Goal: Task Accomplishment & Management: Complete application form

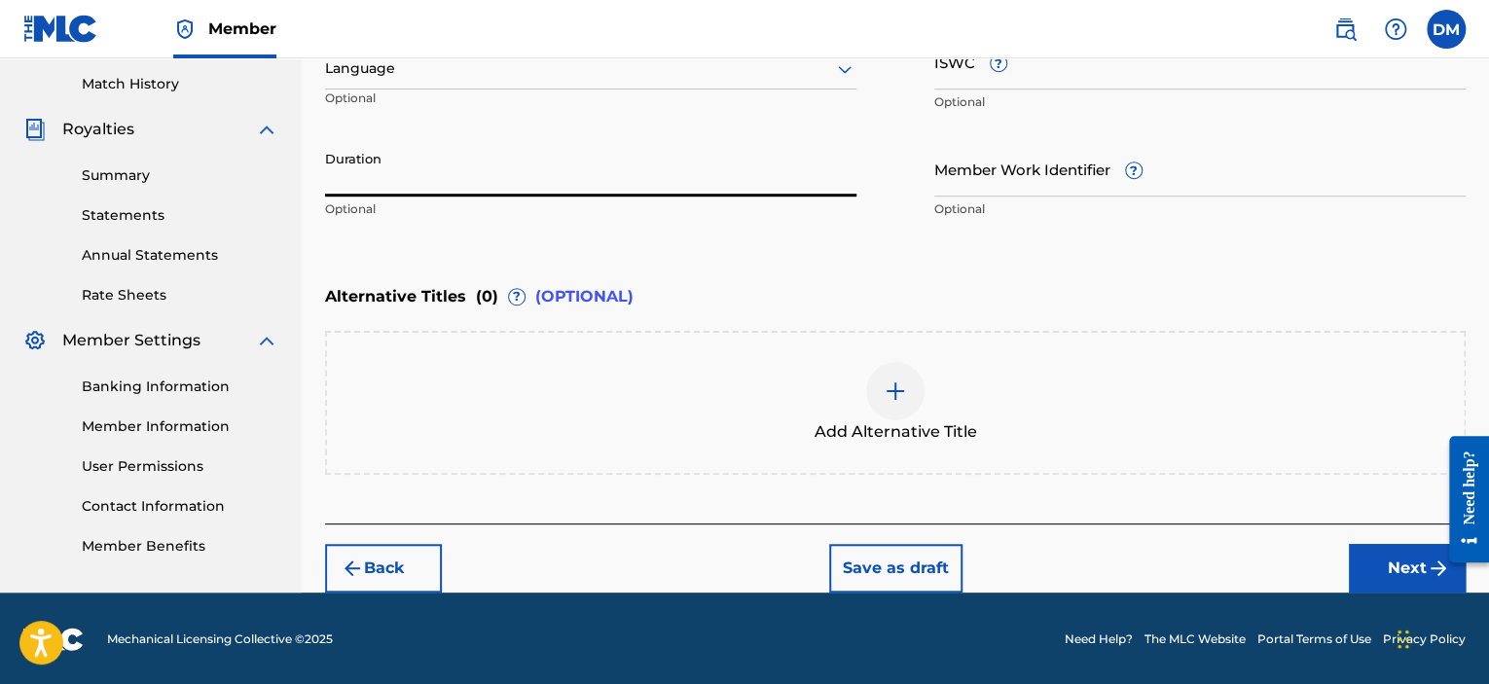
scroll to position [339, 0]
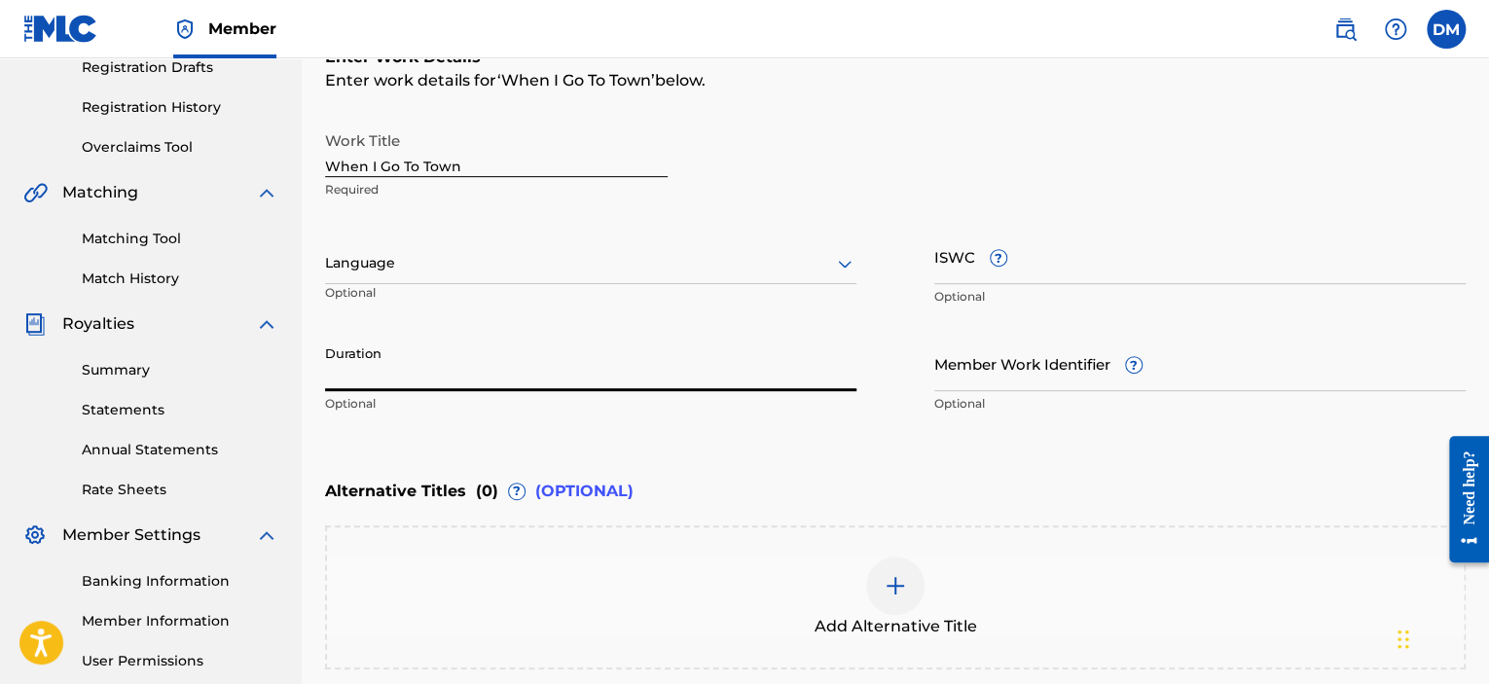
click at [847, 266] on icon at bounding box center [844, 263] width 23 height 23
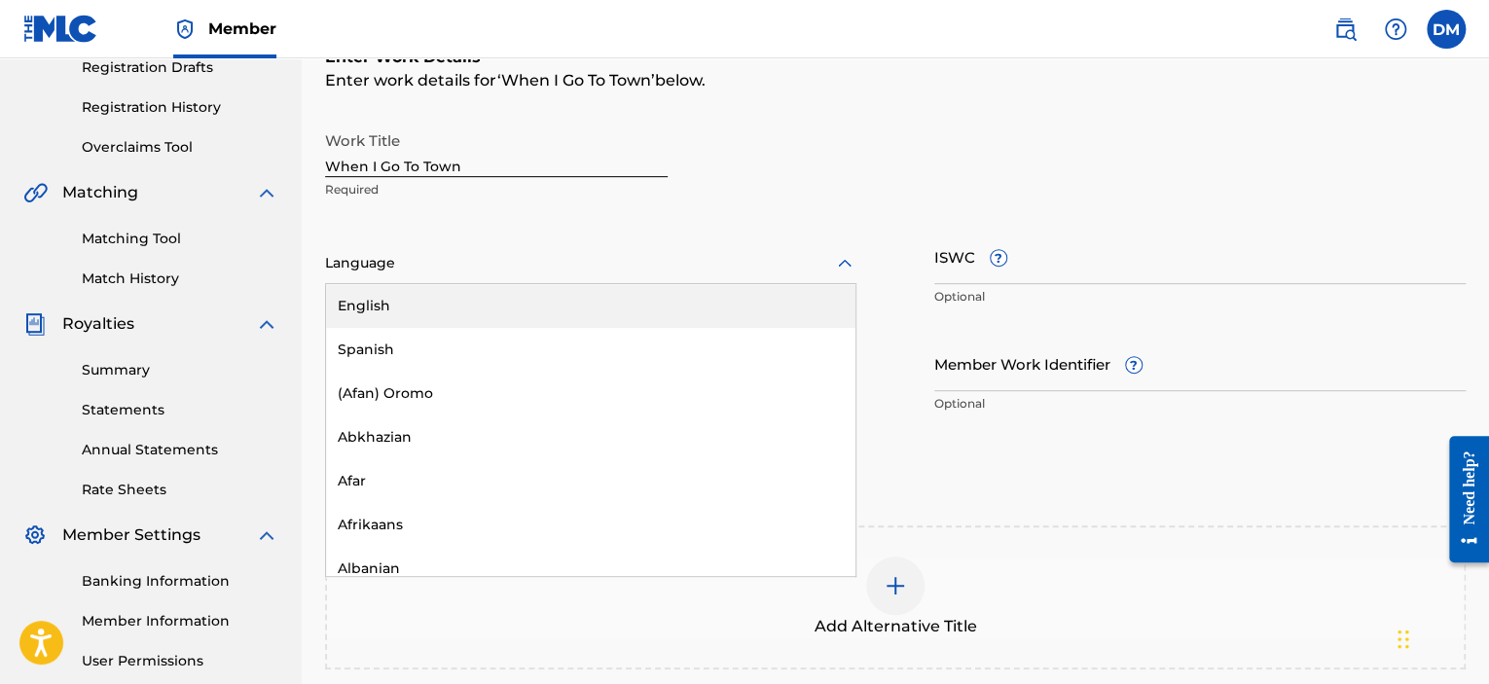
click at [747, 305] on div "English" at bounding box center [590, 306] width 529 height 44
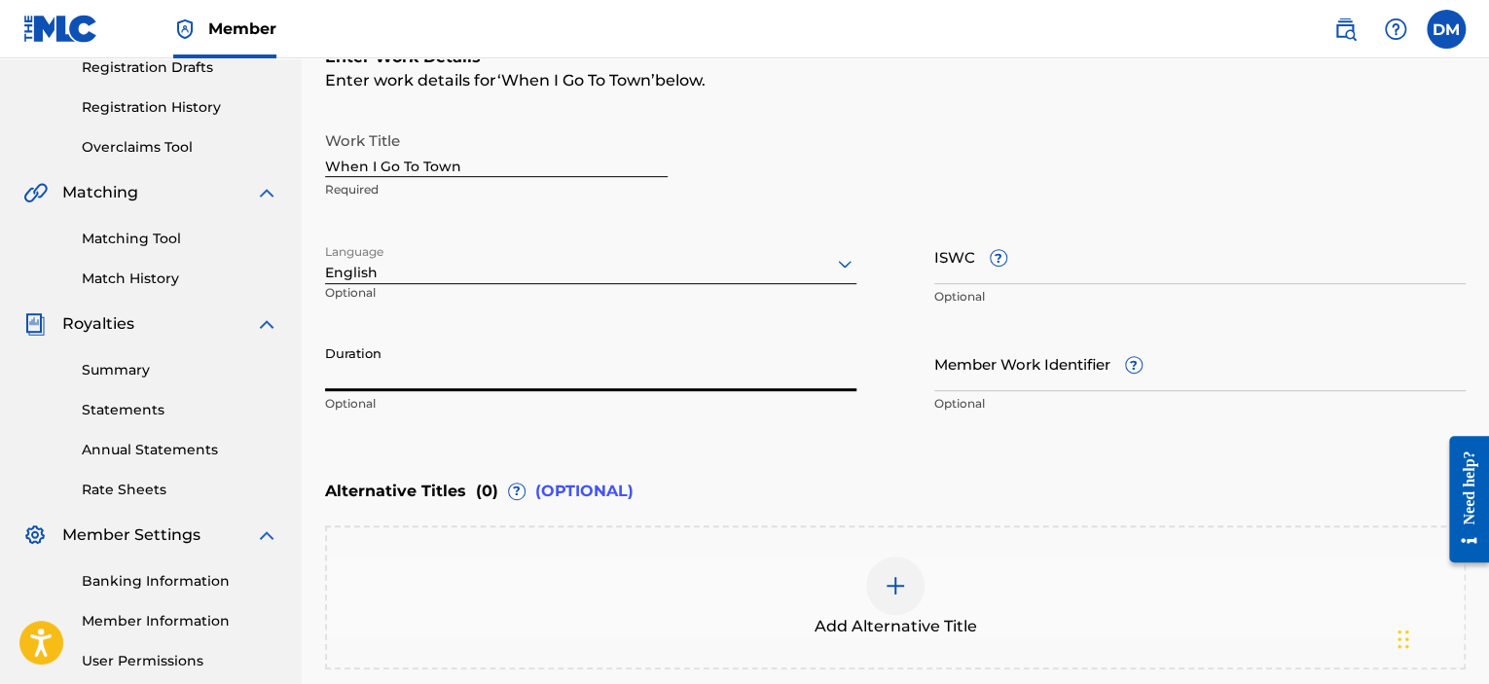
click at [398, 369] on input "Duration" at bounding box center [590, 363] width 531 height 55
click at [397, 368] on input "Duration" at bounding box center [590, 363] width 531 height 55
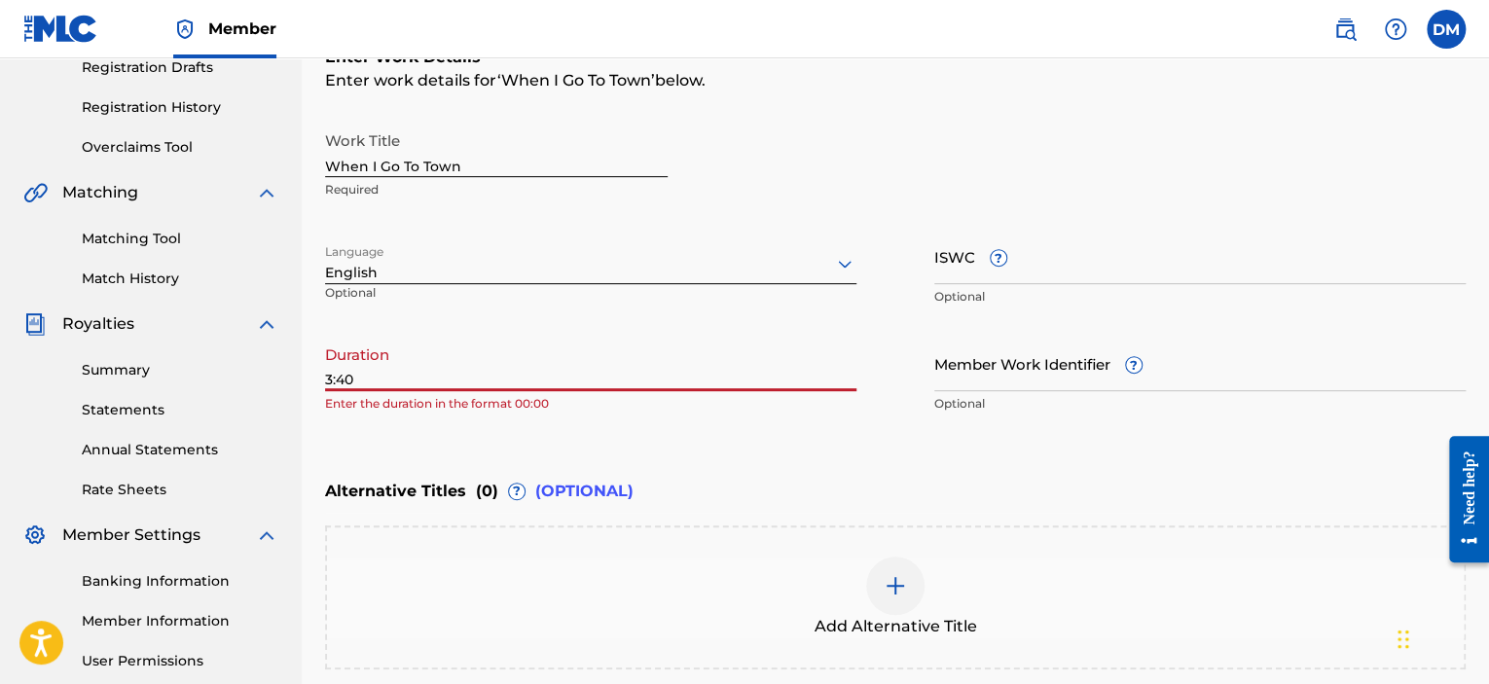
click at [327, 381] on input "3:40" at bounding box center [590, 363] width 531 height 55
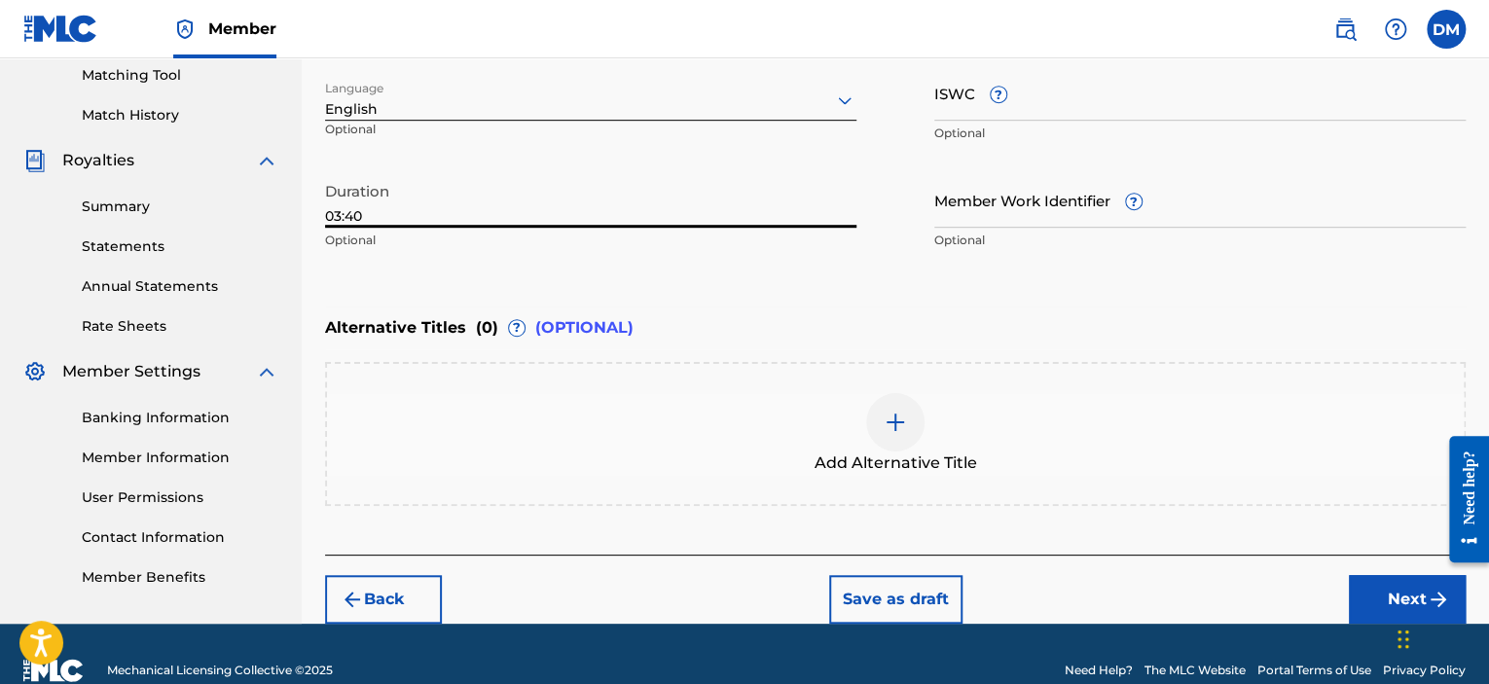
scroll to position [533, 0]
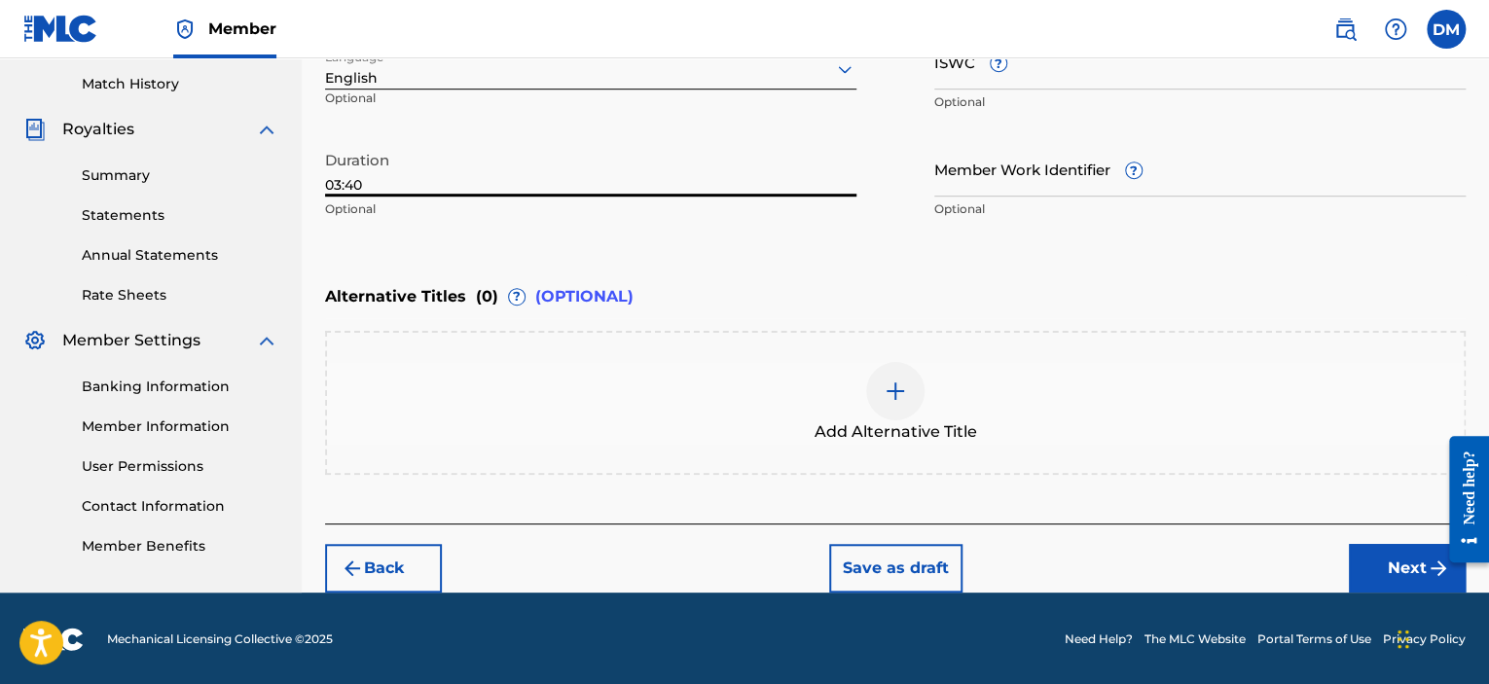
type input "03:40"
click at [1408, 574] on button "Next" at bounding box center [1407, 568] width 117 height 49
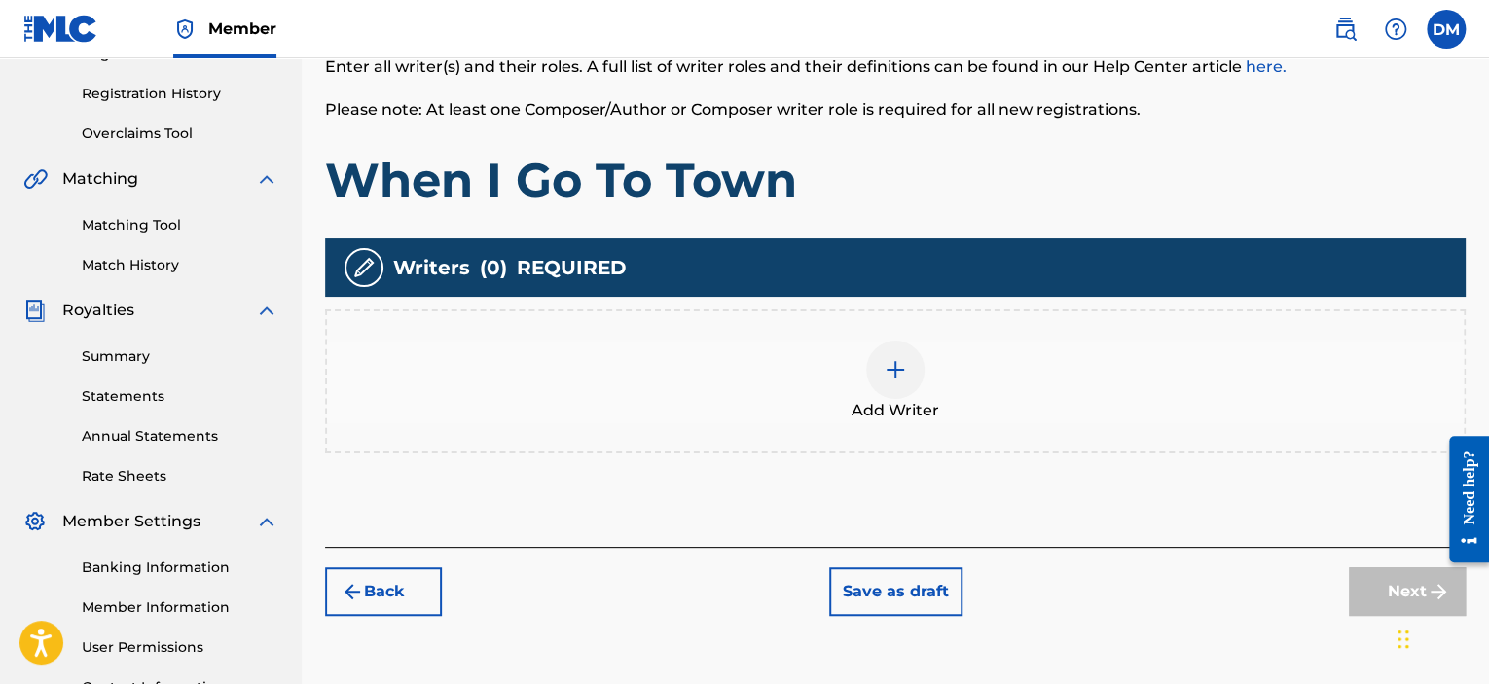
scroll to position [132, 0]
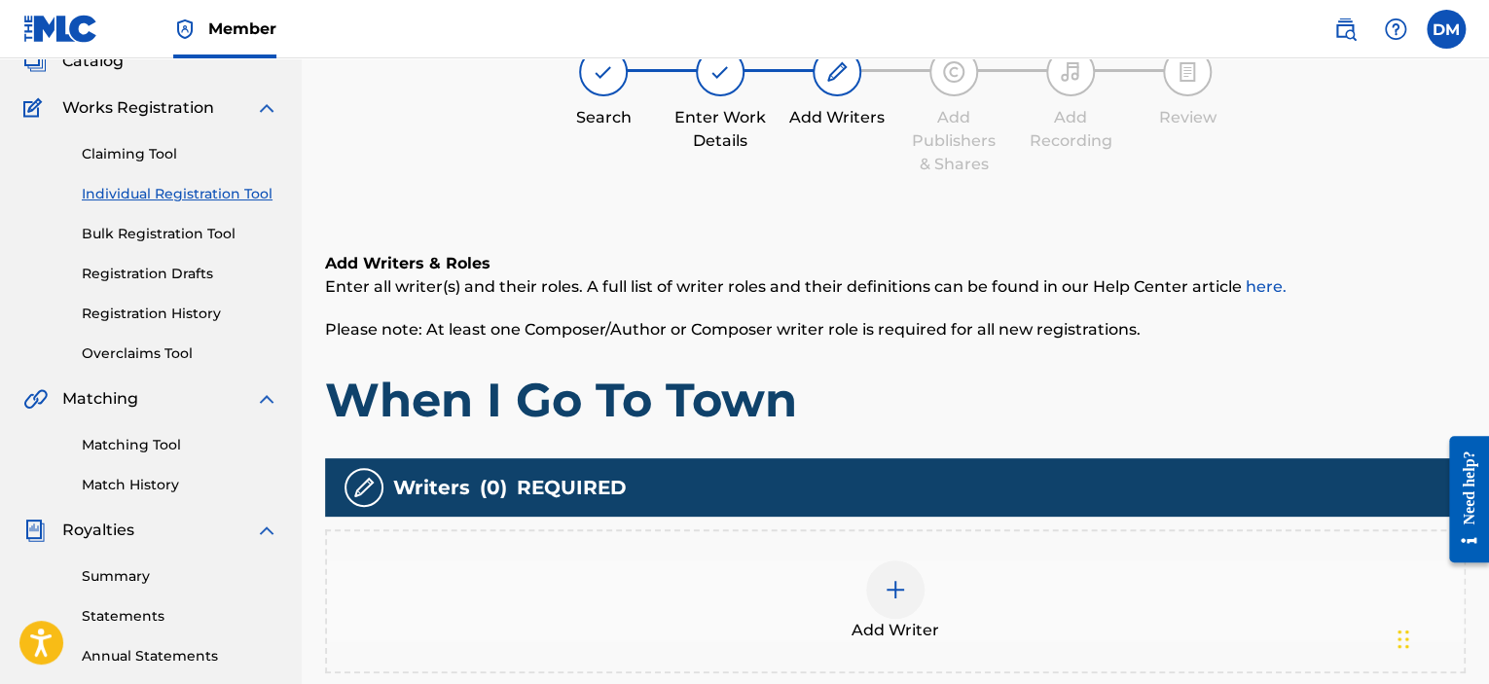
click at [572, 486] on span "REQUIRED" at bounding box center [572, 487] width 110 height 29
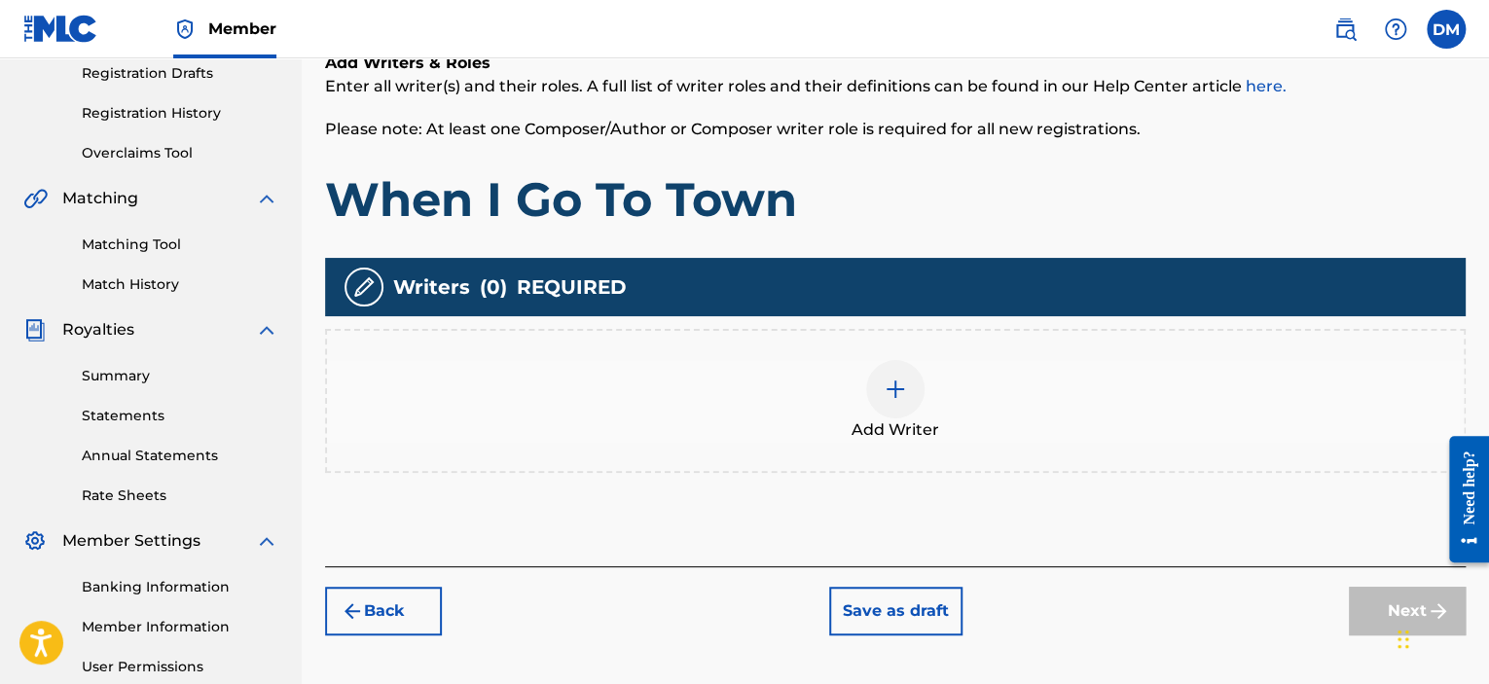
scroll to position [424, 0]
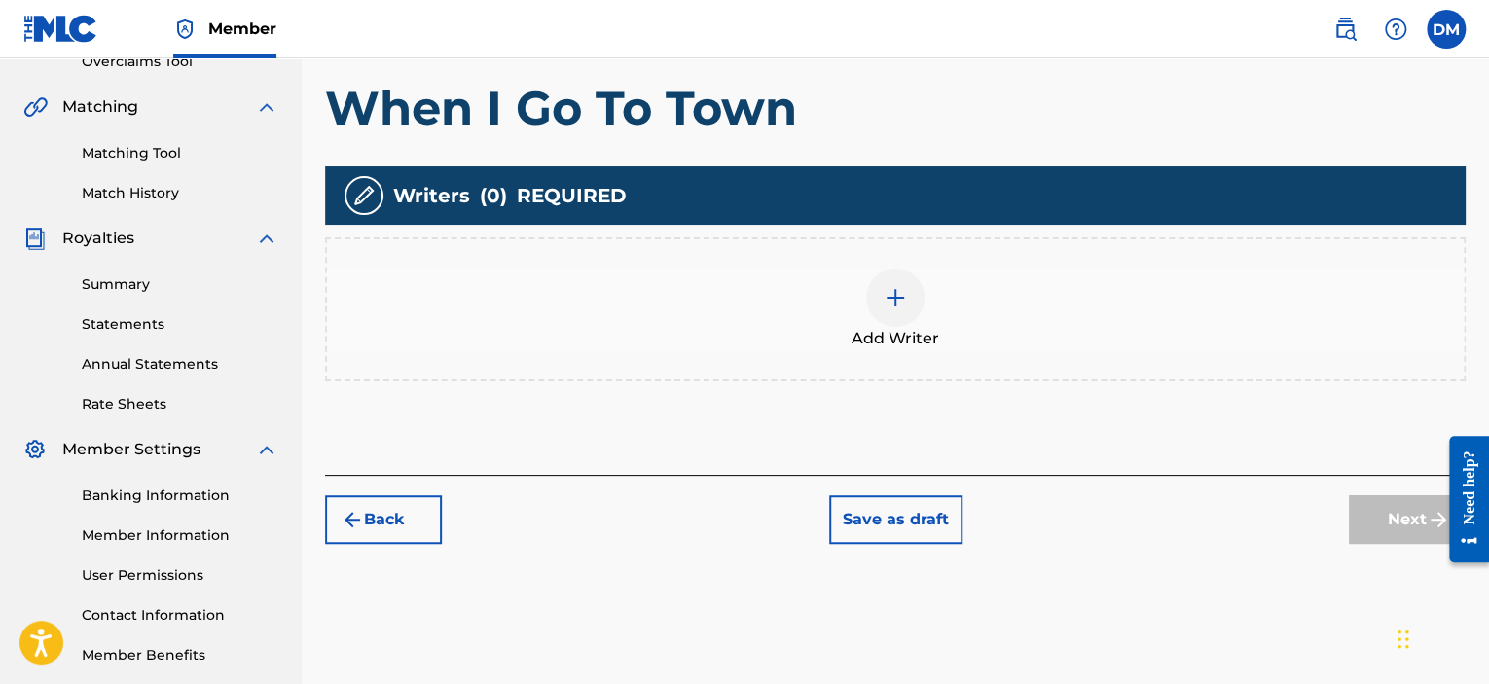
click at [884, 299] on img at bounding box center [895, 297] width 23 height 23
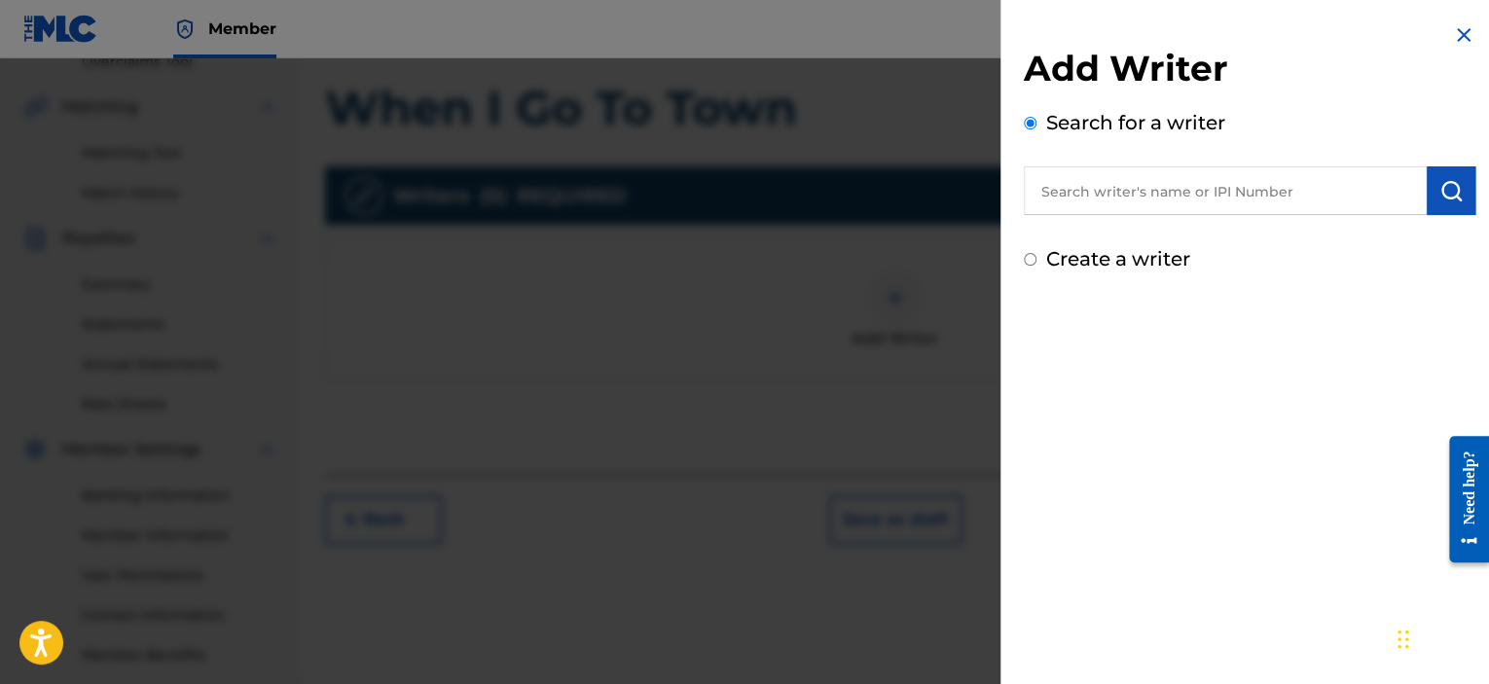
click at [1086, 192] on input "text" at bounding box center [1225, 190] width 403 height 49
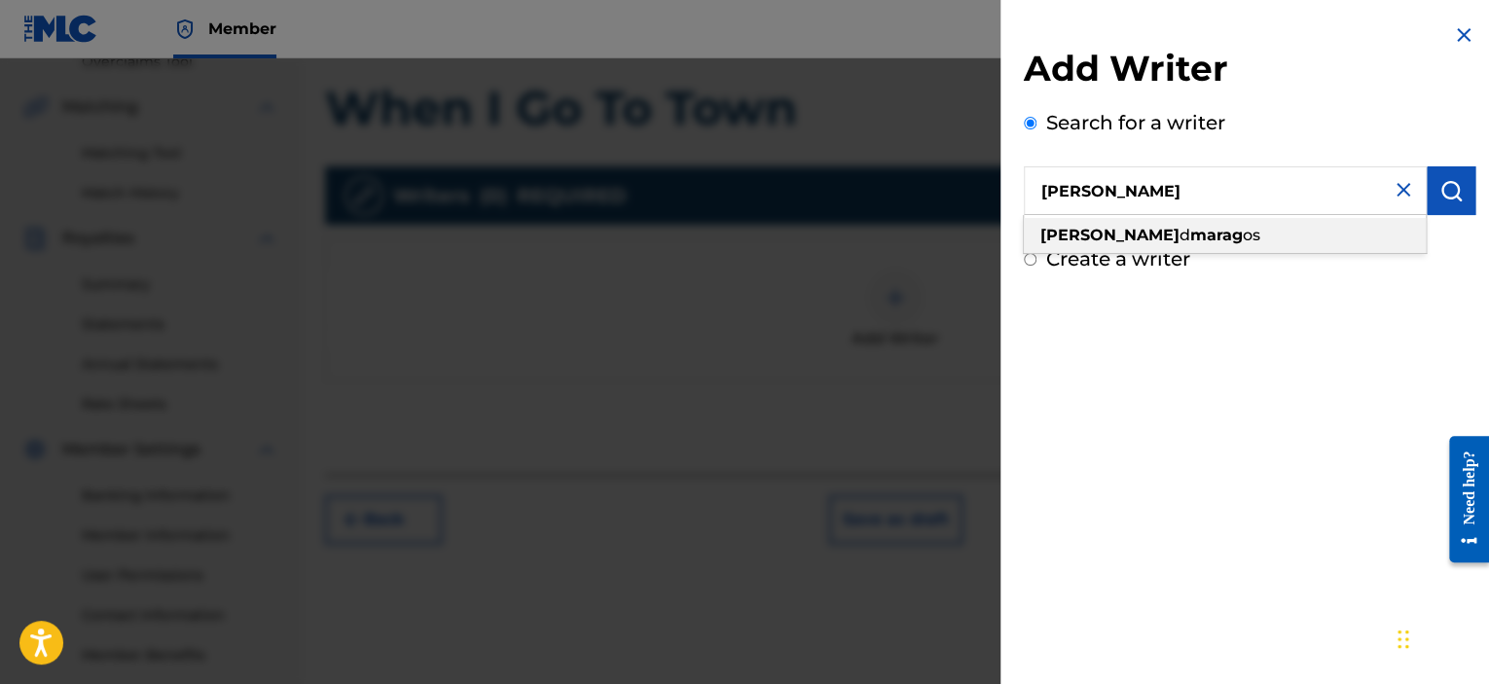
click at [1190, 234] on strong "marag" at bounding box center [1216, 235] width 53 height 18
type input "[PERSON_NAME]"
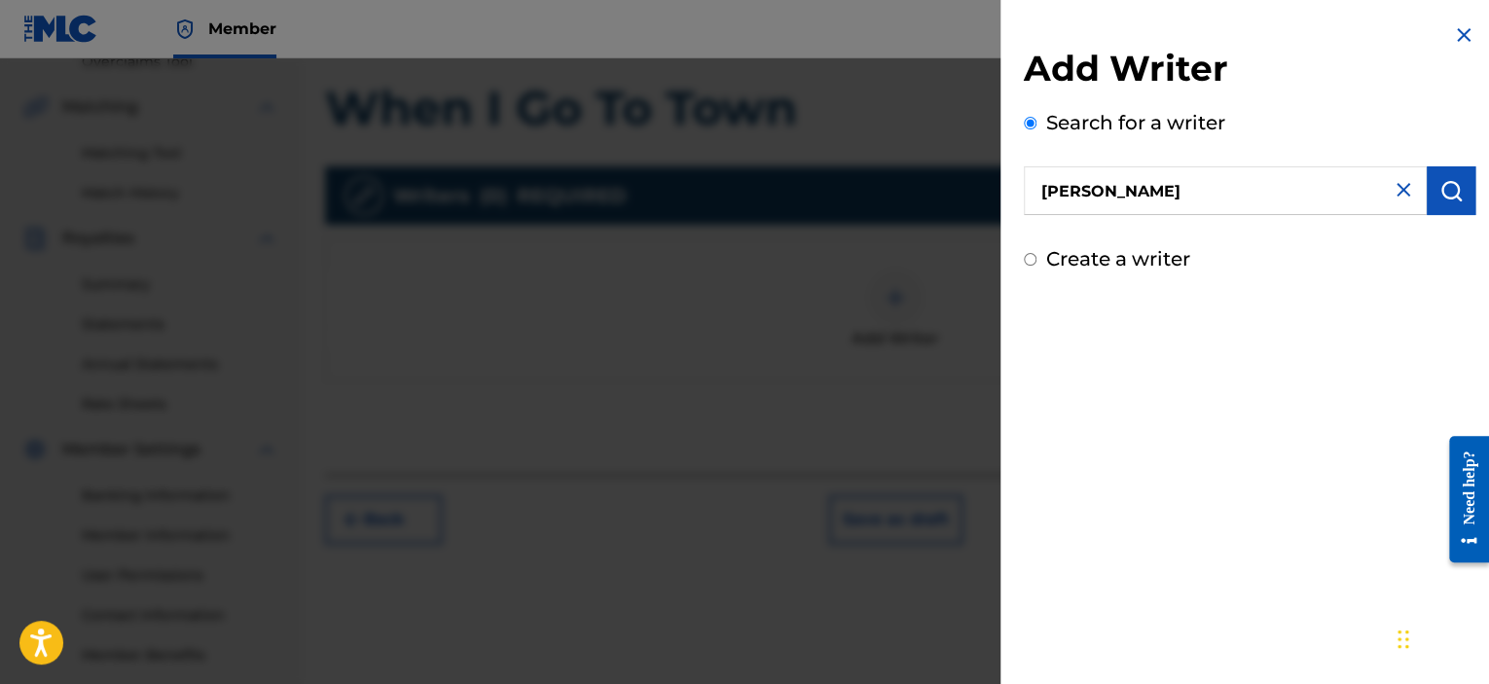
click at [1218, 365] on div "Add Writer Search for a writer [PERSON_NAME] Create a writer" at bounding box center [1249, 342] width 498 height 684
click at [1439, 184] on img "submit" at bounding box center [1450, 190] width 23 height 23
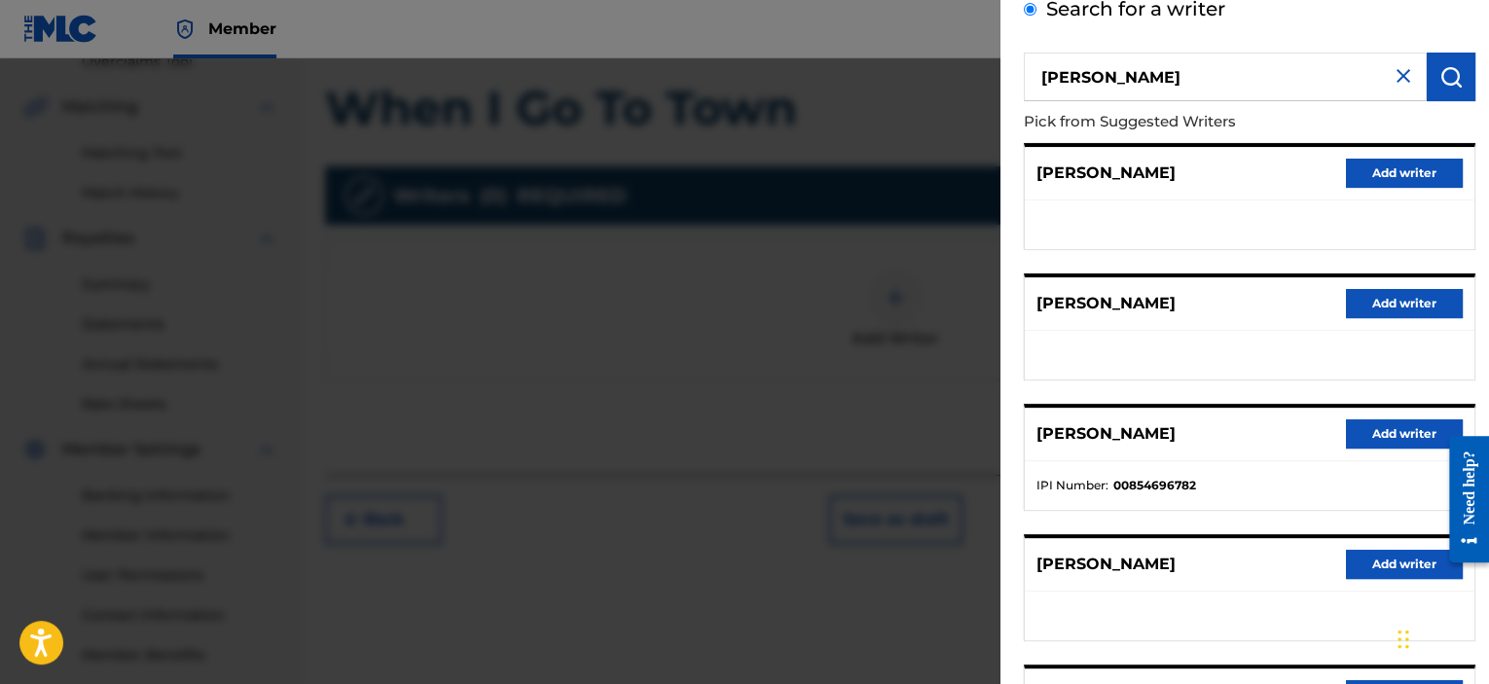
scroll to position [195, 0]
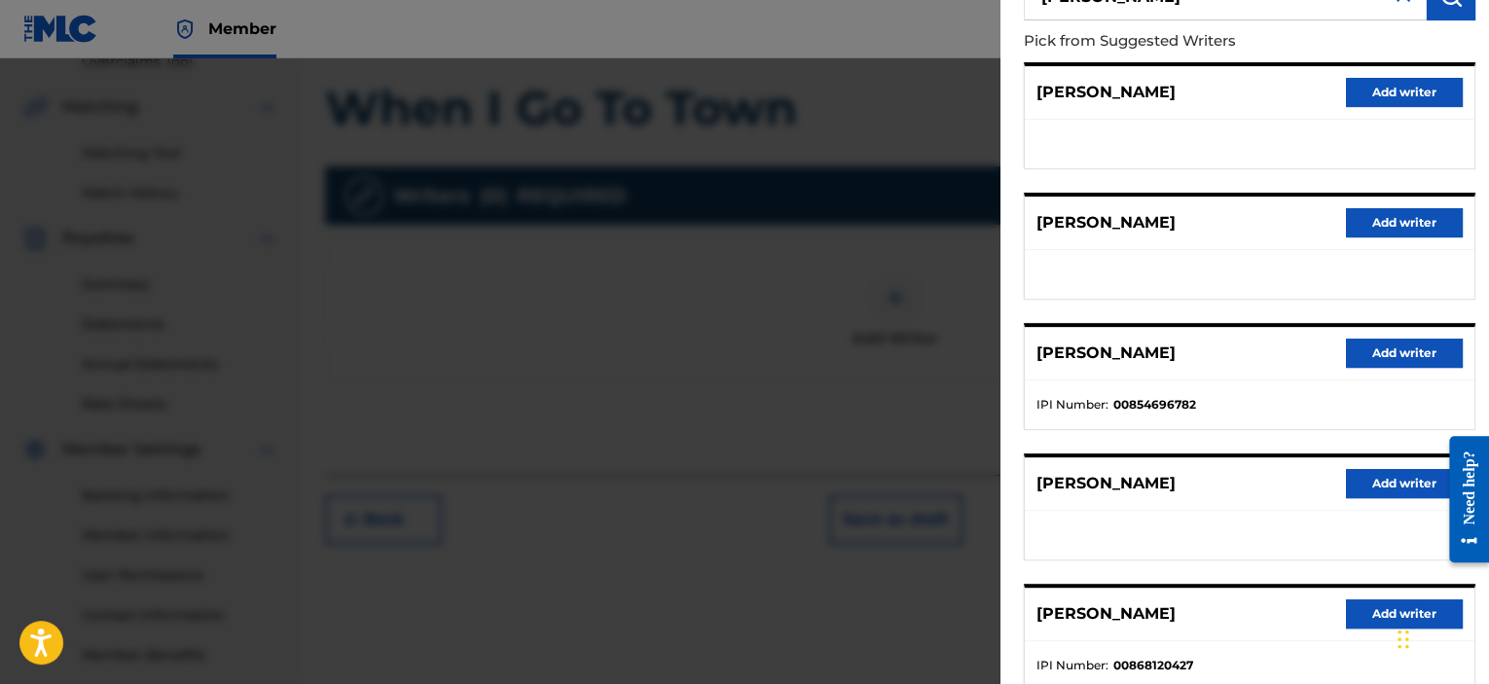
click at [1405, 347] on button "Add writer" at bounding box center [1404, 353] width 117 height 29
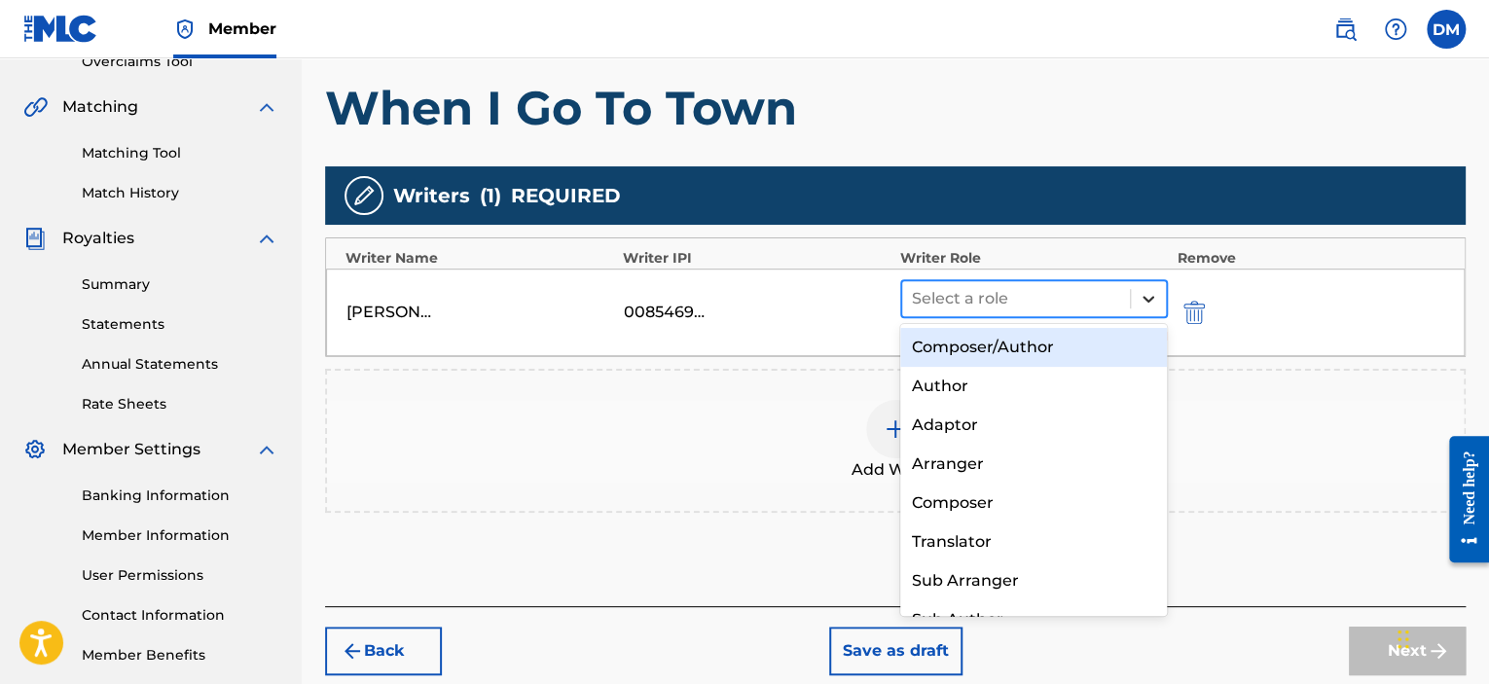
click at [1145, 295] on icon at bounding box center [1148, 298] width 19 height 19
click at [1002, 350] on div "Composer/Author" at bounding box center [1034, 347] width 268 height 39
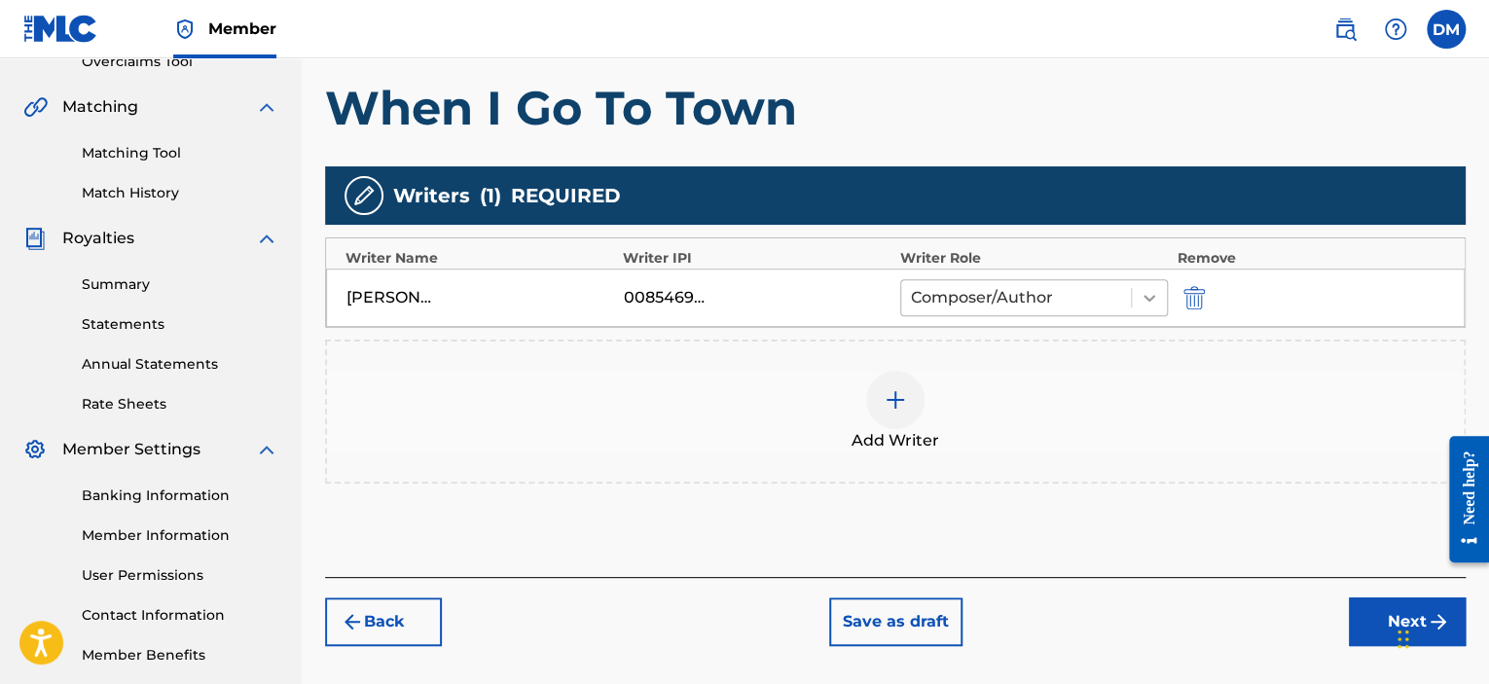
click at [1151, 296] on icon at bounding box center [1149, 297] width 19 height 19
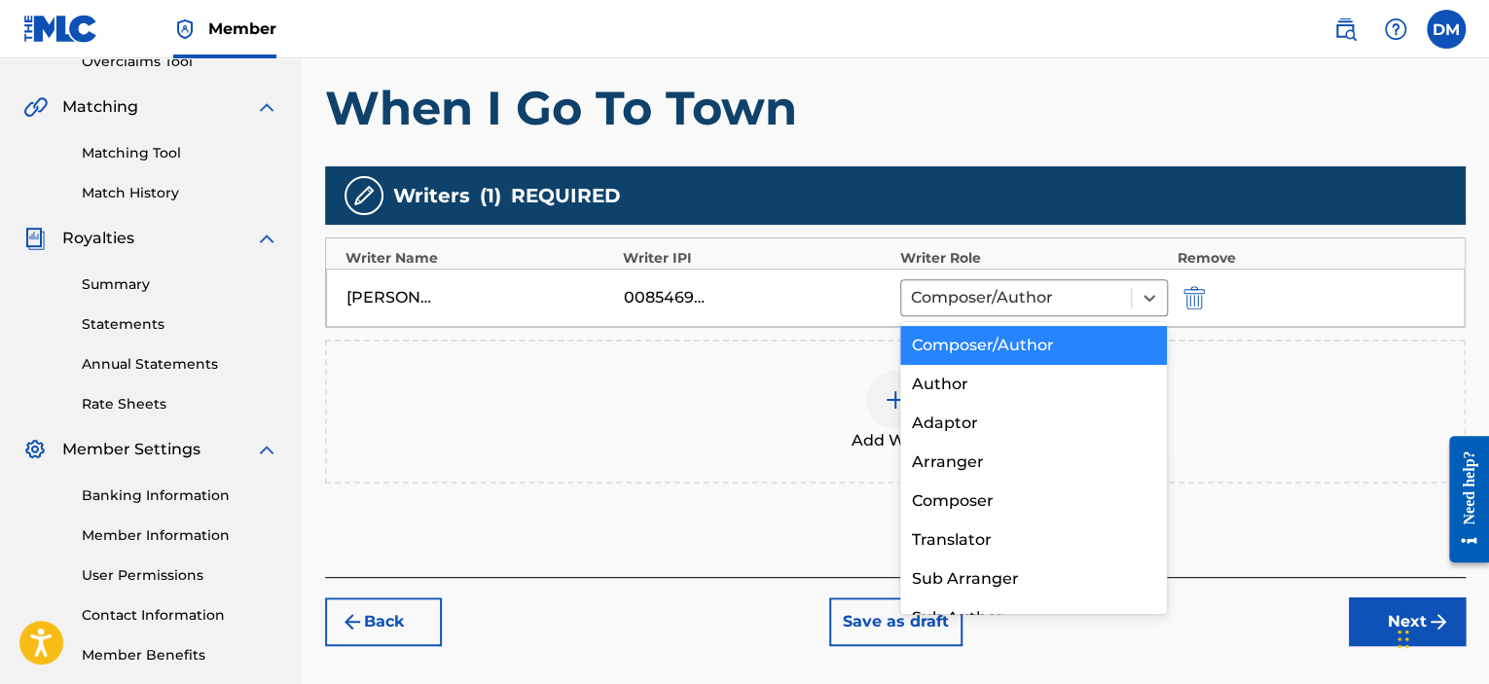
click at [1039, 345] on div "Composer/Author" at bounding box center [1034, 345] width 268 height 39
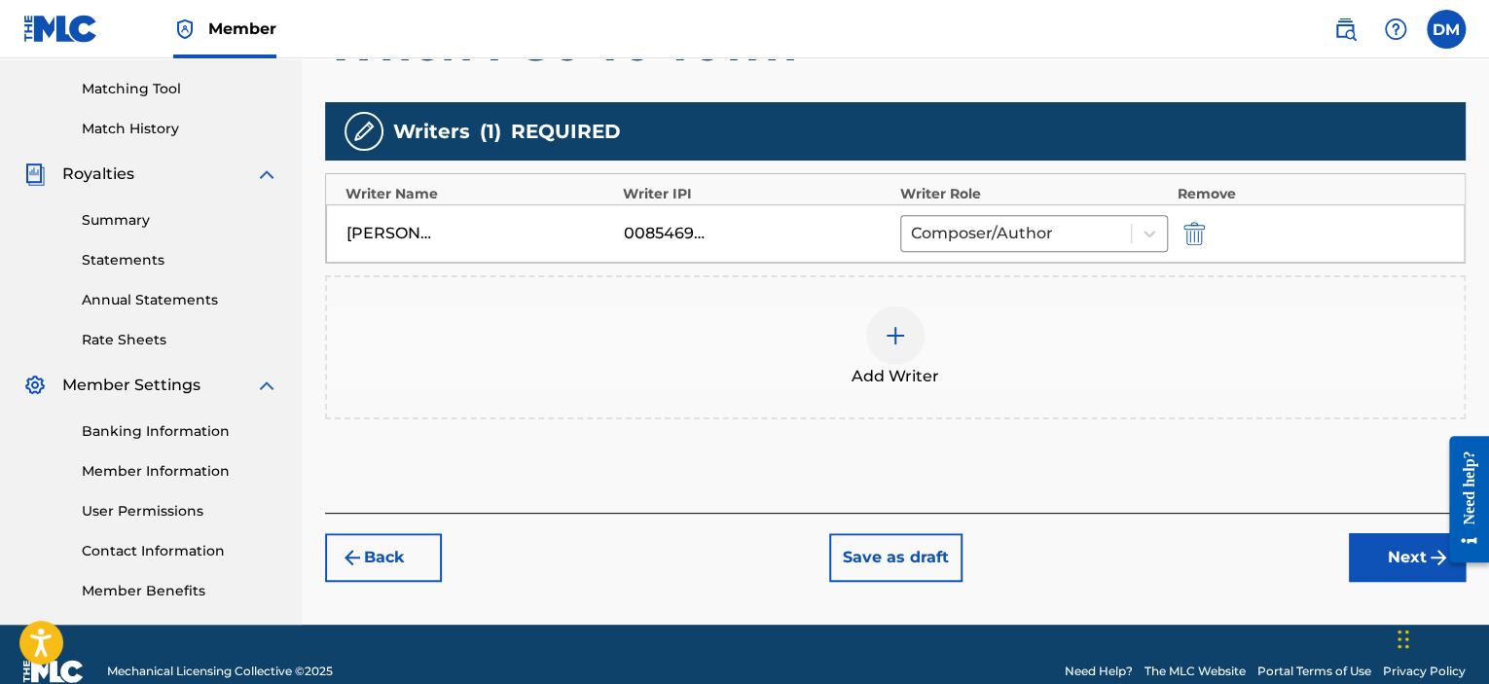
scroll to position [522, 0]
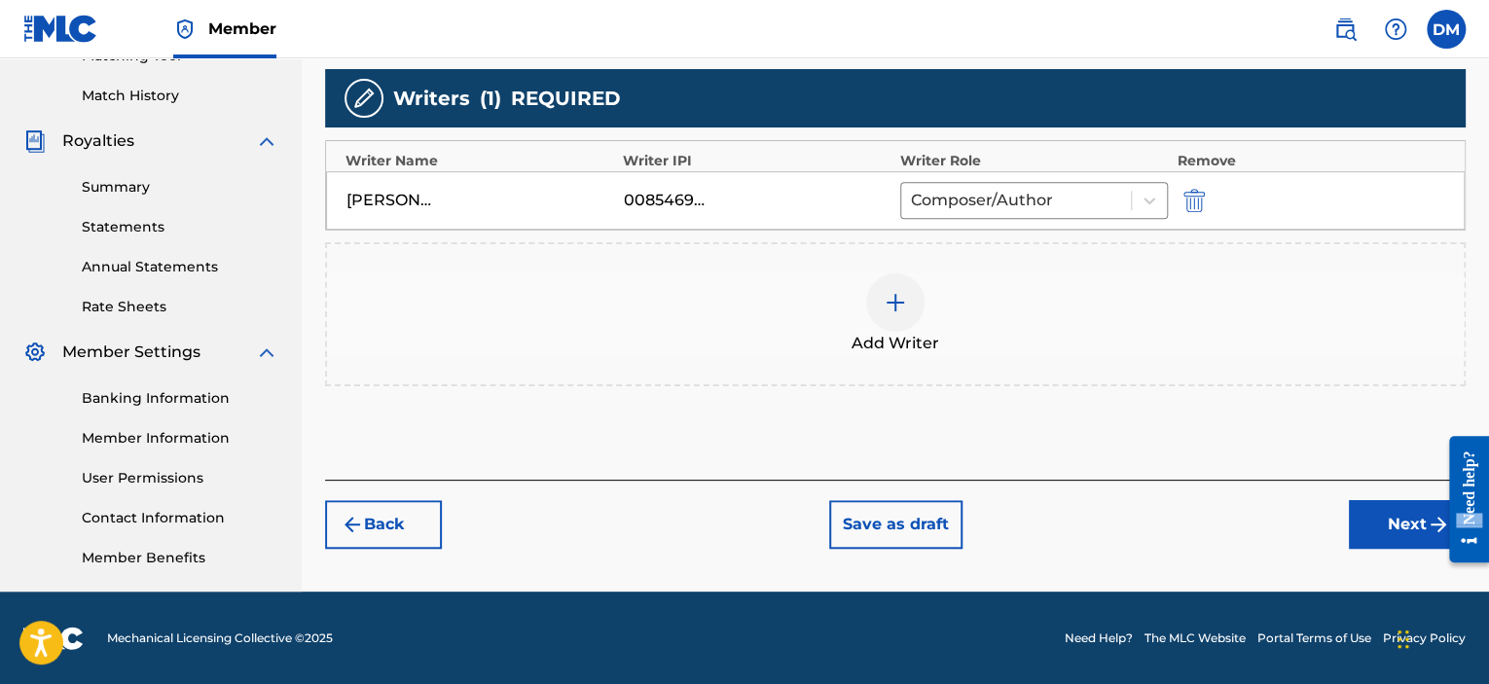
drag, startPoint x: 1467, startPoint y: 517, endPoint x: 1432, endPoint y: 519, distance: 35.1
click at [1435, 519] on html "Need help? Resource Center Help Get the help you need from our knowledge base N…" at bounding box center [1462, 499] width 55 height 157
click at [1395, 522] on button "Next" at bounding box center [1407, 524] width 117 height 49
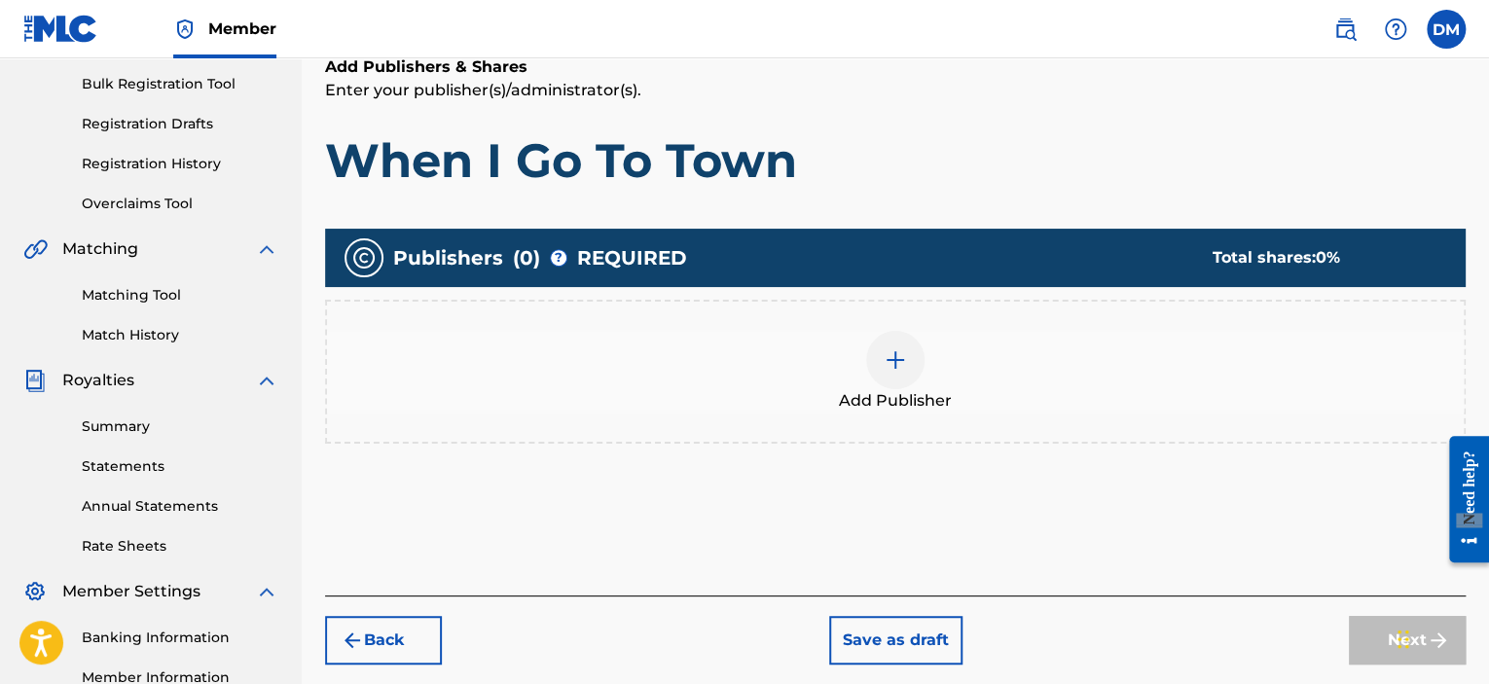
scroll to position [380, 0]
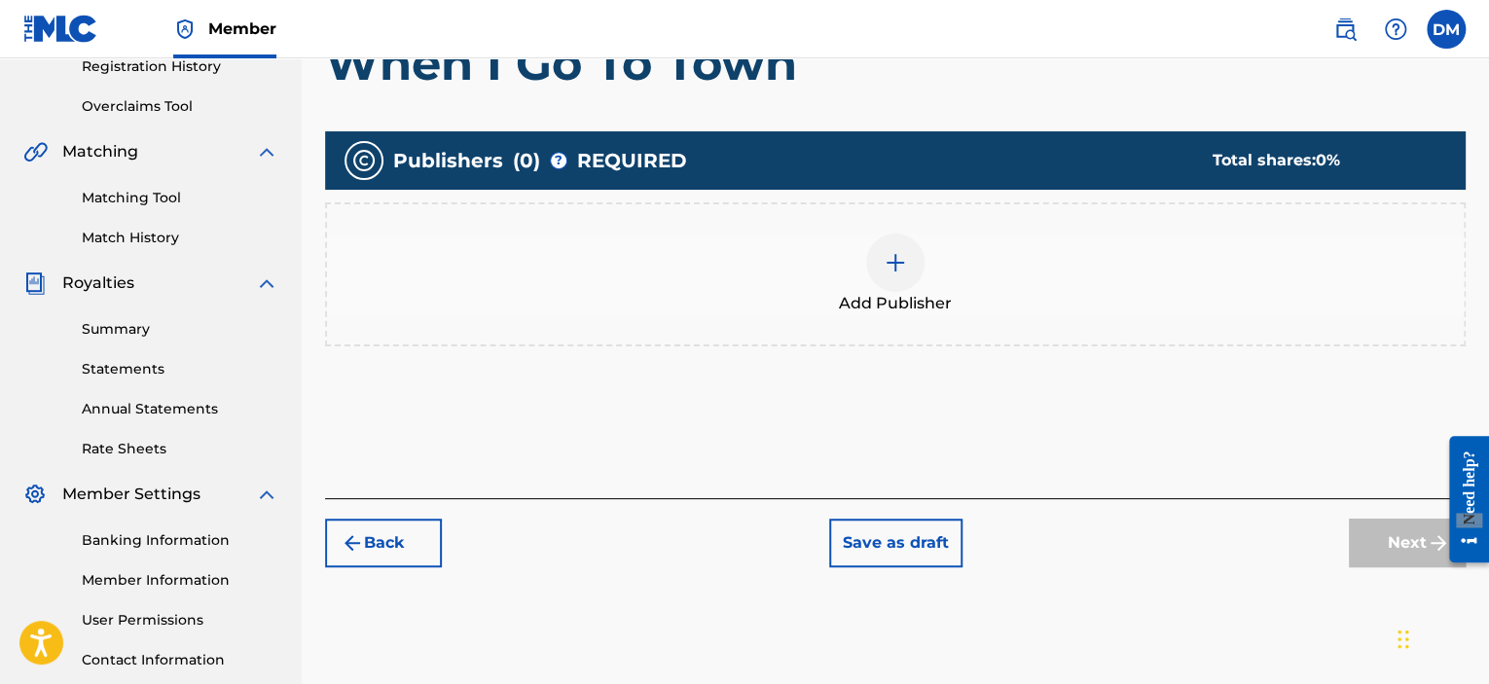
click at [895, 262] on img at bounding box center [895, 262] width 23 height 23
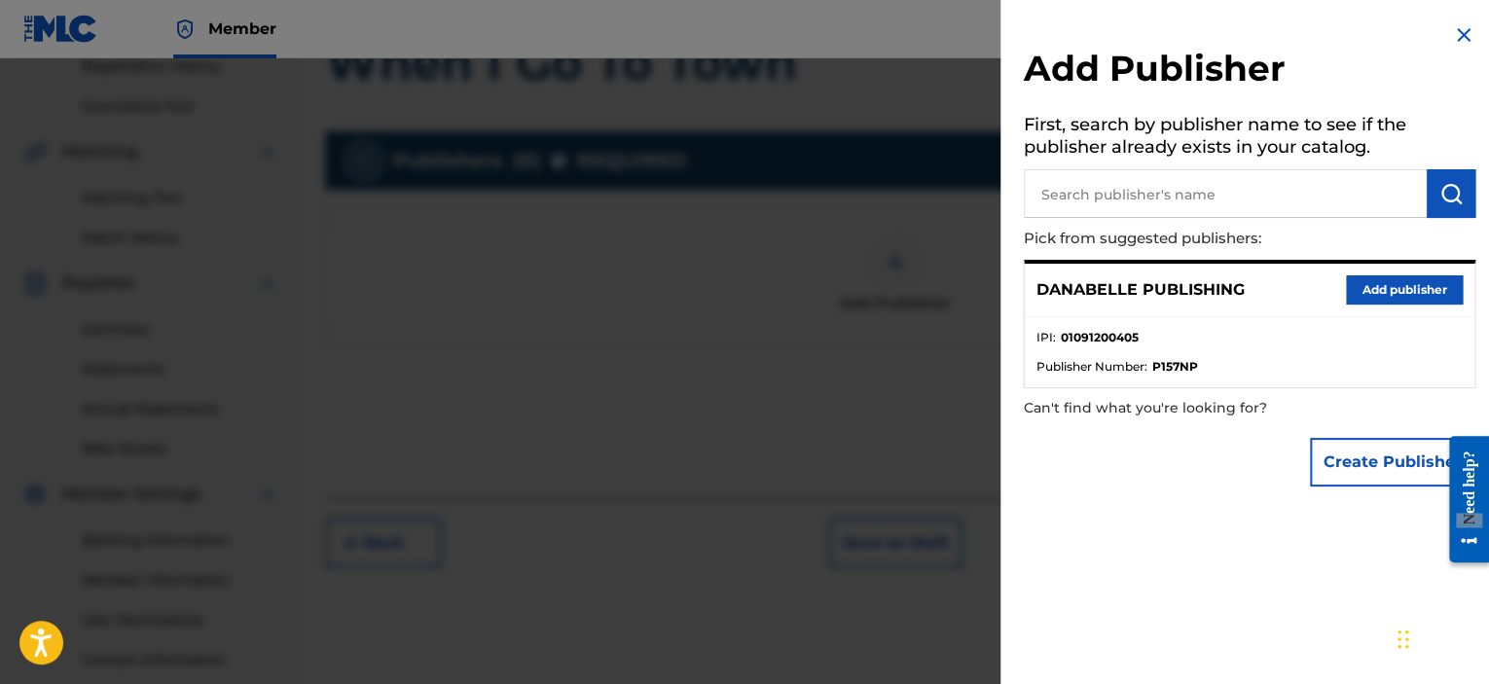
click at [1072, 194] on input "text" at bounding box center [1225, 193] width 403 height 49
click at [1425, 291] on button "Add publisher" at bounding box center [1404, 289] width 117 height 29
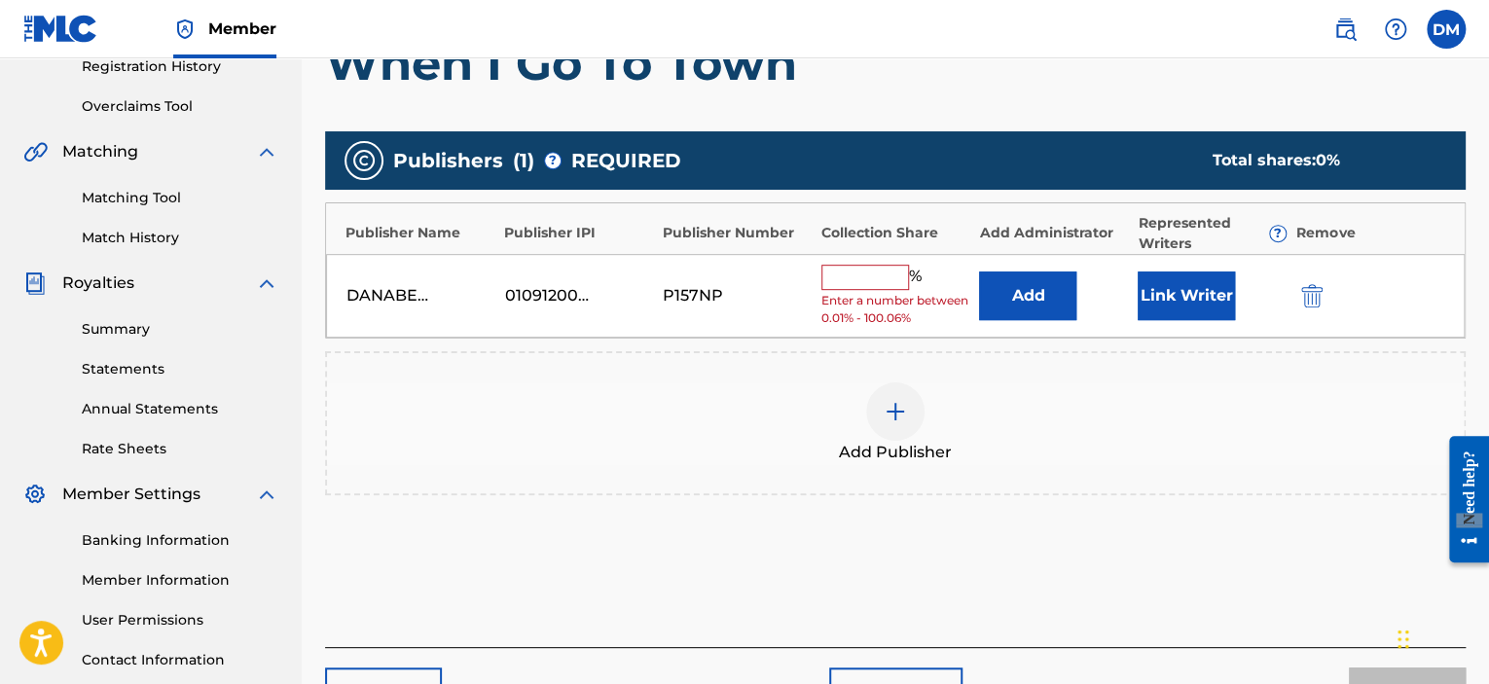
click at [876, 273] on input "text" at bounding box center [865, 277] width 88 height 25
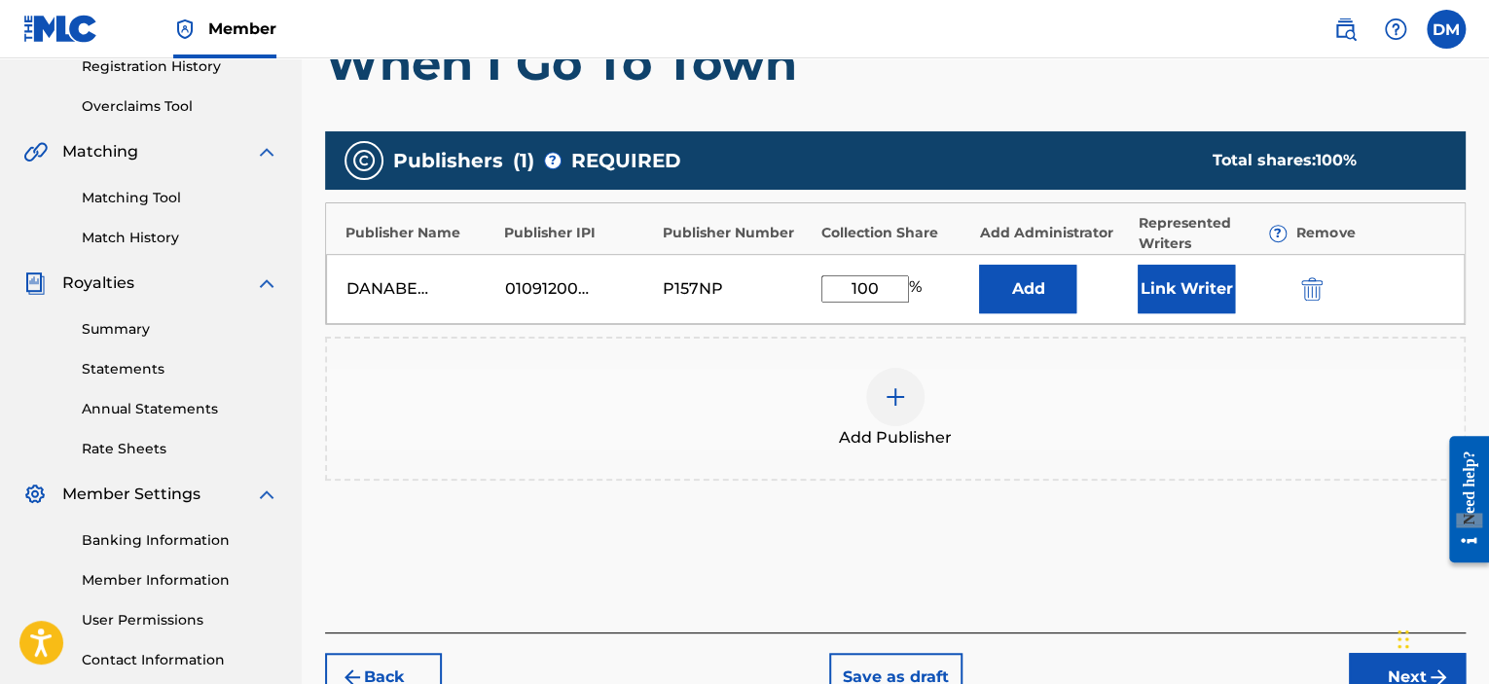
type input "100"
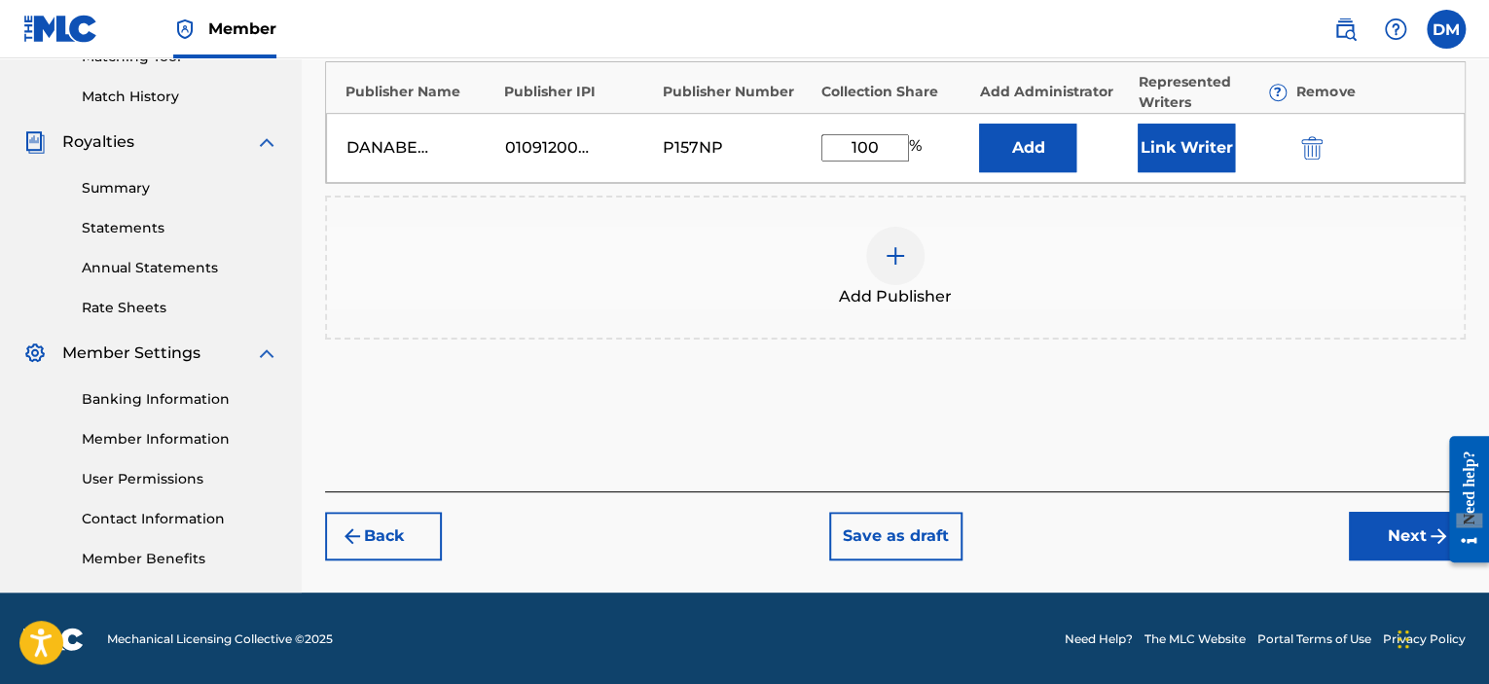
scroll to position [522, 0]
click at [1409, 532] on button "Next" at bounding box center [1407, 535] width 117 height 49
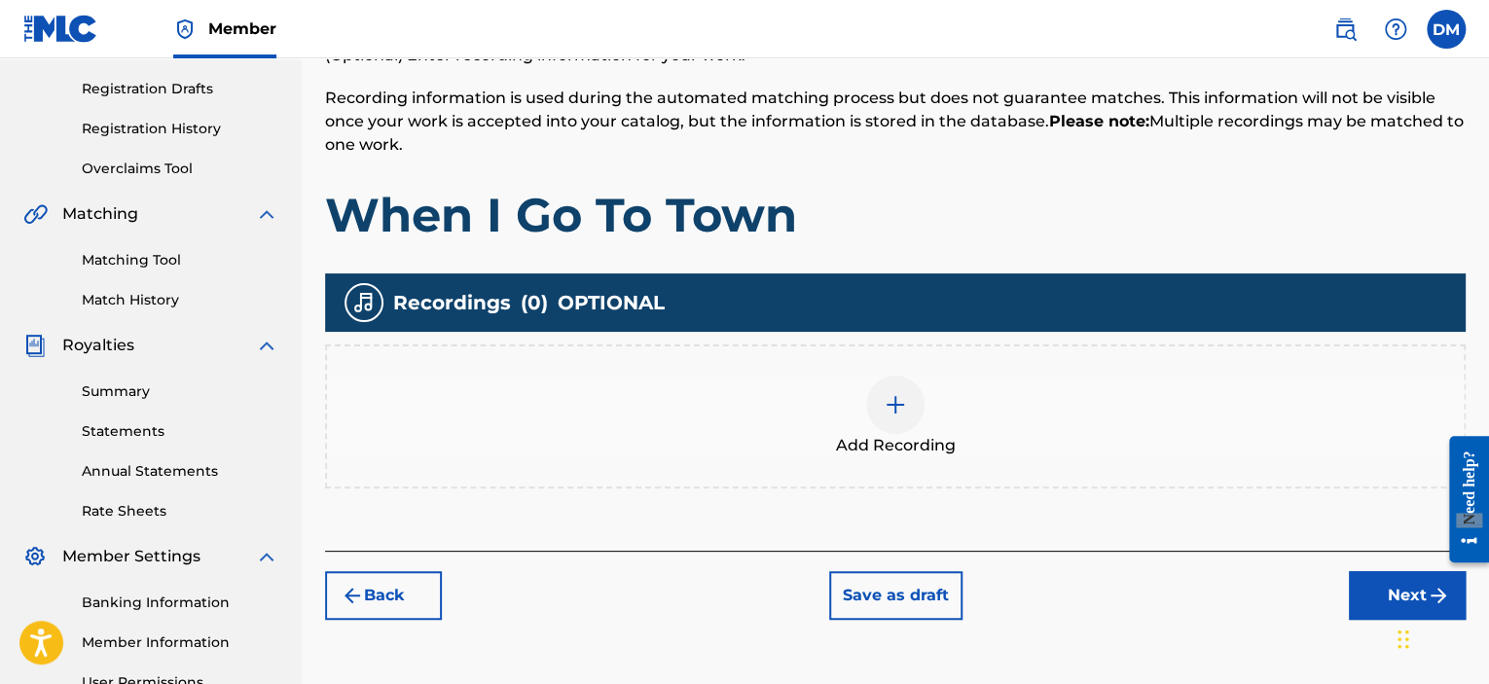
scroll to position [477, 0]
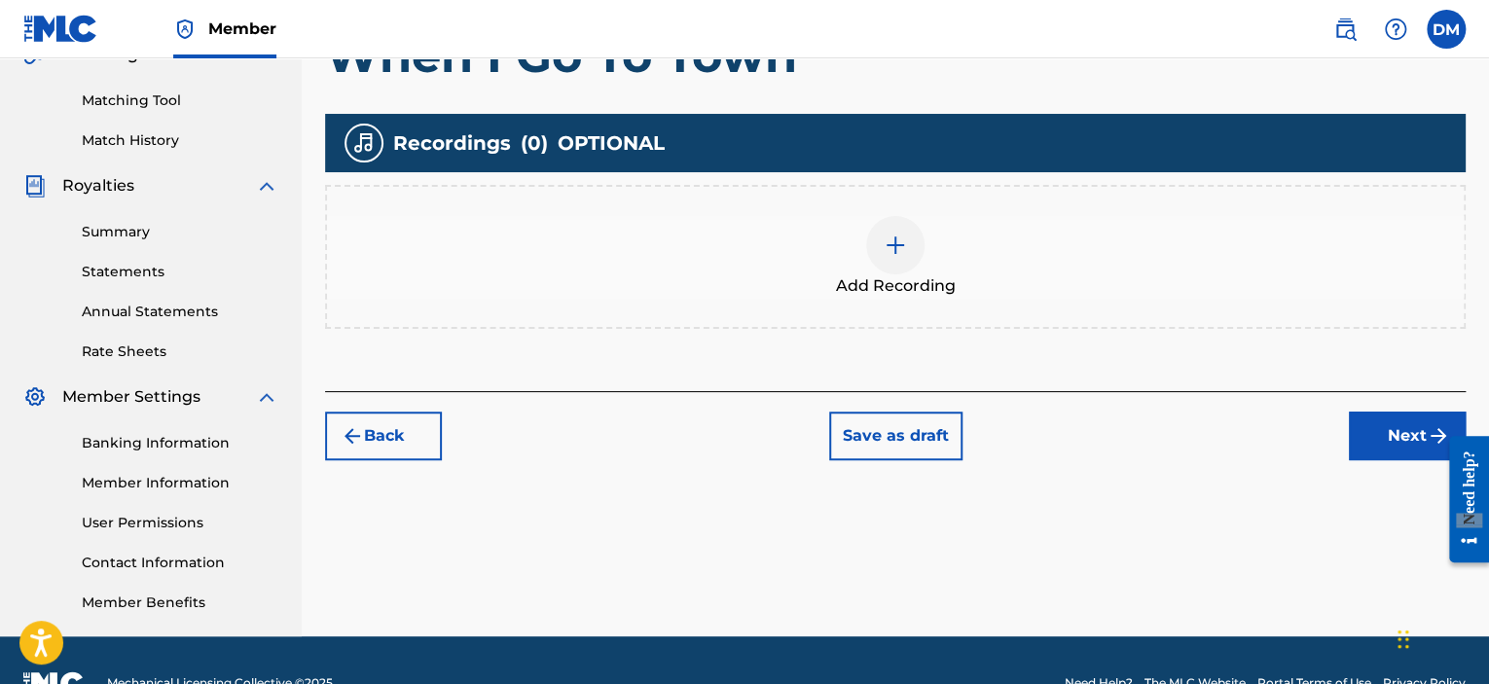
click at [903, 433] on button "Save as draft" at bounding box center [895, 436] width 133 height 49
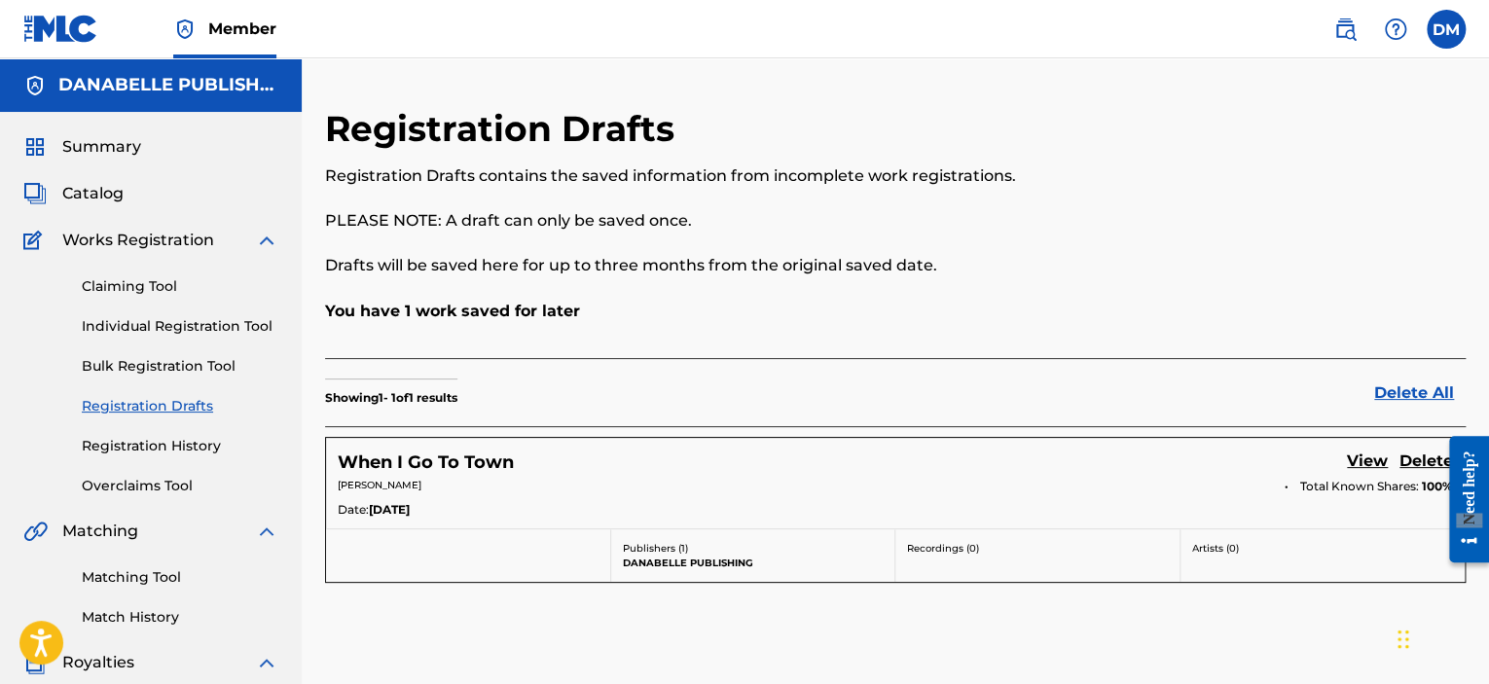
click at [263, 239] on img at bounding box center [266, 240] width 23 height 23
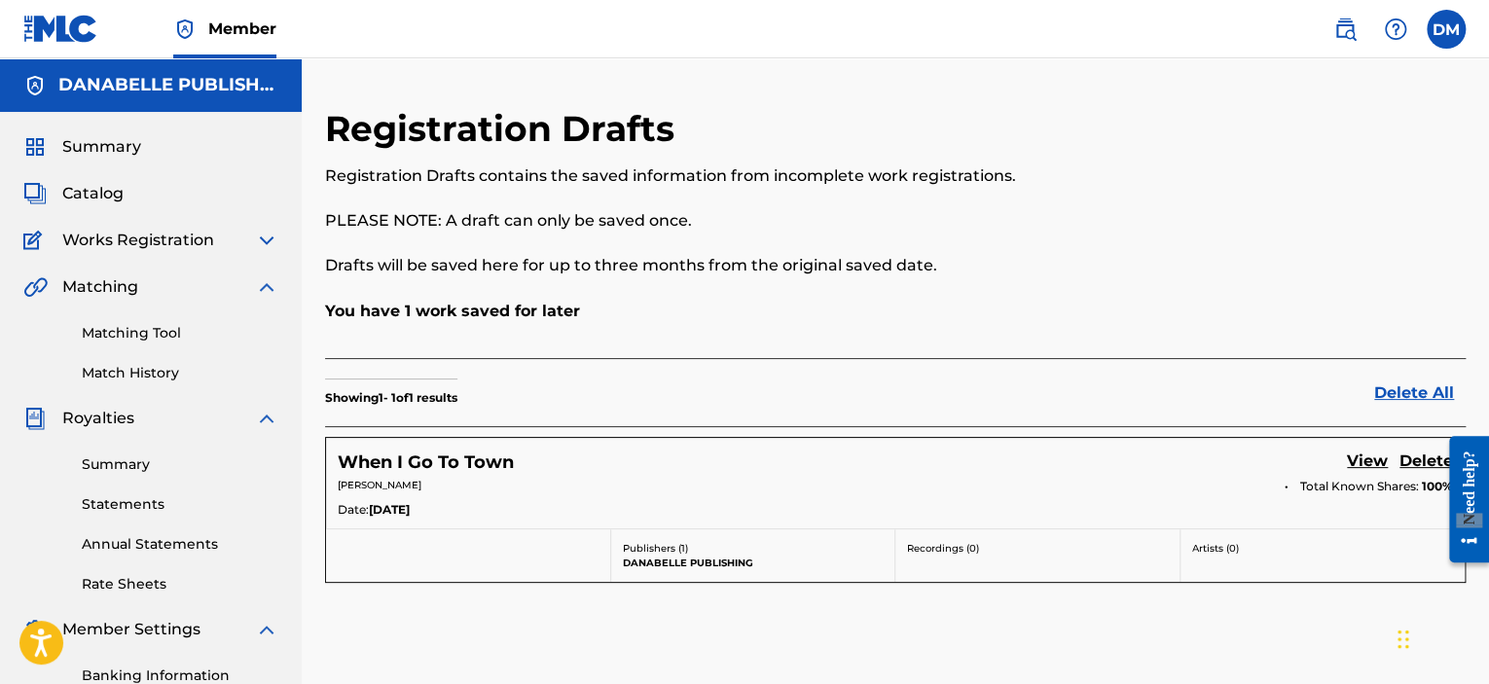
click at [263, 239] on img at bounding box center [266, 240] width 23 height 23
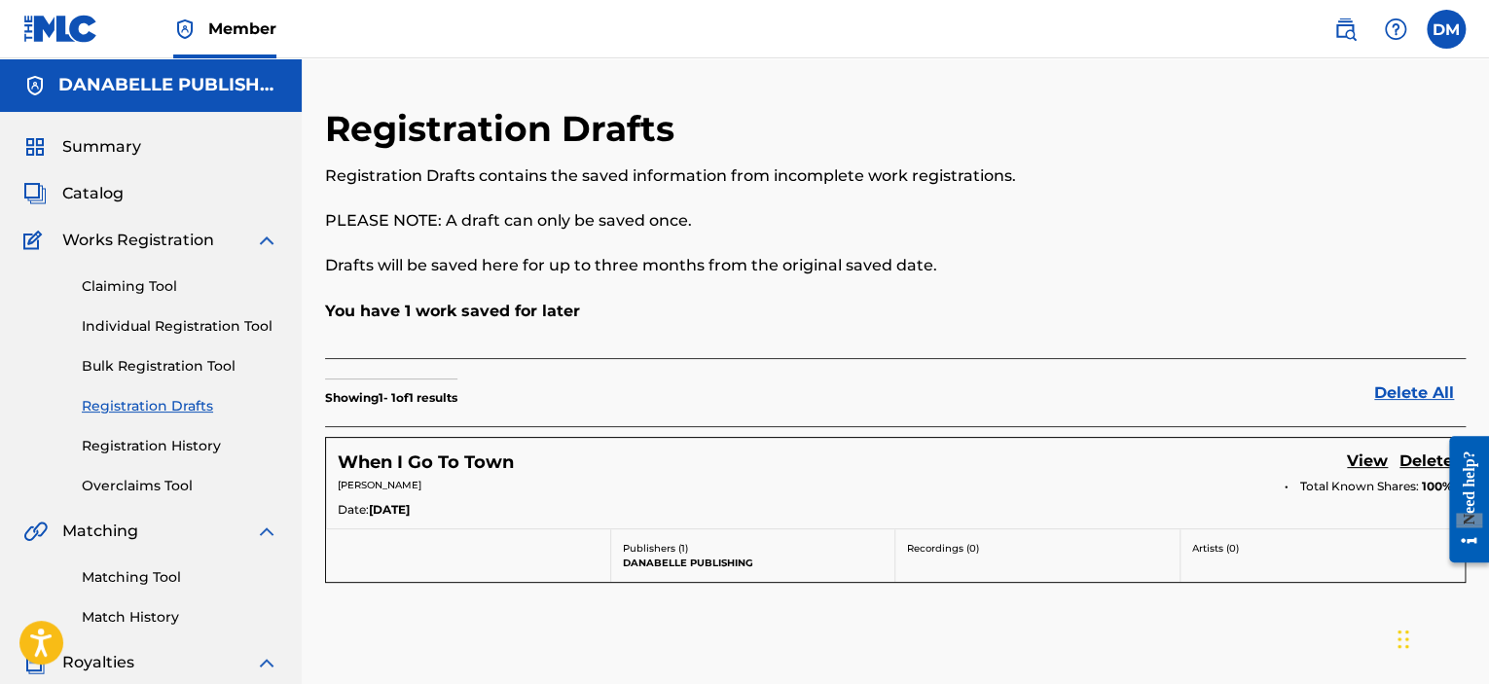
click at [97, 191] on span "Catalog" at bounding box center [92, 193] width 61 height 23
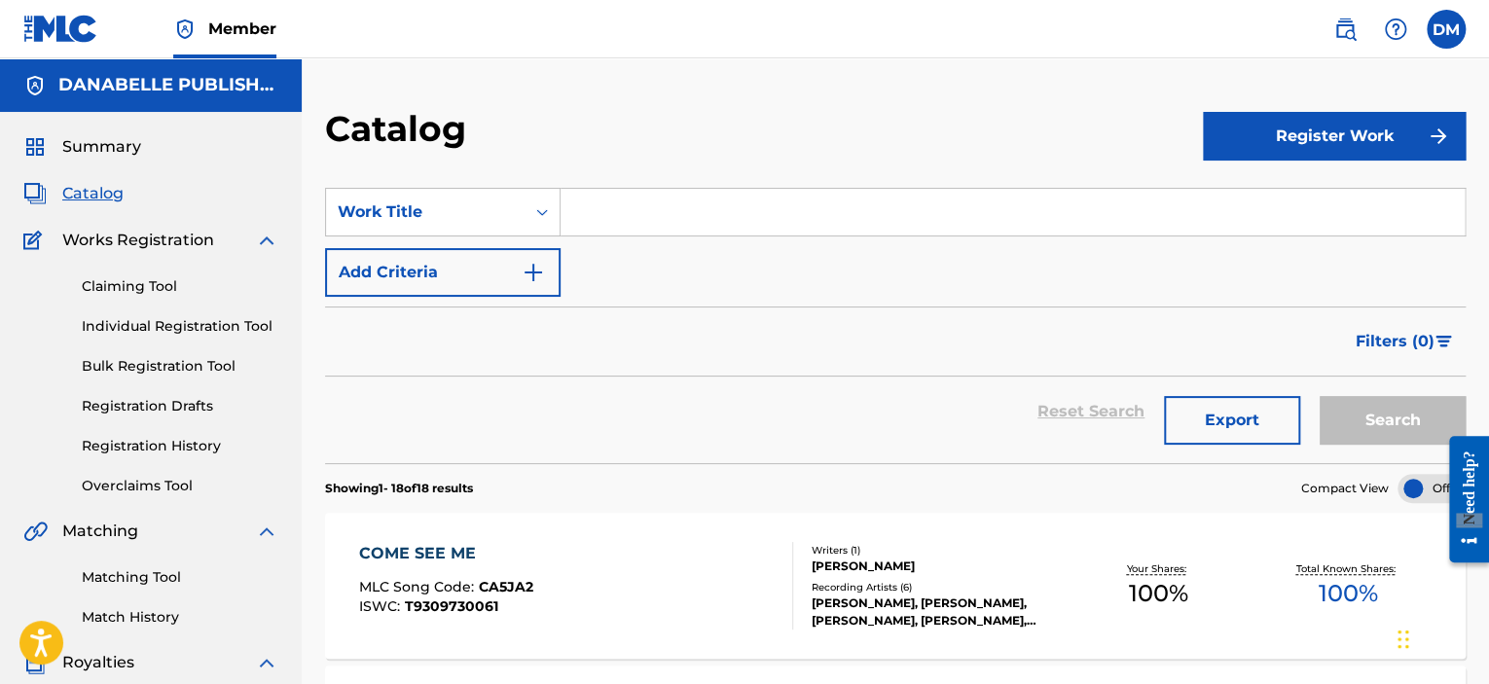
click at [1365, 130] on button "Register Work" at bounding box center [1334, 136] width 263 height 49
click at [1277, 197] on link "Individual" at bounding box center [1334, 199] width 263 height 47
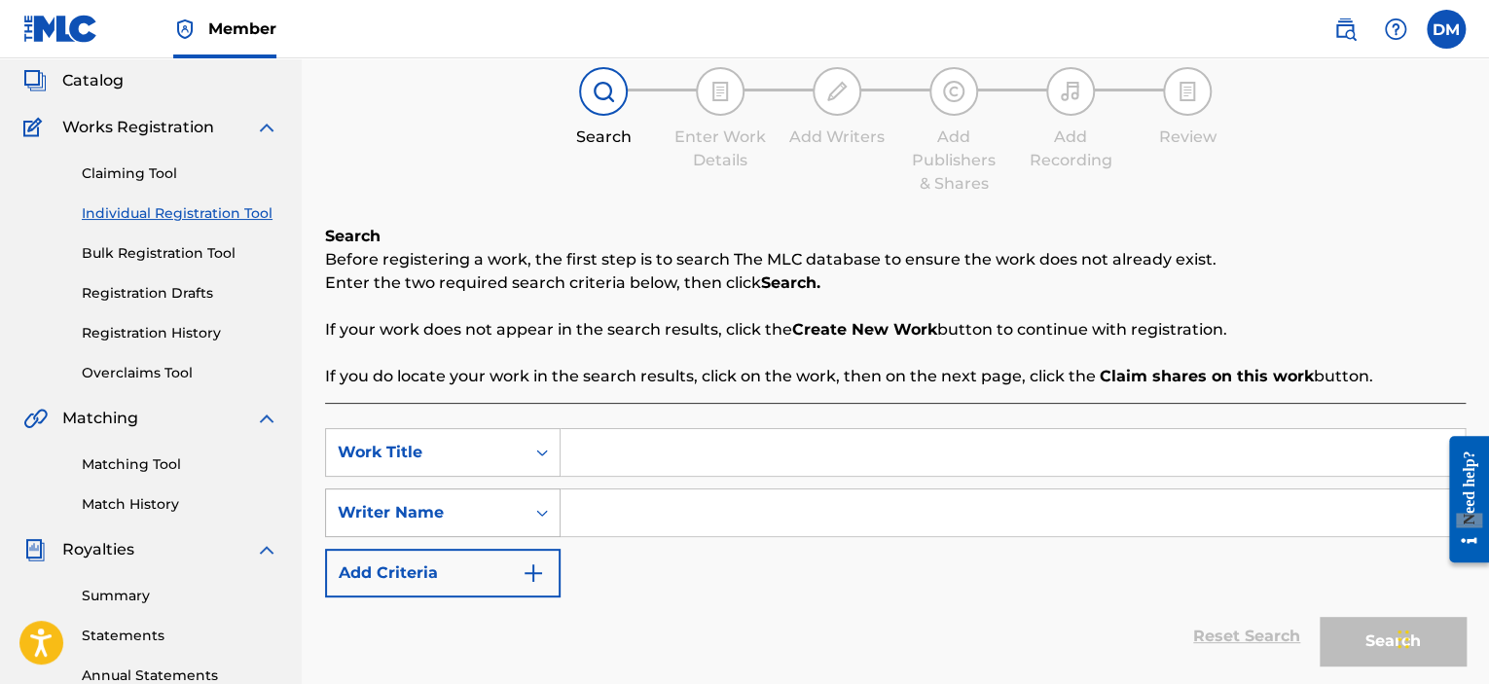
scroll to position [195, 0]
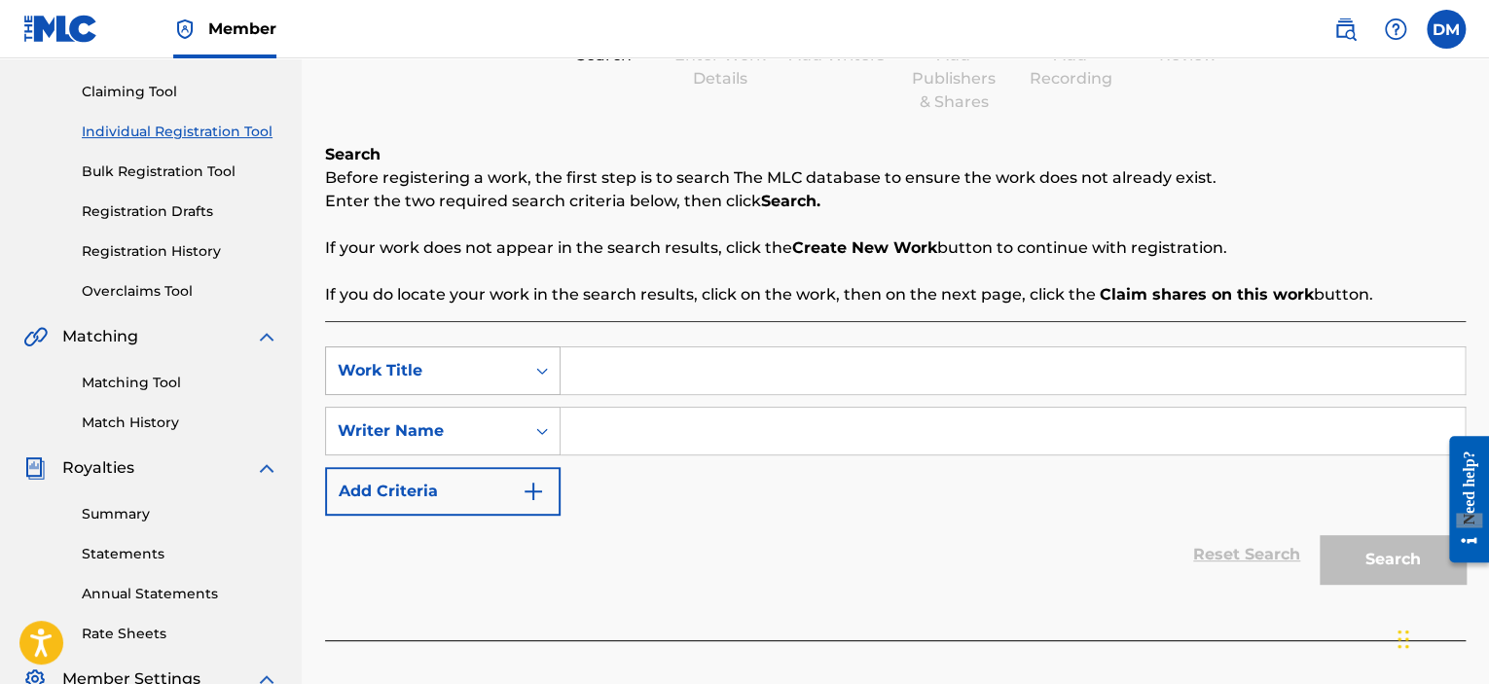
click at [542, 375] on icon "Search Form" at bounding box center [541, 370] width 19 height 19
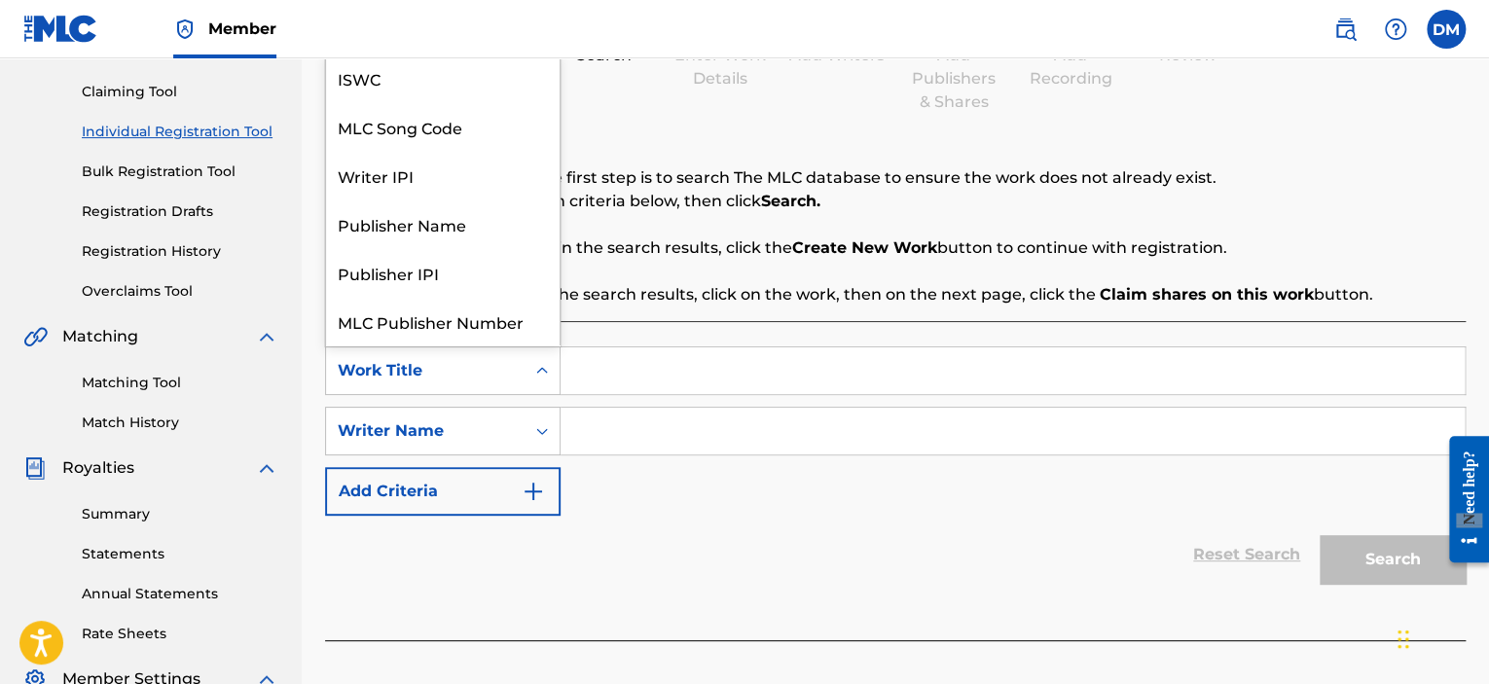
scroll to position [49, 0]
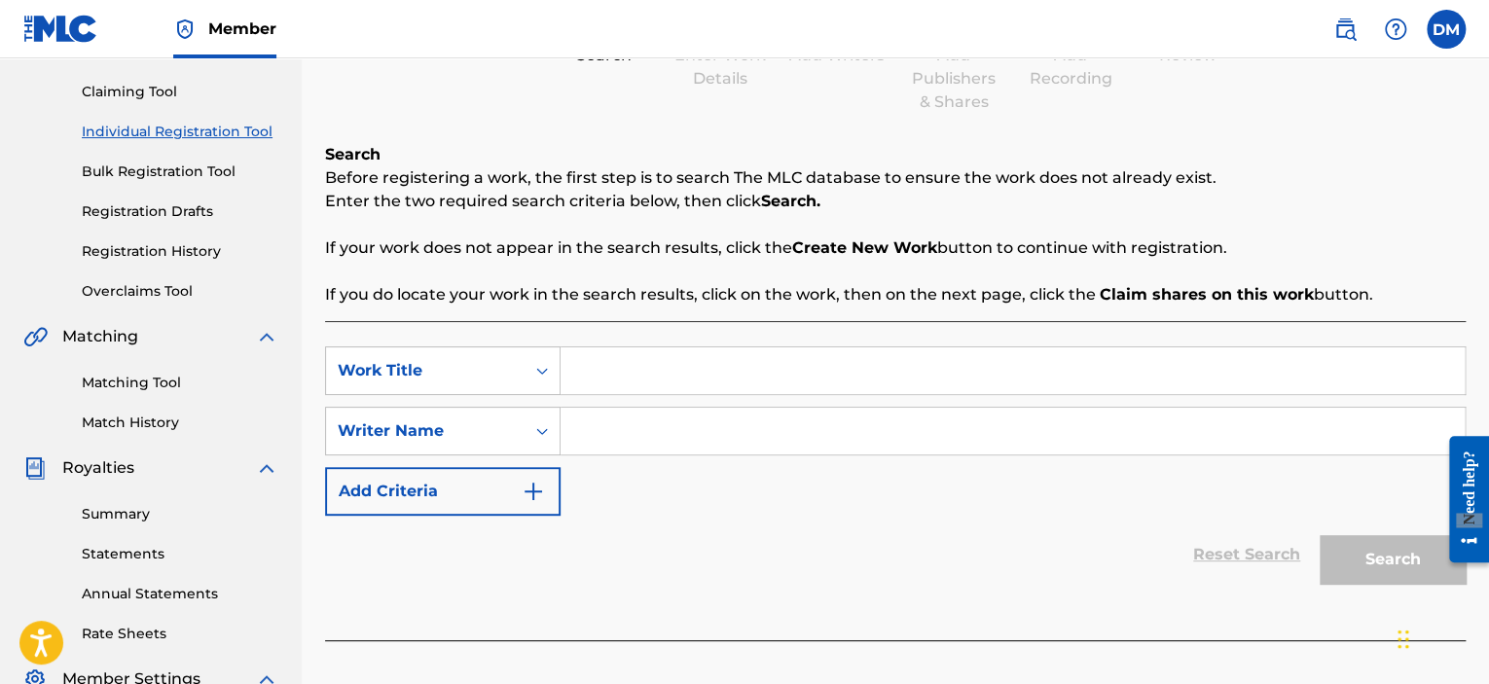
click at [707, 285] on p "If you do locate your work in the search results, click on the work, then on th…" at bounding box center [895, 294] width 1141 height 23
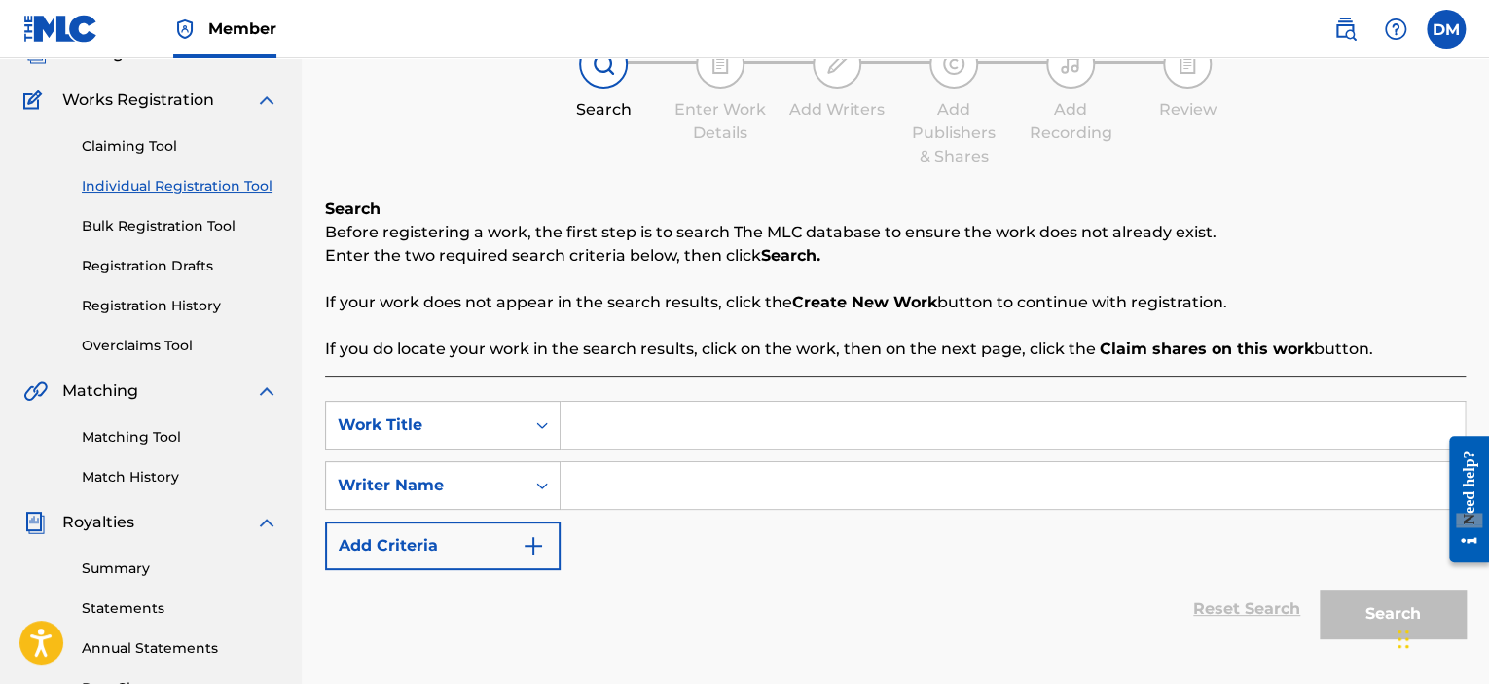
scroll to position [195, 0]
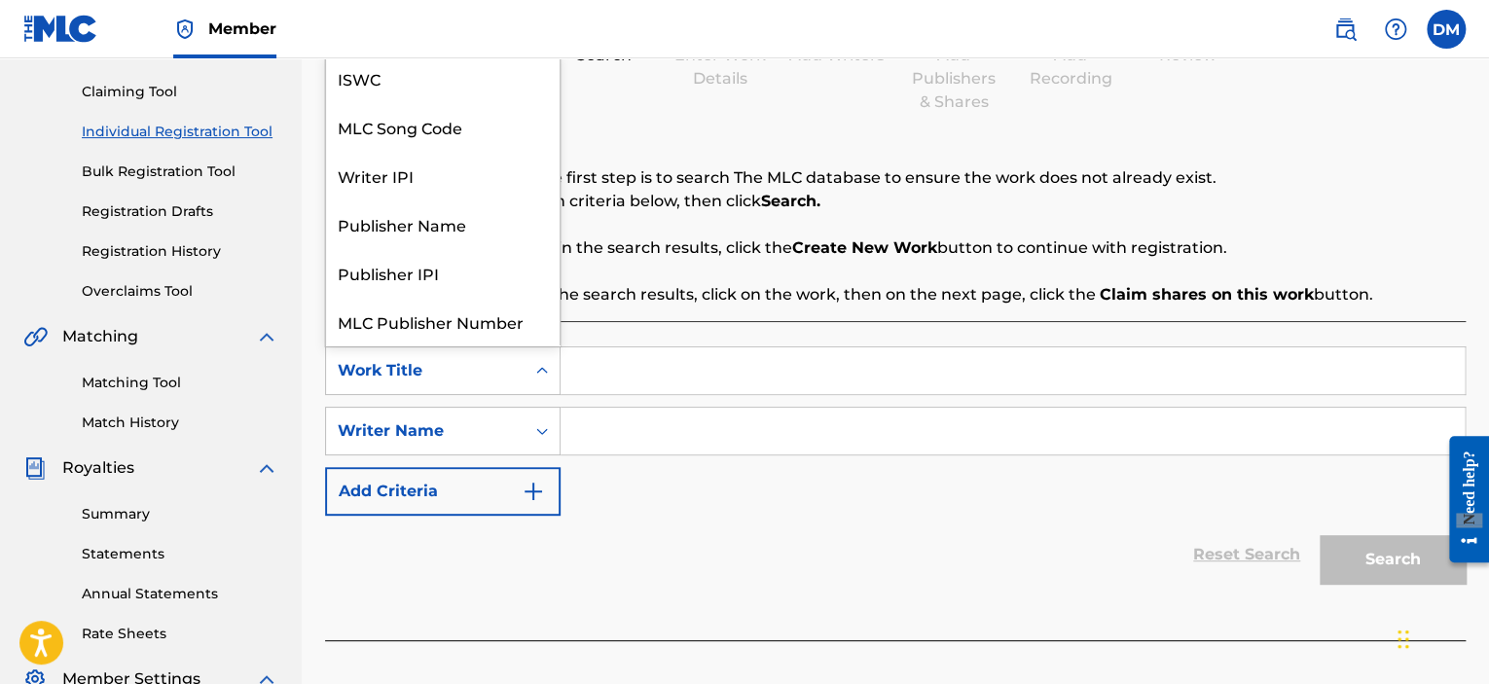
click at [549, 377] on icon "Search Form" at bounding box center [541, 370] width 19 height 19
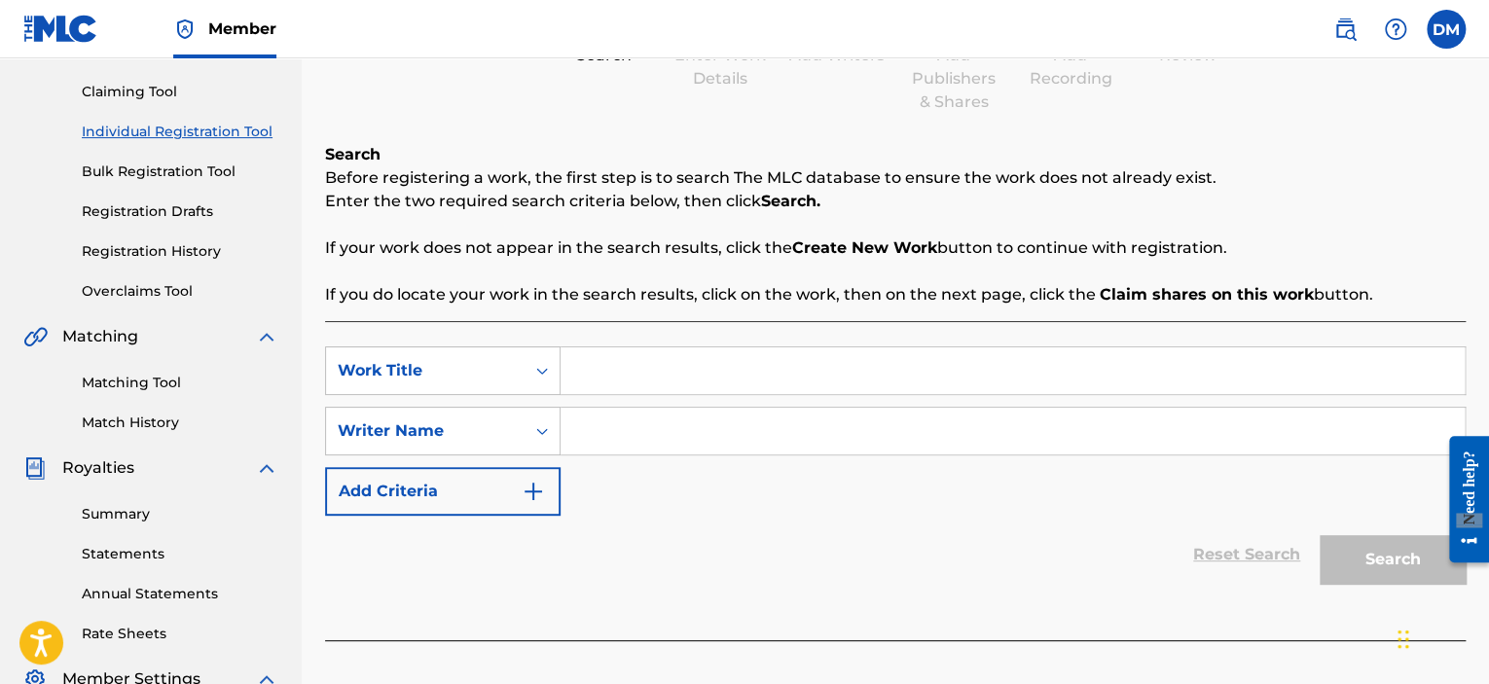
click at [643, 375] on input "Search Form" at bounding box center [1013, 370] width 904 height 47
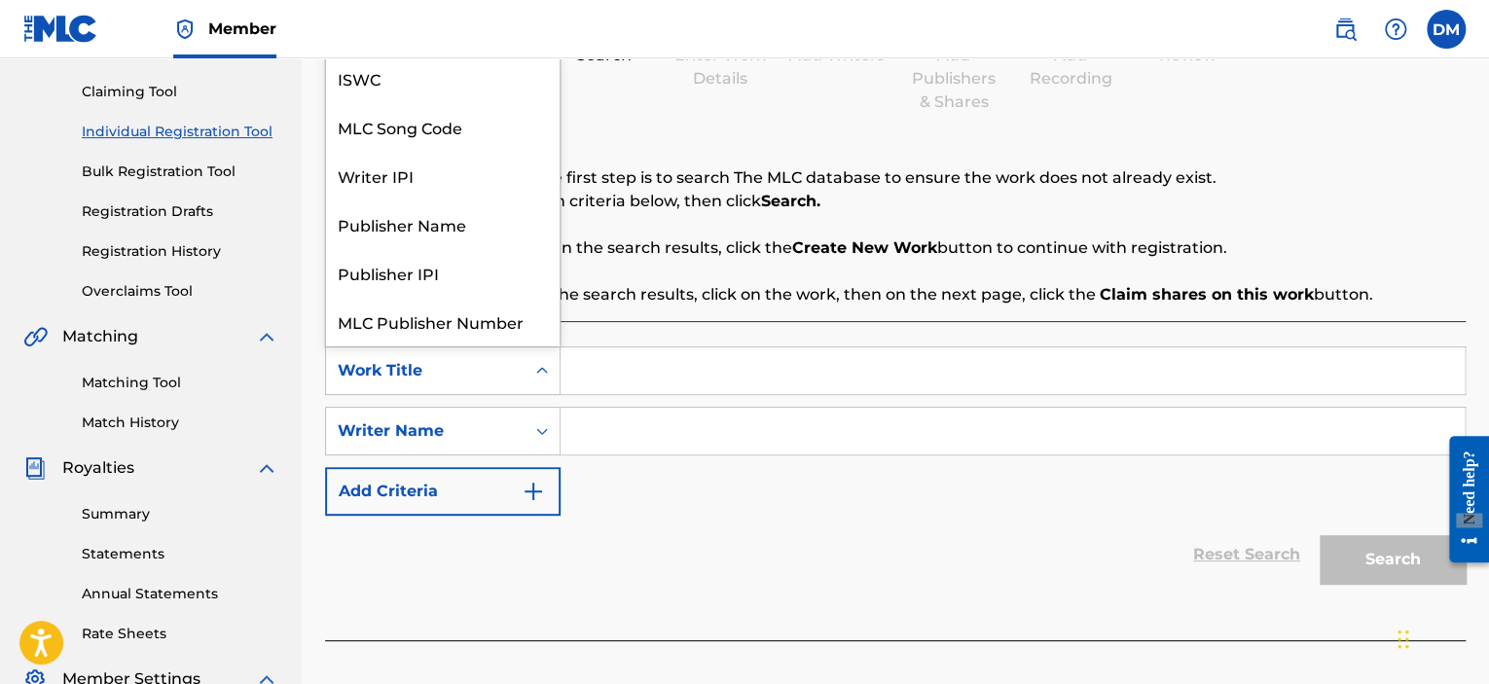
click at [543, 373] on icon "Search Form" at bounding box center [541, 370] width 19 height 19
click at [597, 372] on input "Search Form" at bounding box center [1013, 370] width 904 height 47
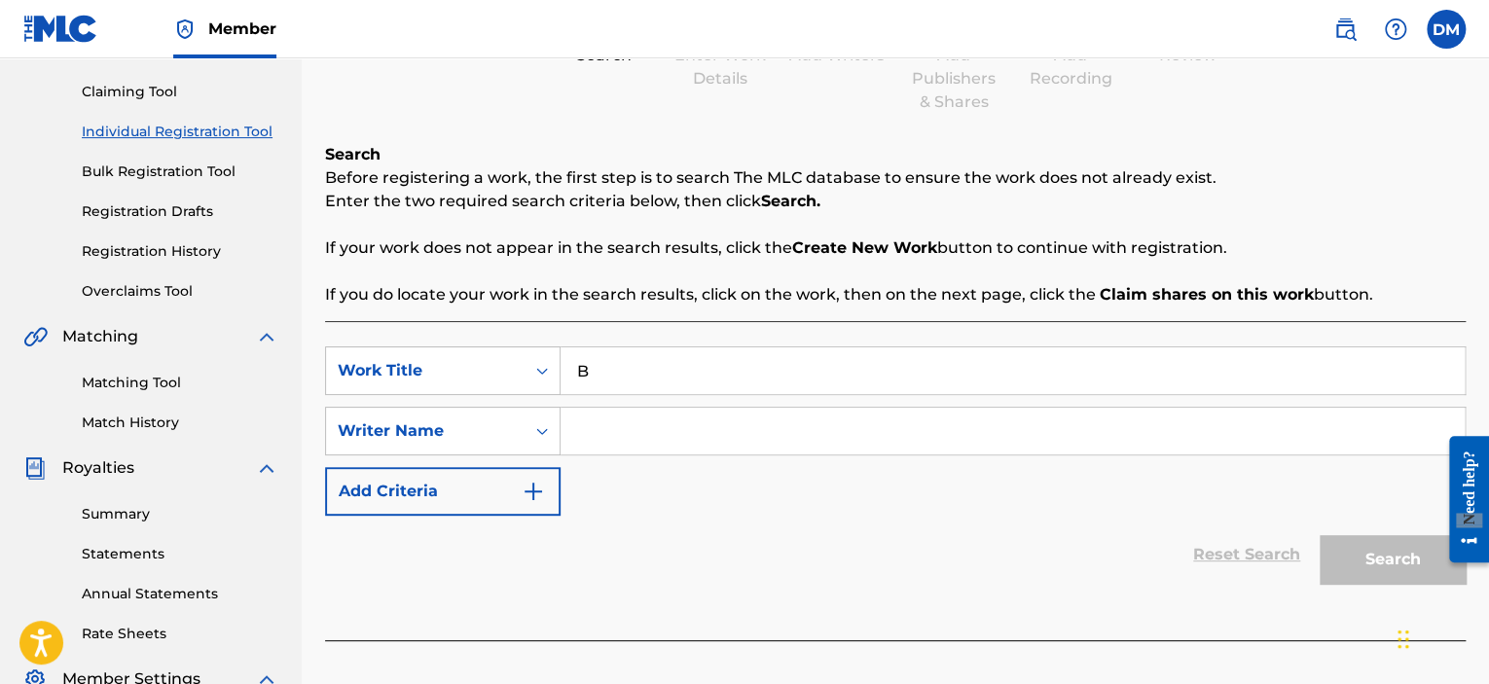
drag, startPoint x: 593, startPoint y: 365, endPoint x: 563, endPoint y: 221, distance: 147.2
click at [563, 221] on div "Search Before registering a work, the first step is to search The MLC database …" at bounding box center [895, 391] width 1141 height 497
type input "r"
click at [545, 220] on div "Search Before registering a work, the first step is to search The MLC database …" at bounding box center [895, 225] width 1141 height 164
click at [697, 389] on input "Search Form" at bounding box center [1013, 370] width 904 height 47
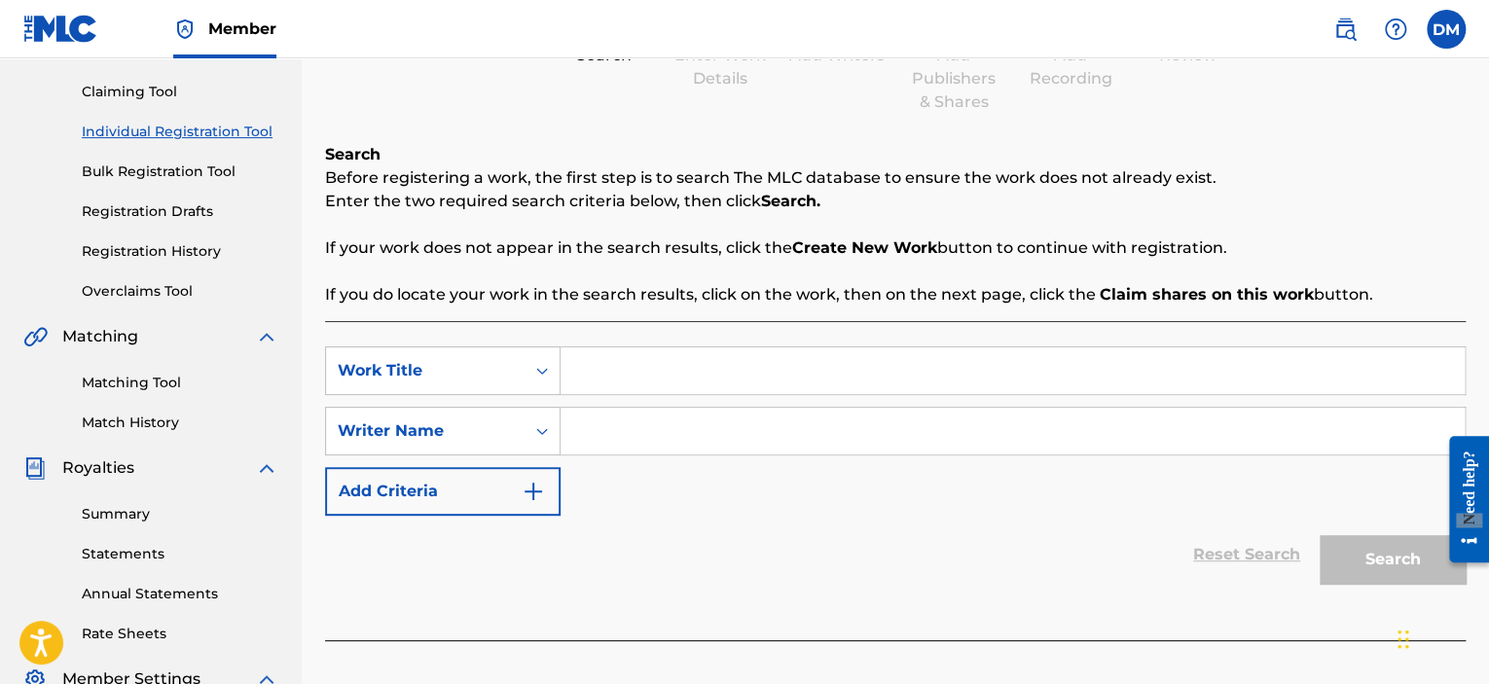
click at [697, 384] on input "Search Form" at bounding box center [1013, 370] width 904 height 47
type input "Brother [PERSON_NAME]"
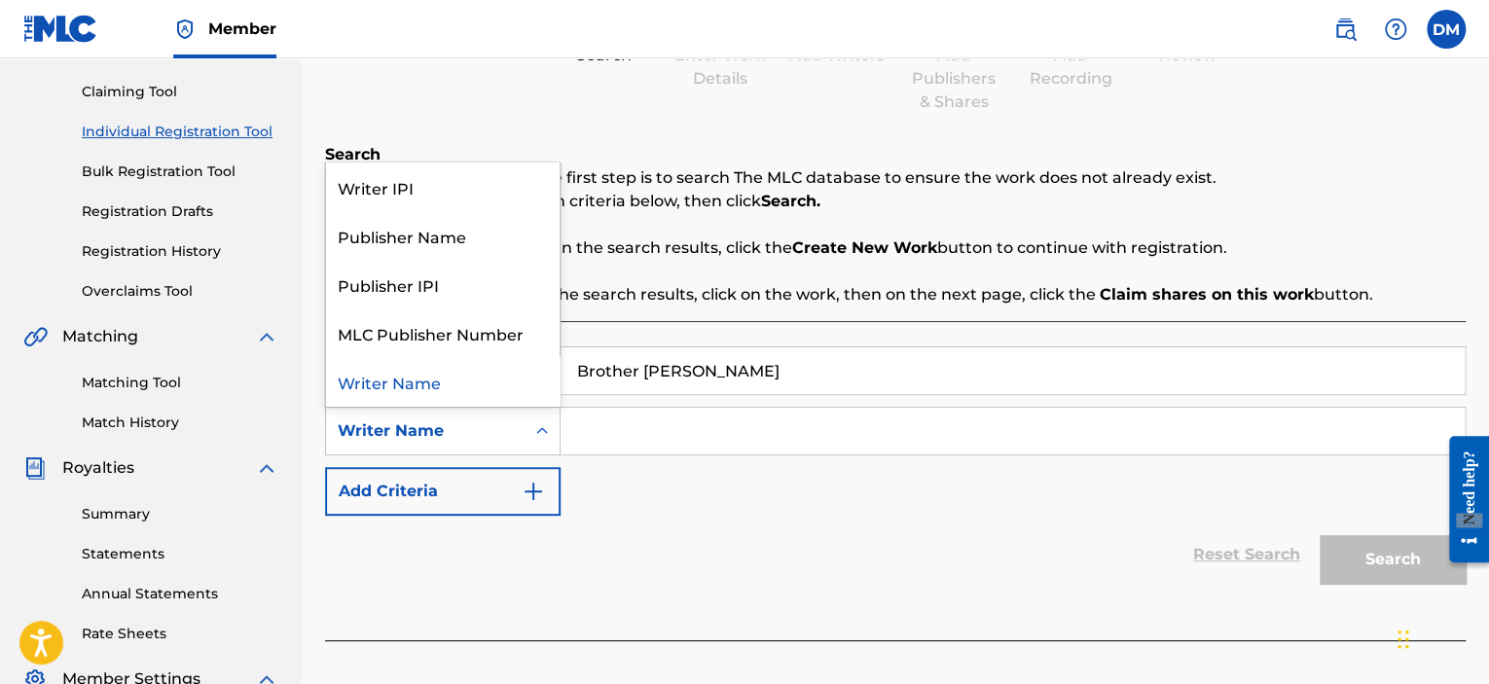
click at [549, 431] on icon "Search Form" at bounding box center [541, 430] width 19 height 19
click at [387, 381] on div "Writer Name" at bounding box center [443, 381] width 234 height 49
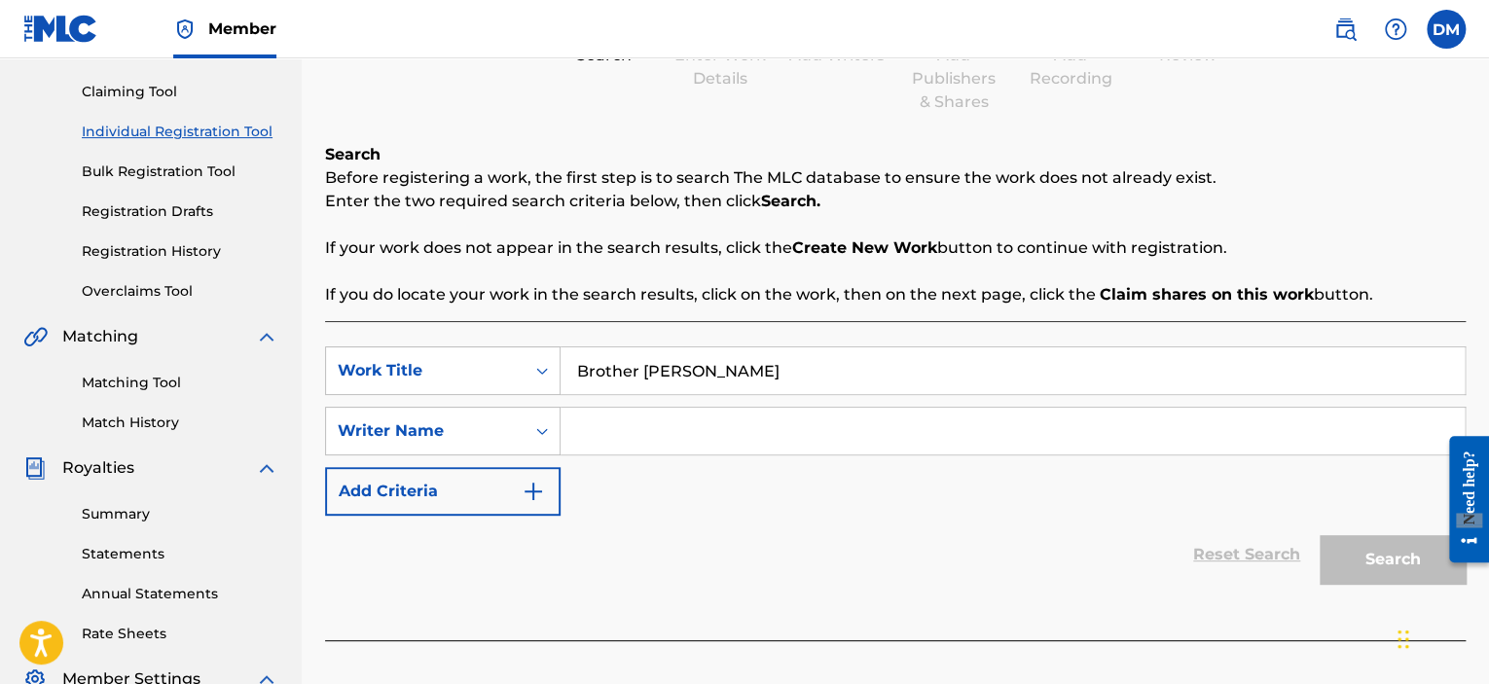
click at [622, 431] on input "Search Form" at bounding box center [1013, 431] width 904 height 47
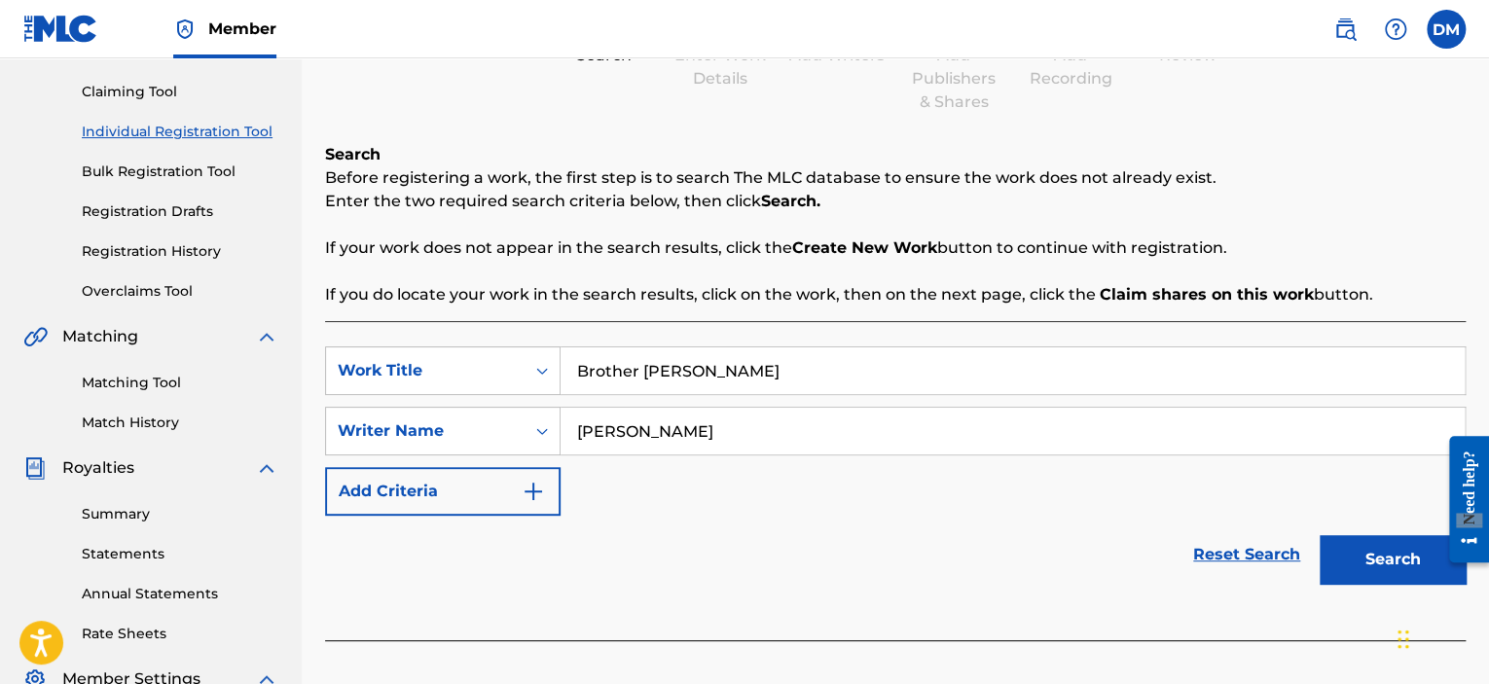
type input "[PERSON_NAME]"
click at [529, 498] on img "Search Form" at bounding box center [533, 491] width 23 height 23
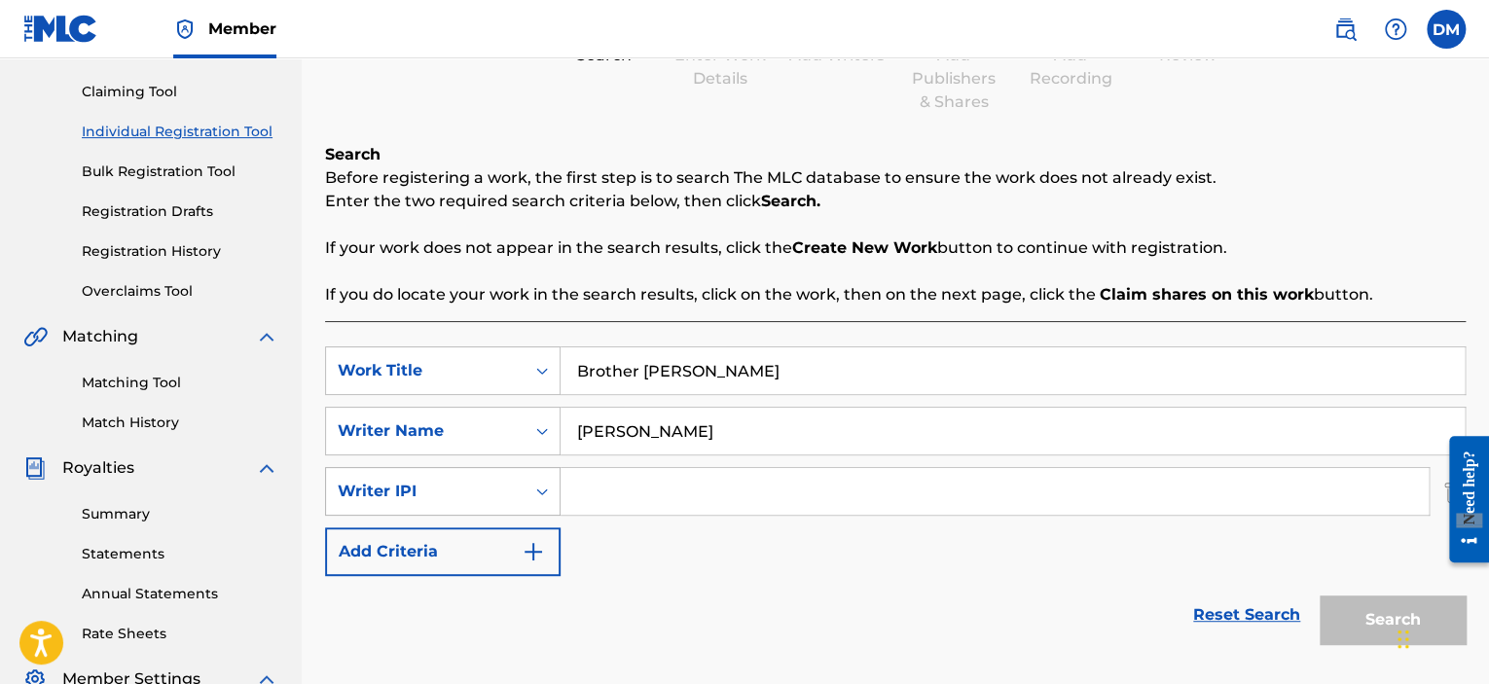
click at [540, 498] on icon "Search Form" at bounding box center [541, 491] width 19 height 19
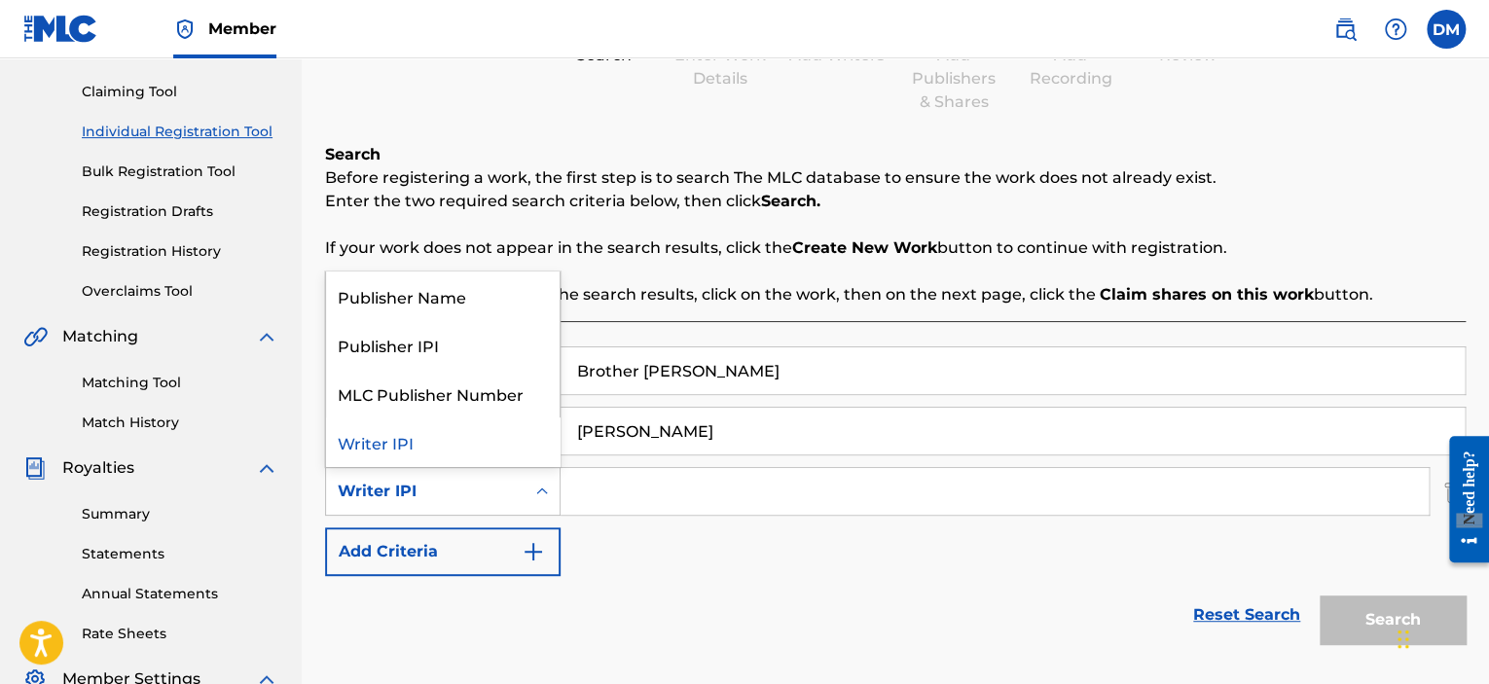
click at [612, 527] on div "SearchWithCriteriae757f1e8-63ad-4599-87c2-7558e6cb3736 Work Title Brother [PERS…" at bounding box center [895, 461] width 1141 height 230
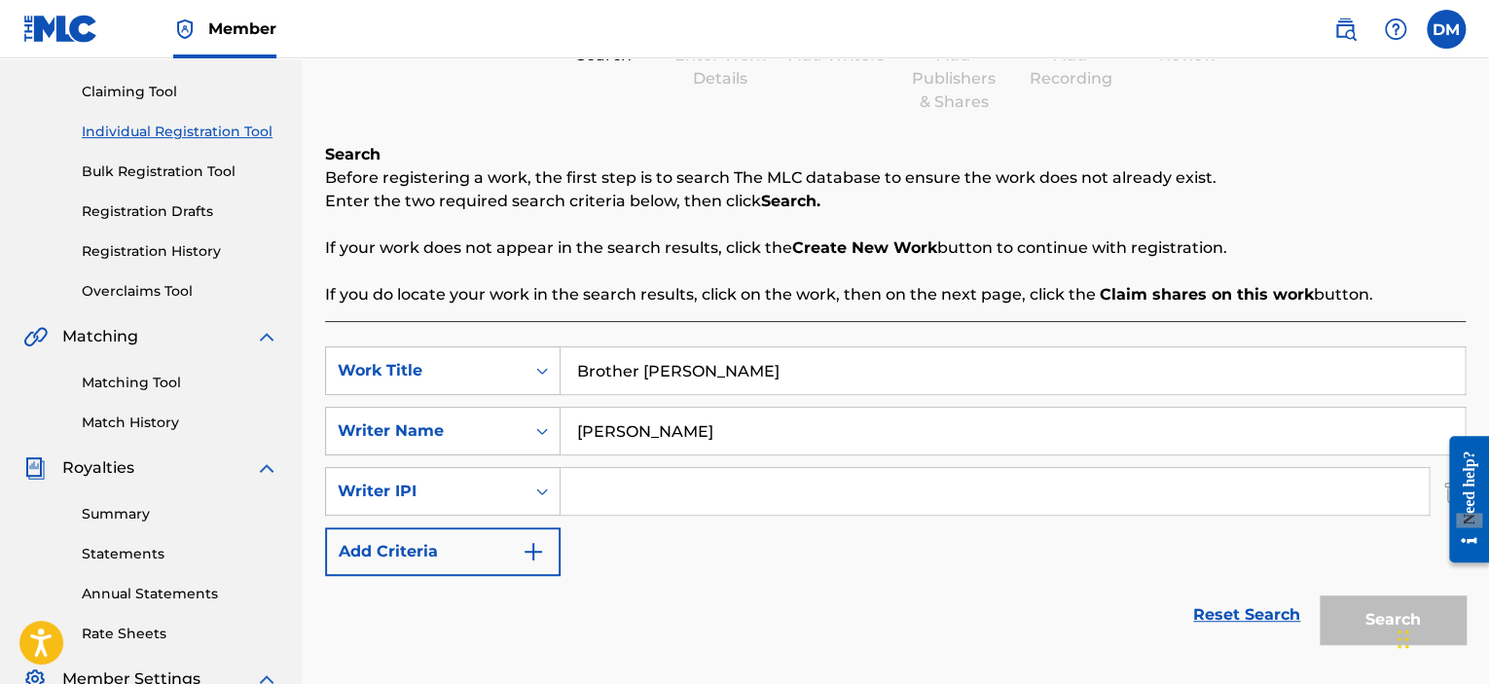
click at [1206, 591] on div "Reset Search Search" at bounding box center [895, 615] width 1141 height 78
click at [1269, 620] on link "Reset Search" at bounding box center [1246, 615] width 127 height 43
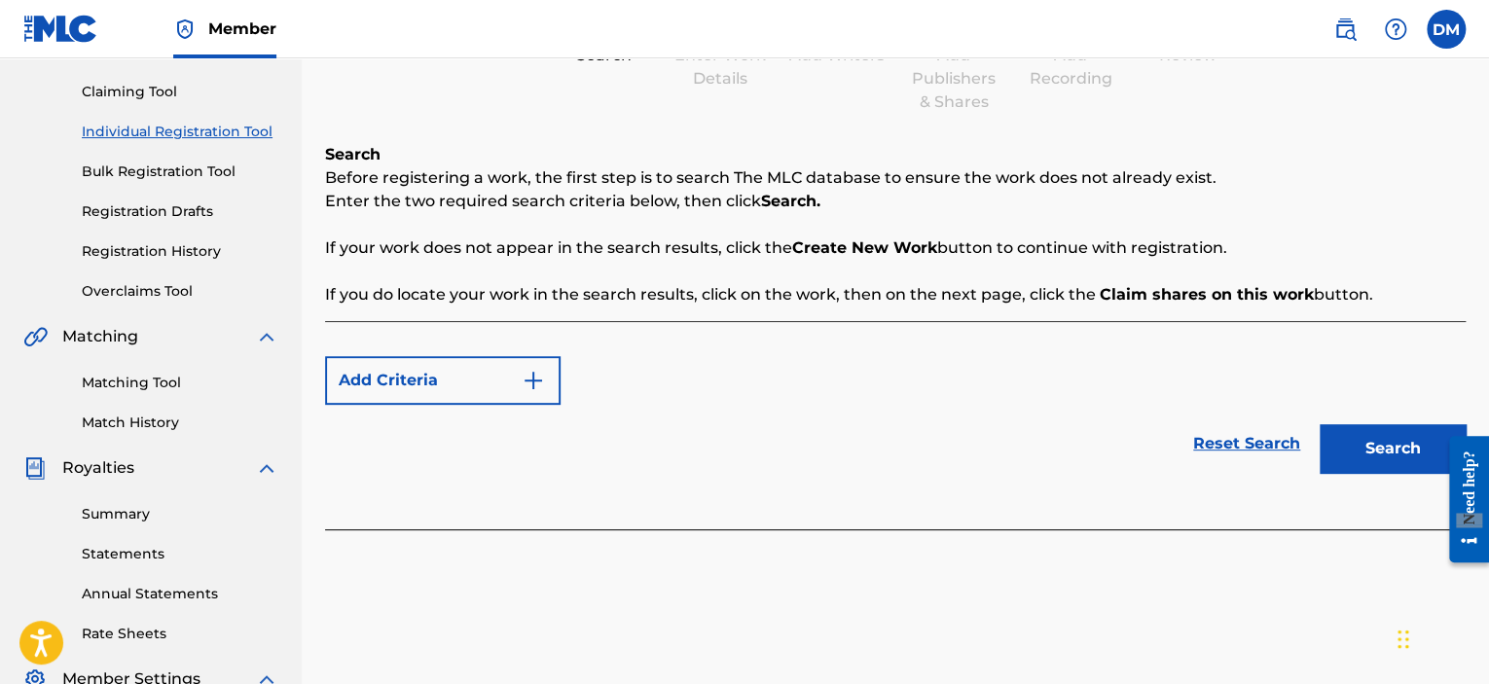
click at [537, 379] on img "Search Form" at bounding box center [533, 380] width 23 height 23
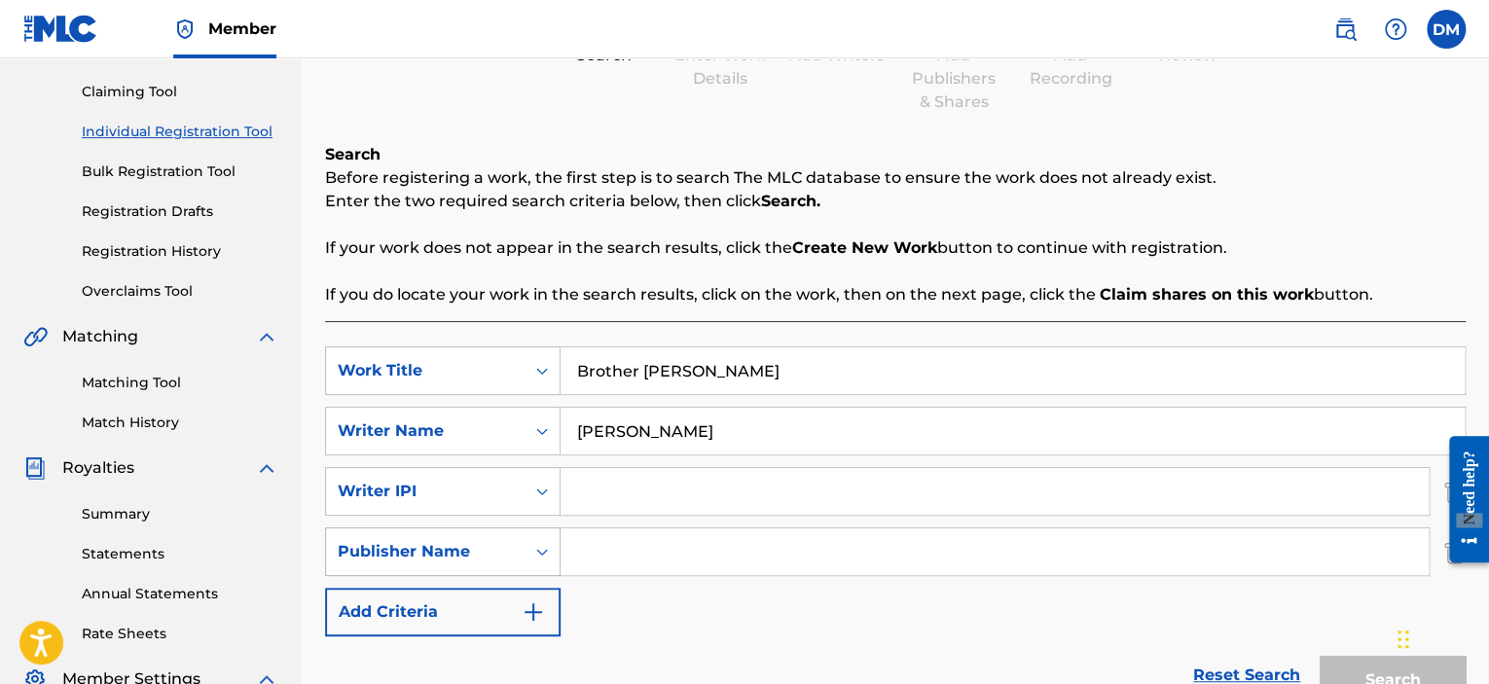
click at [544, 548] on icon "Search Form" at bounding box center [541, 551] width 19 height 19
click at [435, 505] on div "Publisher Name" at bounding box center [443, 502] width 234 height 49
click at [582, 544] on input "Search Form" at bounding box center [995, 551] width 868 height 47
type input "Danabelle Publishing"
click at [701, 496] on input "Search Form" at bounding box center [995, 491] width 868 height 47
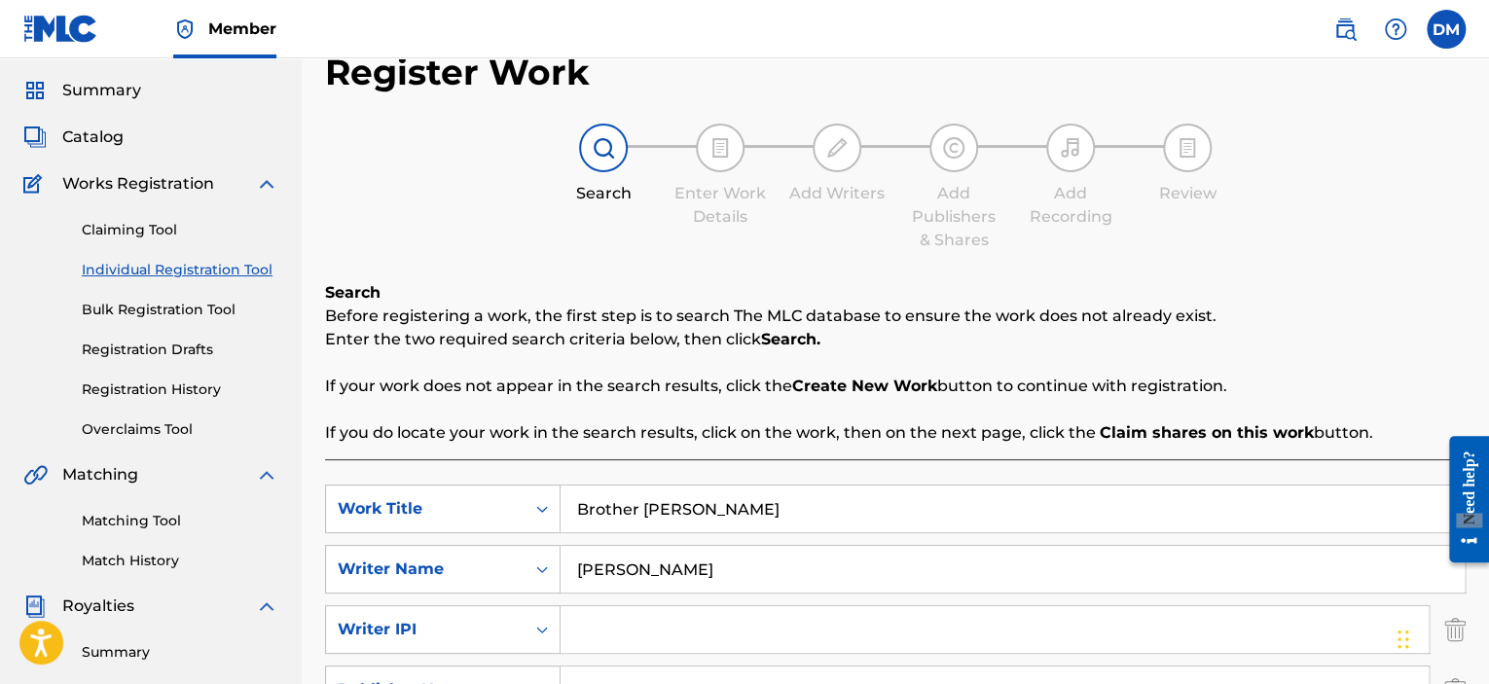
scroll to position [0, 0]
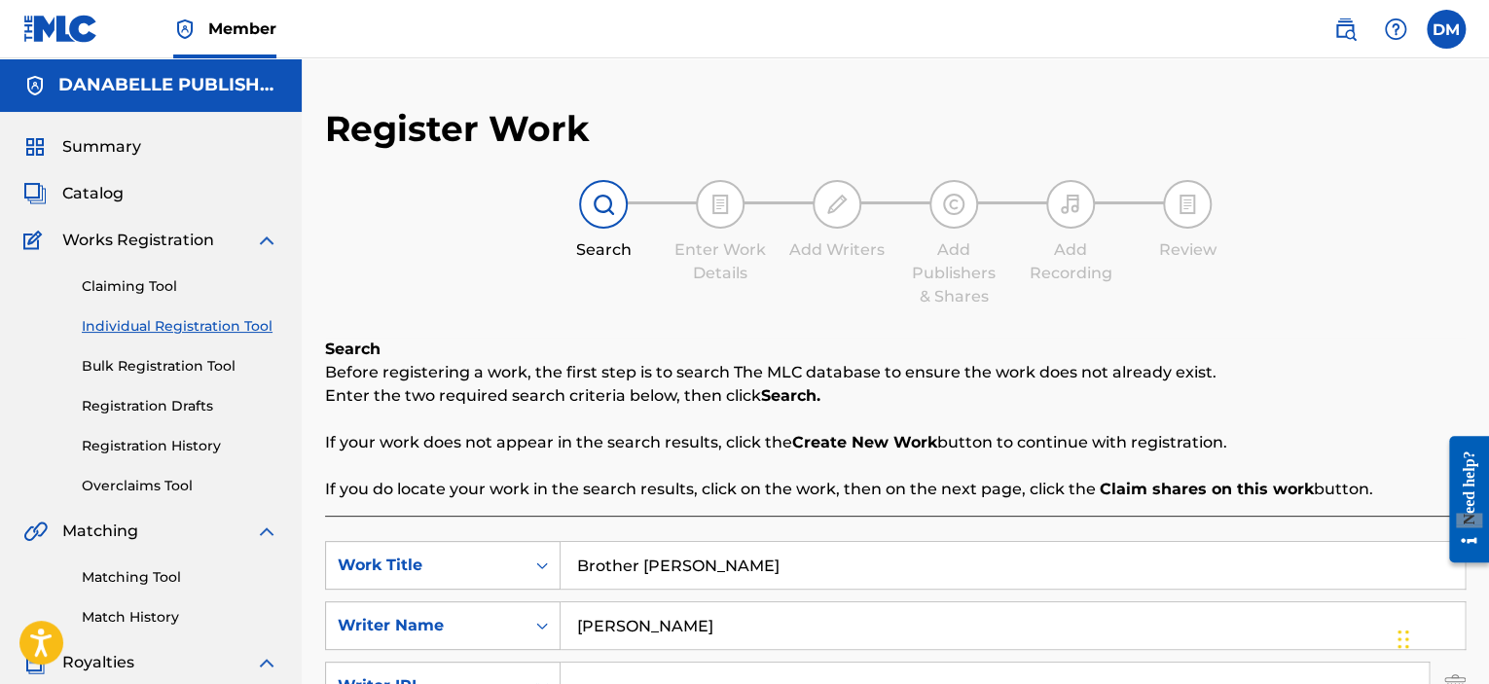
click at [101, 189] on span "Catalog" at bounding box center [92, 193] width 61 height 23
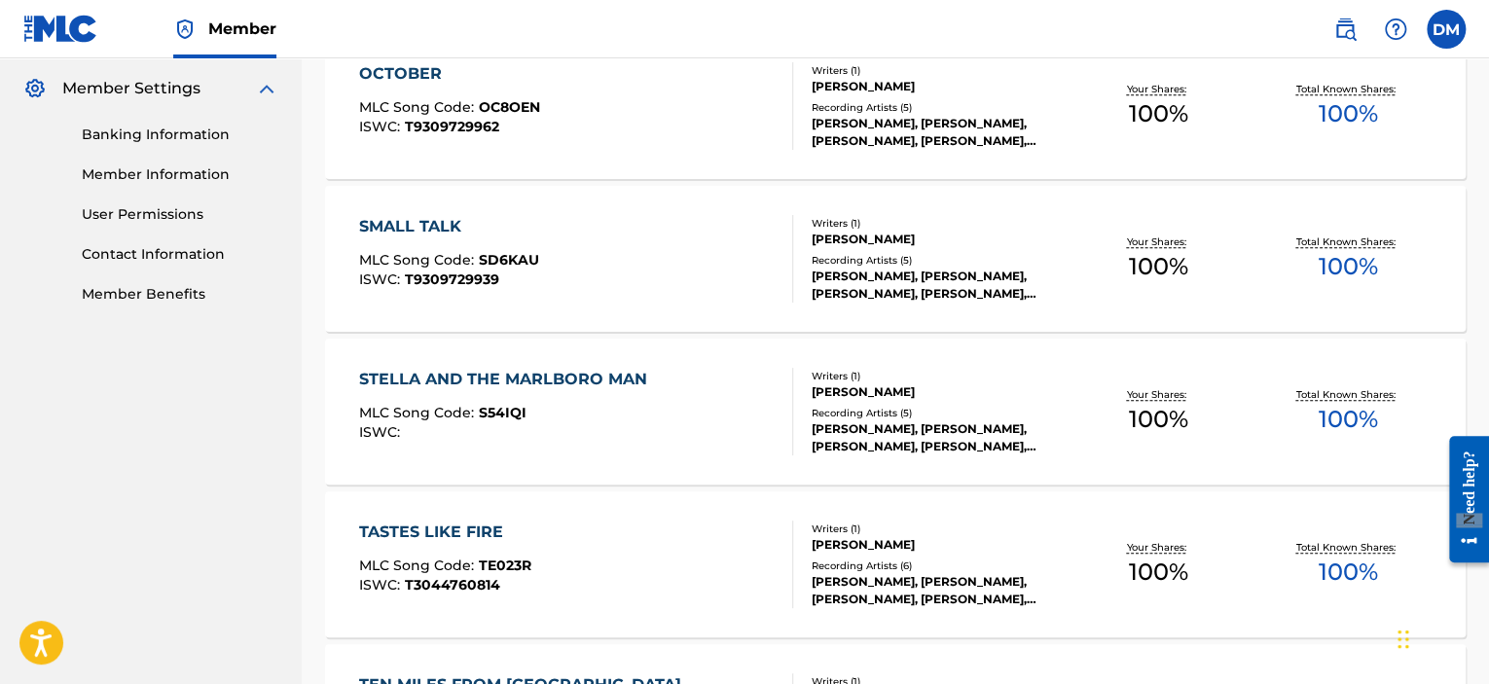
scroll to position [779, 0]
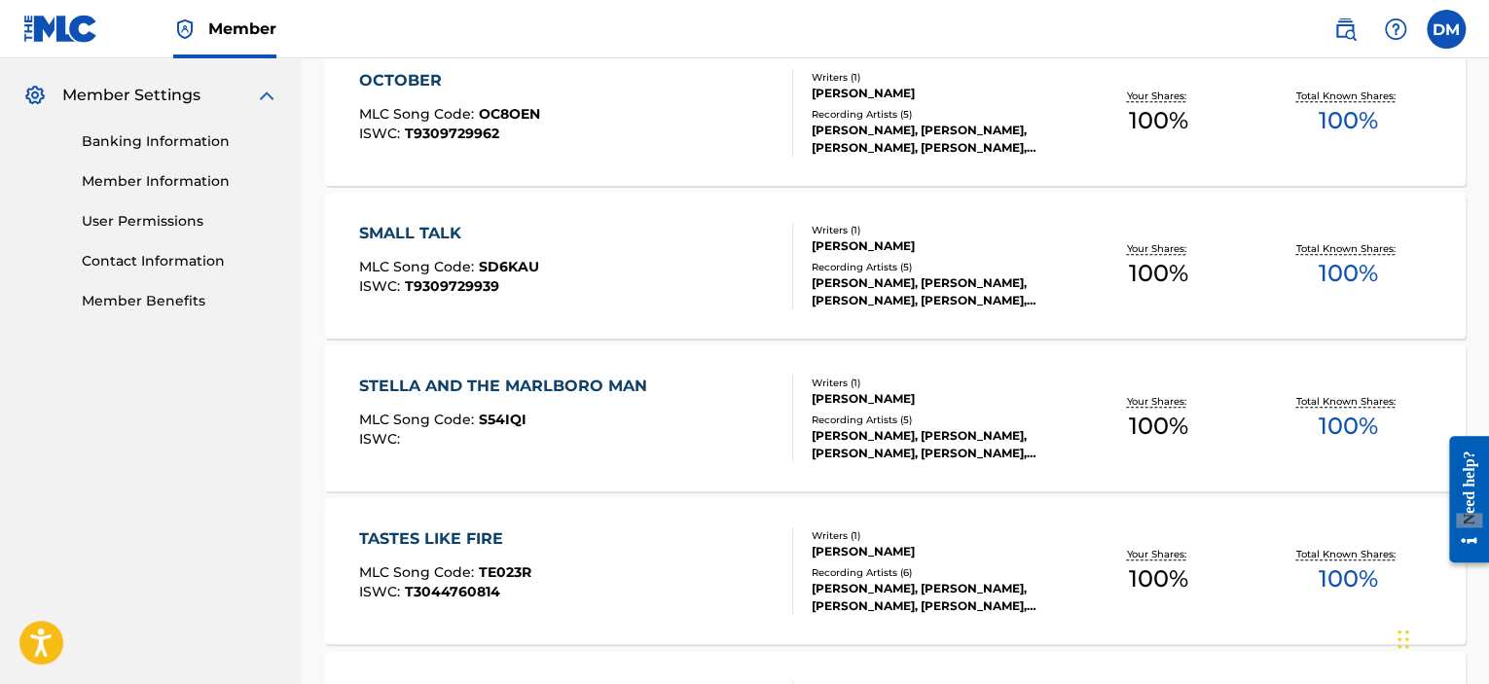
click at [175, 260] on link "Contact Information" at bounding box center [180, 261] width 197 height 20
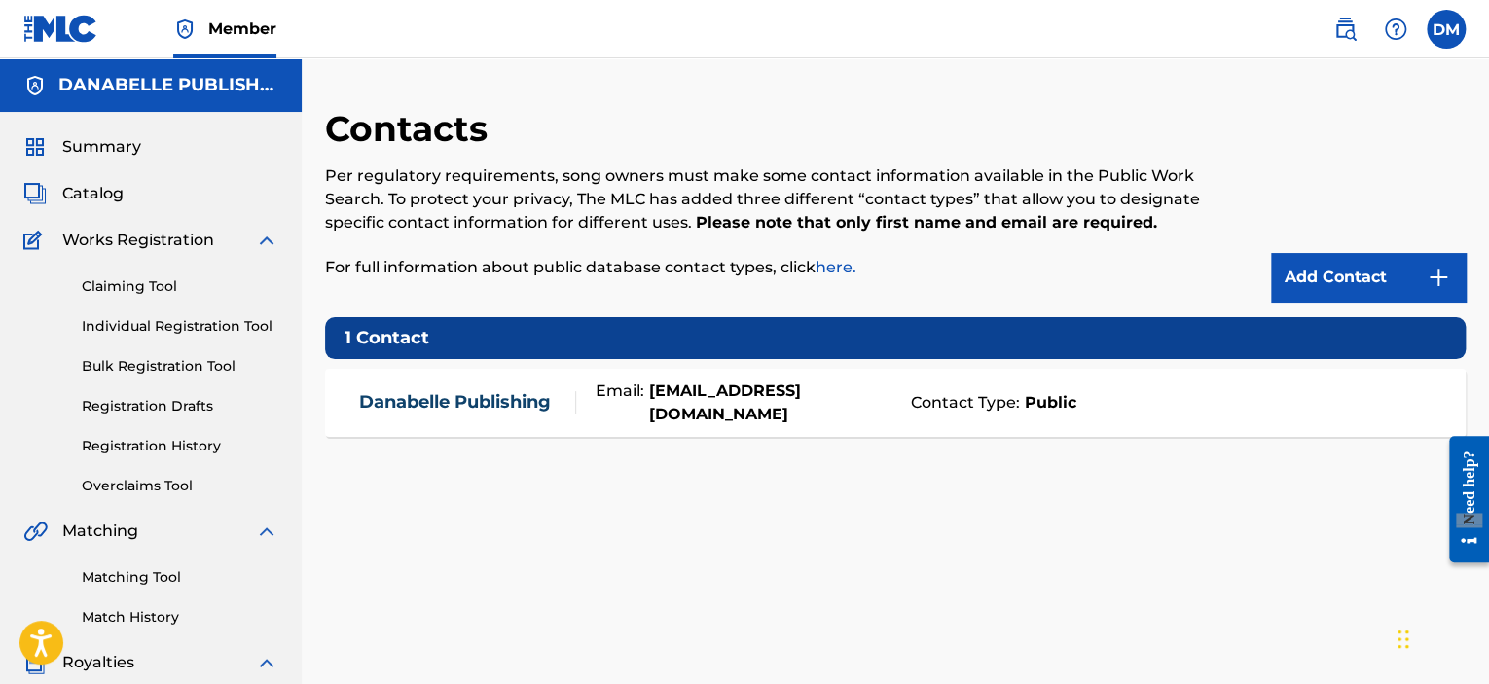
click at [101, 148] on span "Summary" at bounding box center [101, 146] width 79 height 23
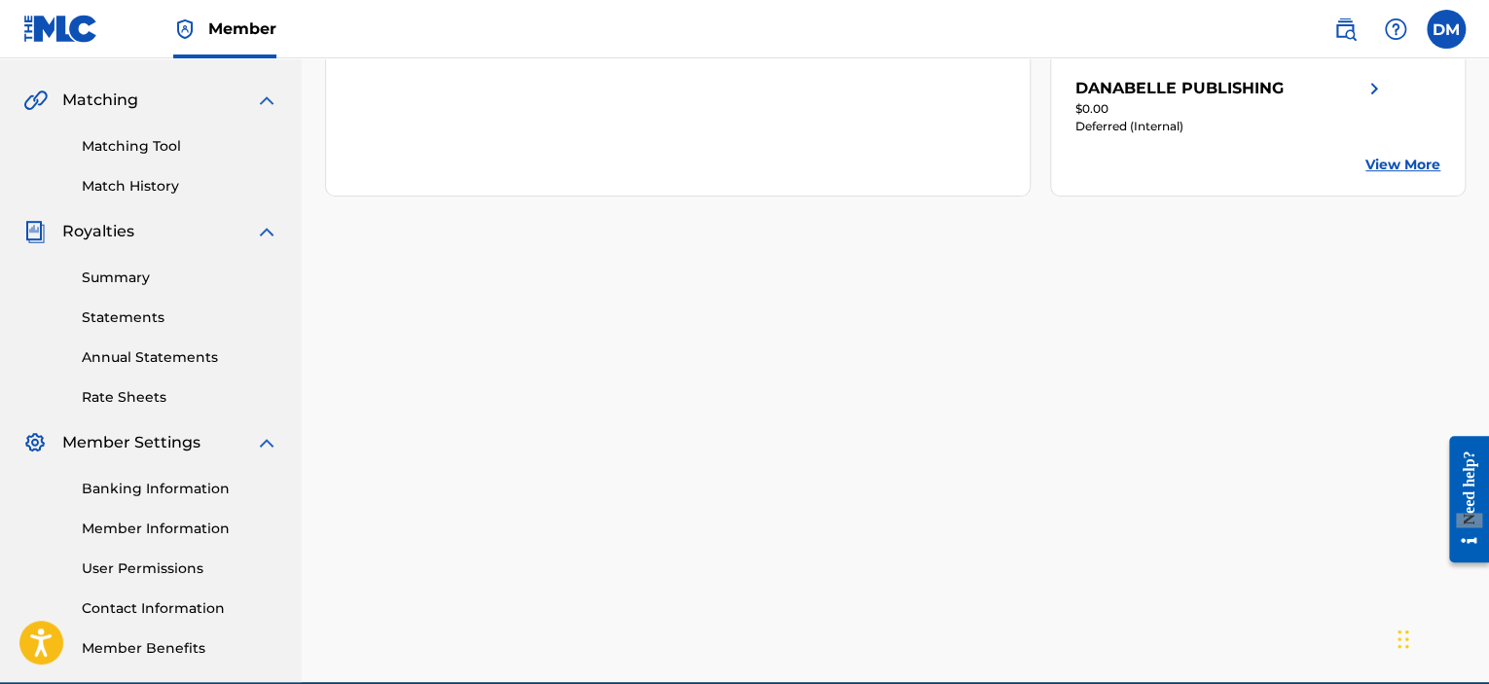
scroll to position [487, 0]
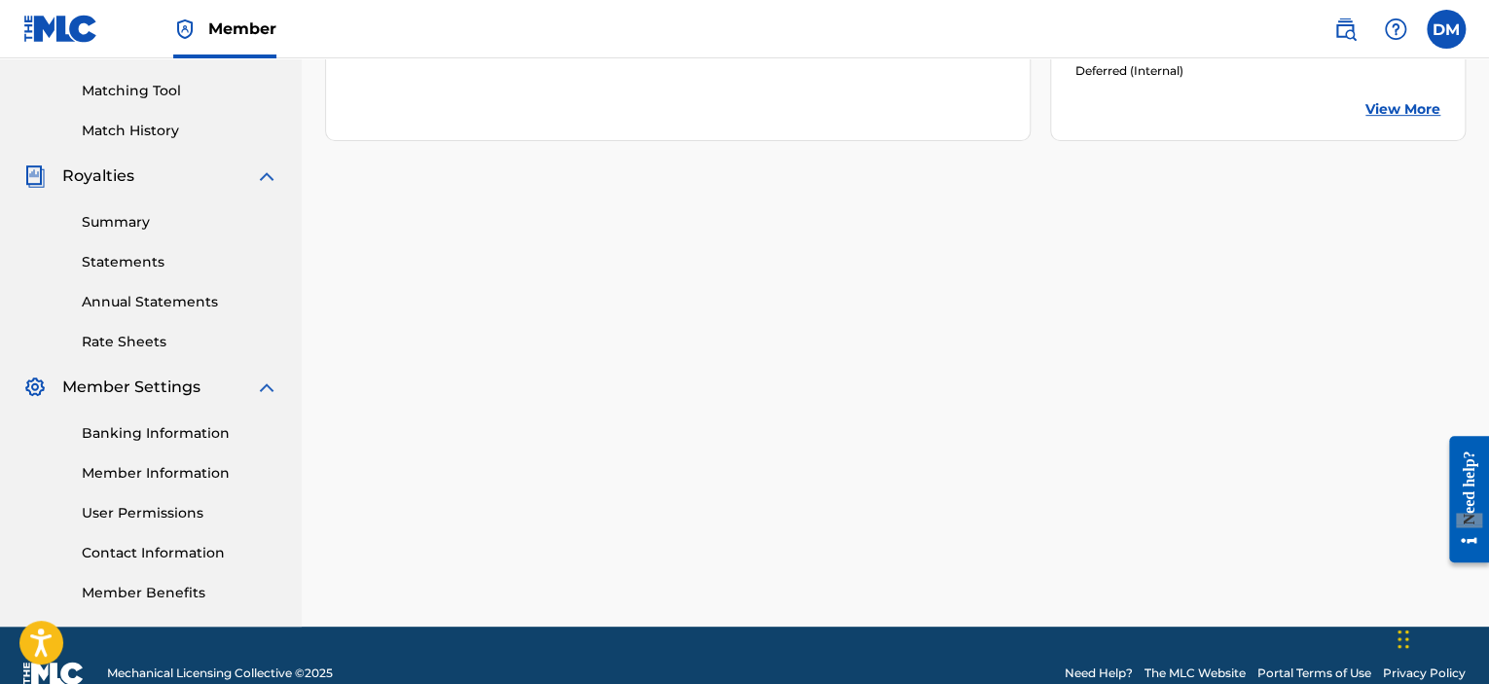
click at [158, 513] on link "User Permissions" at bounding box center [180, 513] width 197 height 20
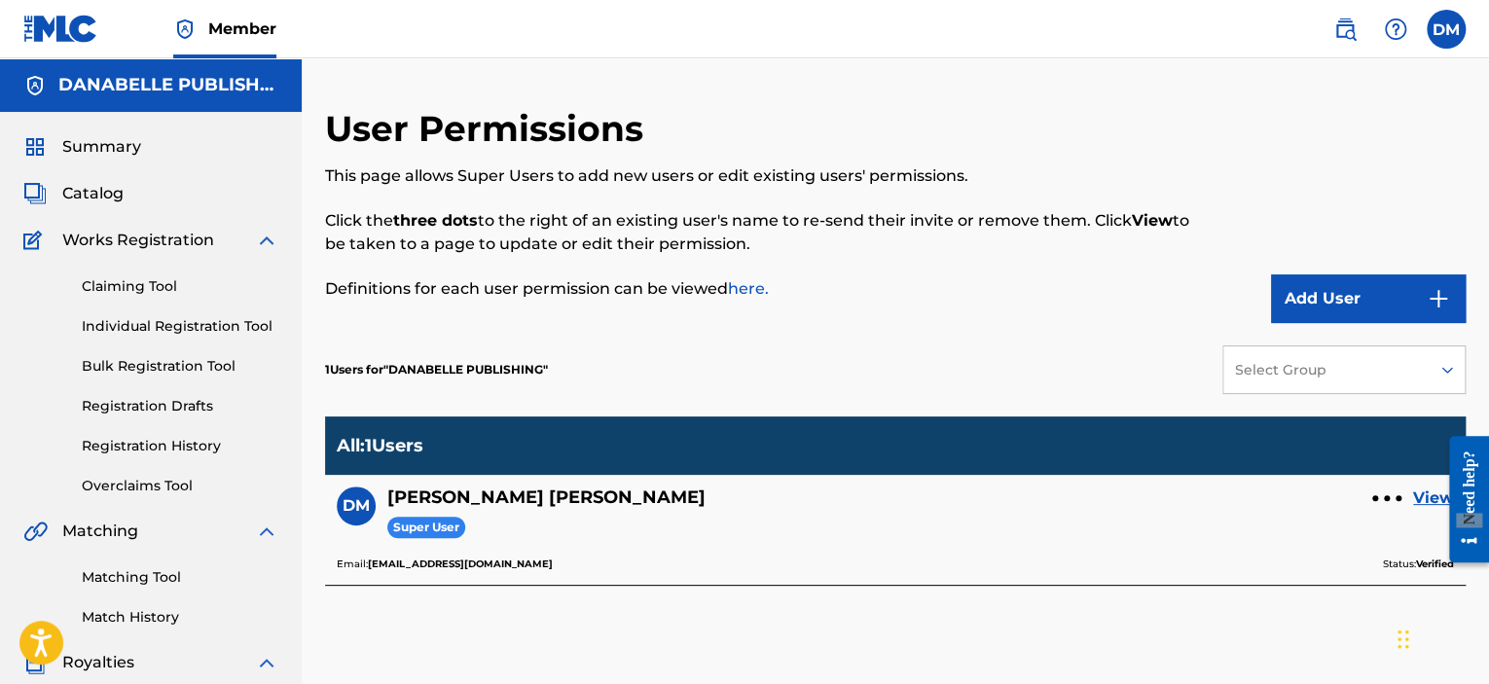
click at [48, 147] on link "Summary" at bounding box center [82, 146] width 118 height 23
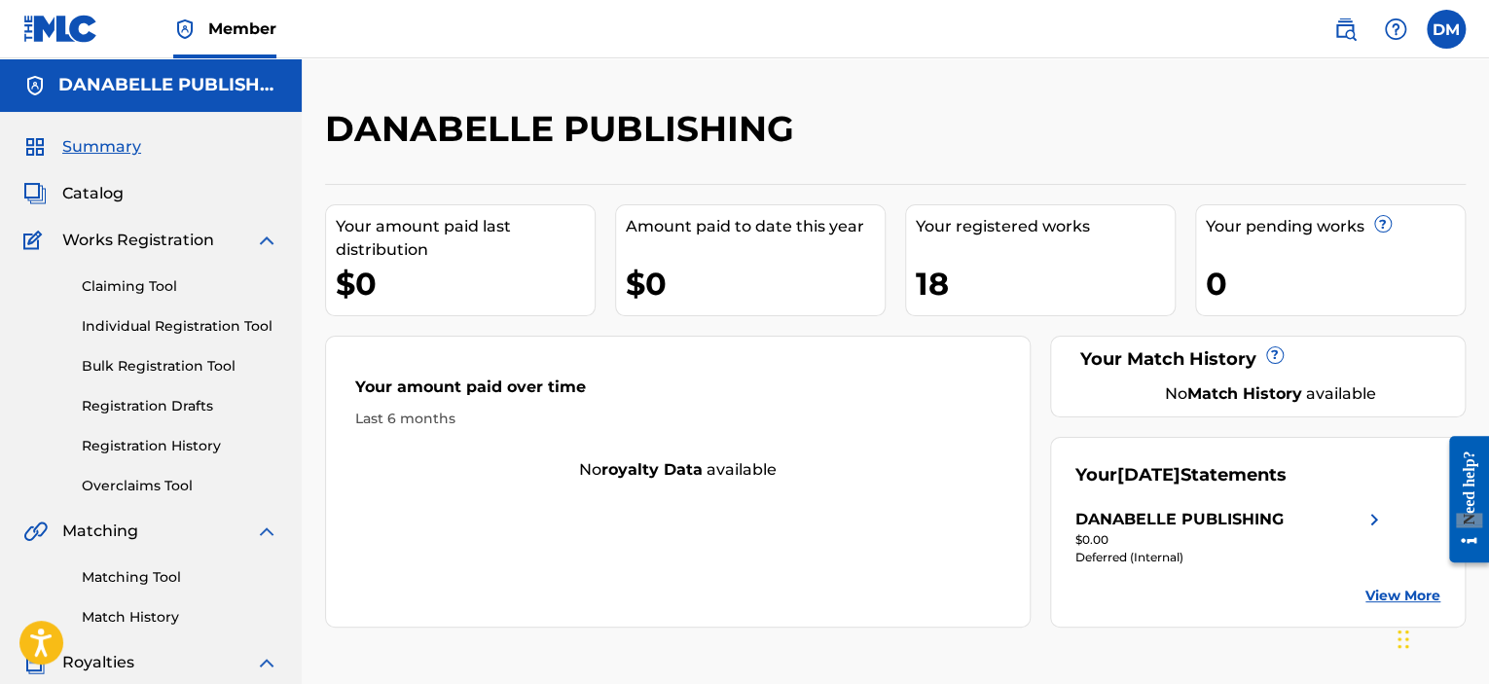
click at [219, 26] on span "Member" at bounding box center [242, 29] width 68 height 22
click at [99, 192] on span "Catalog" at bounding box center [92, 193] width 61 height 23
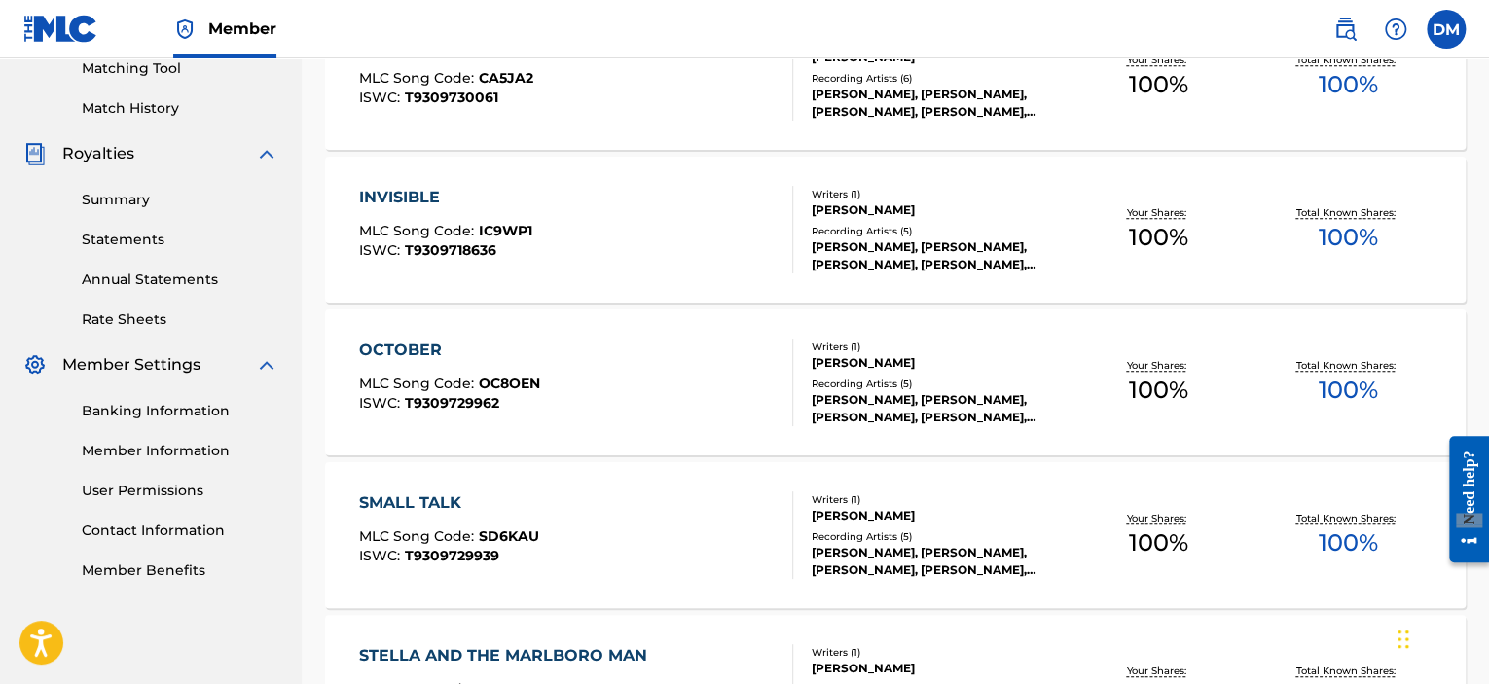
scroll to position [584, 0]
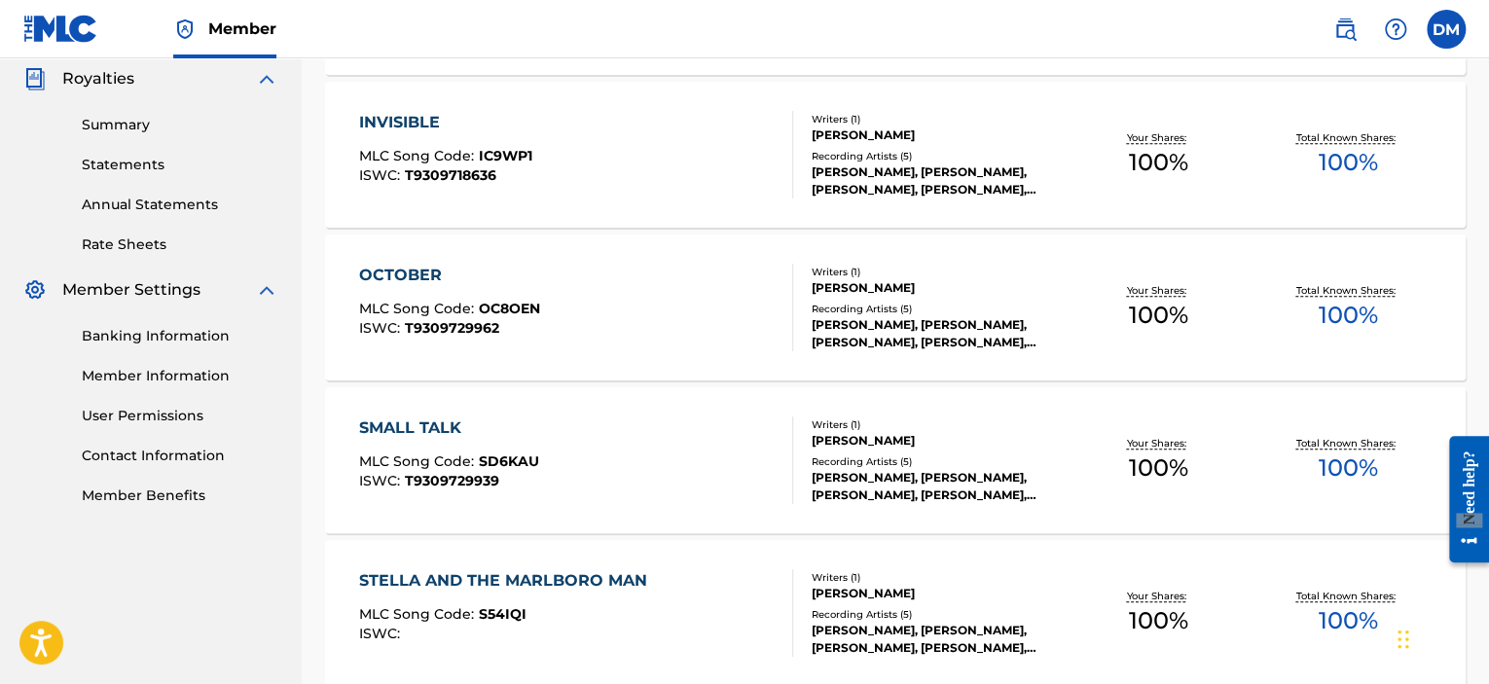
click at [200, 371] on link "Member Information" at bounding box center [180, 376] width 197 height 20
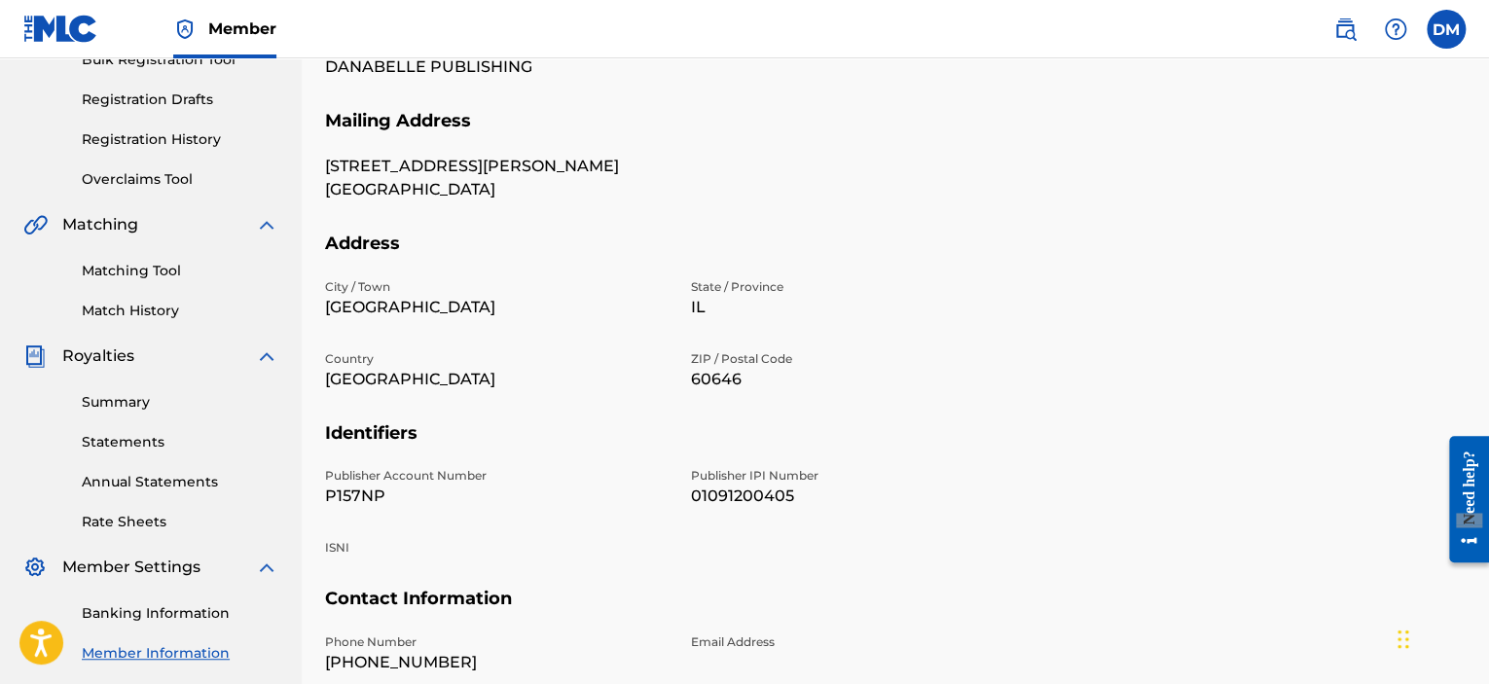
scroll to position [389, 0]
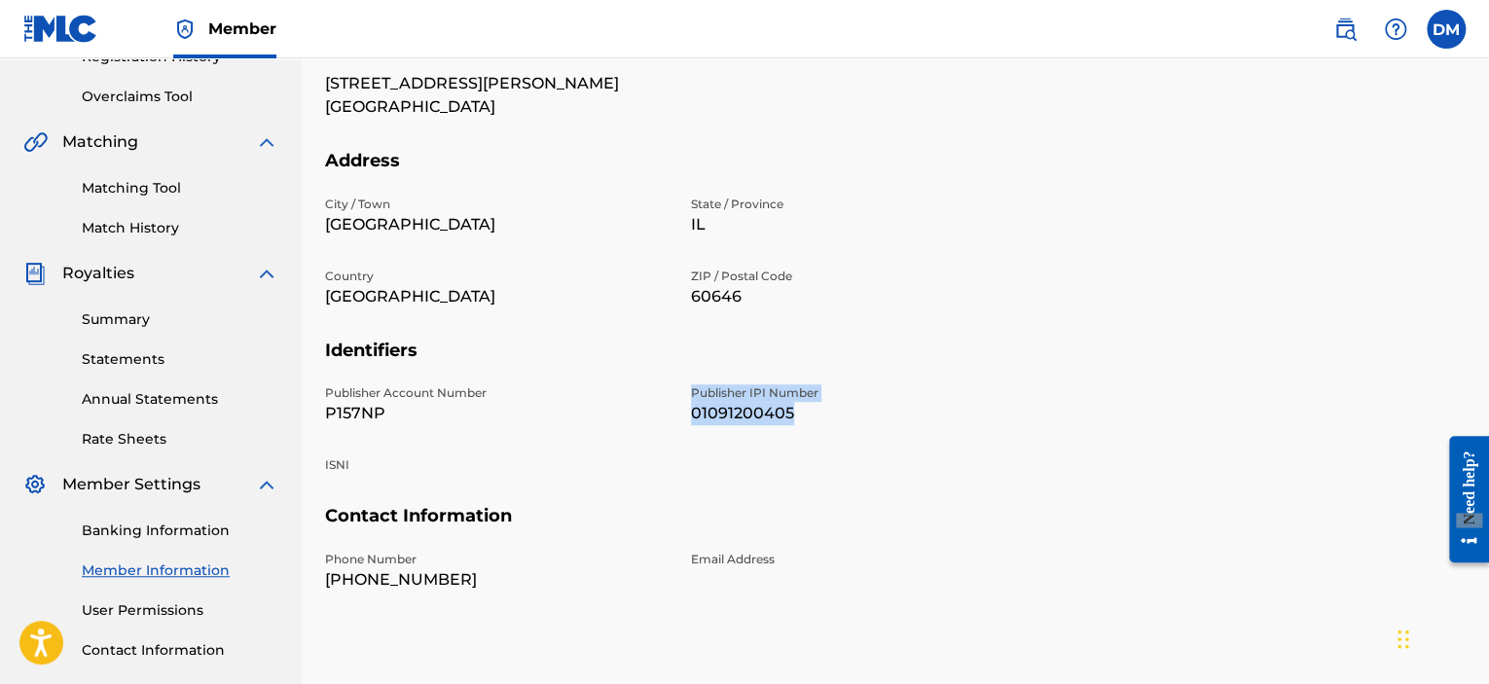
drag, startPoint x: 783, startPoint y: 412, endPoint x: 673, endPoint y: 415, distance: 110.0
click at [673, 415] on div "Publisher Account Number P157NP Publisher IPI Number 01091200405 ISNI" at bounding box center [679, 444] width 709 height 121
click at [754, 416] on p "01091200405" at bounding box center [862, 413] width 343 height 23
click at [810, 411] on p "01091200405" at bounding box center [862, 413] width 343 height 23
click at [797, 412] on p "01091200405" at bounding box center [862, 413] width 343 height 23
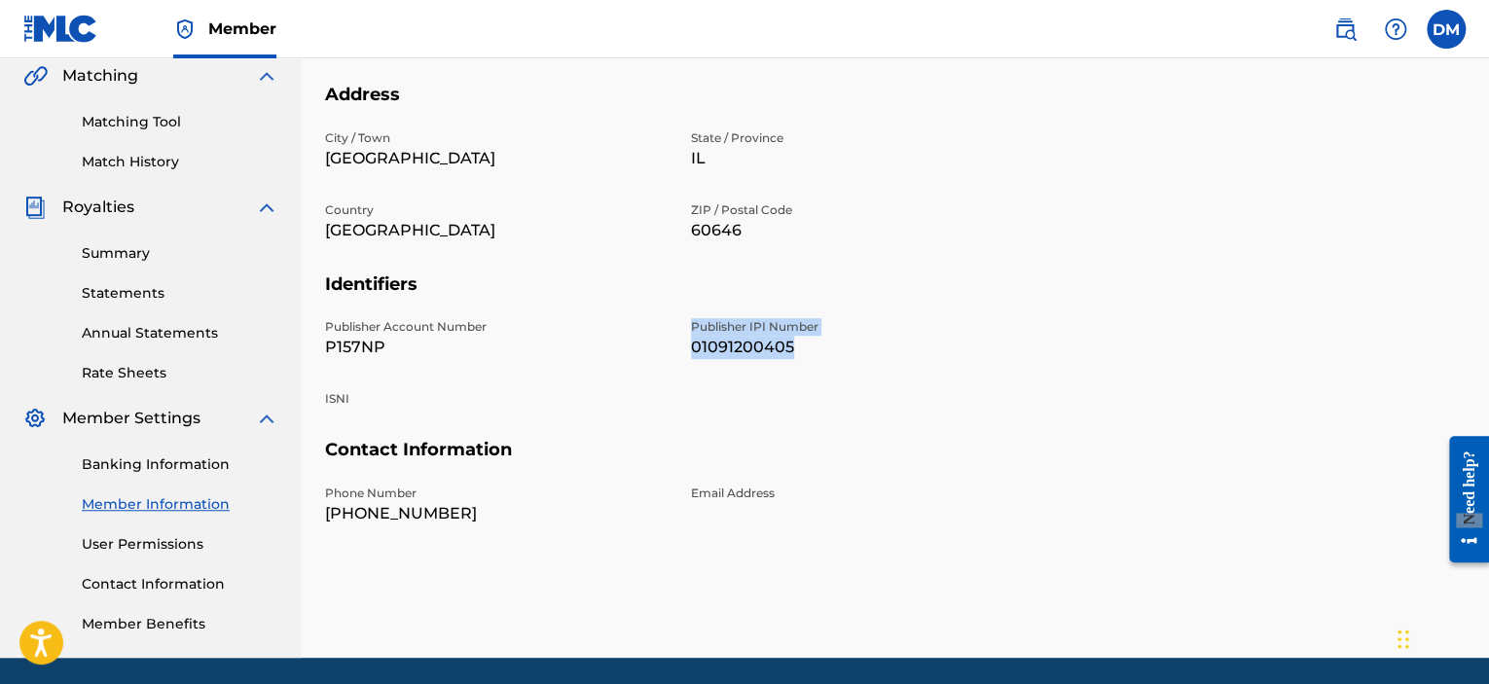
scroll to position [487, 0]
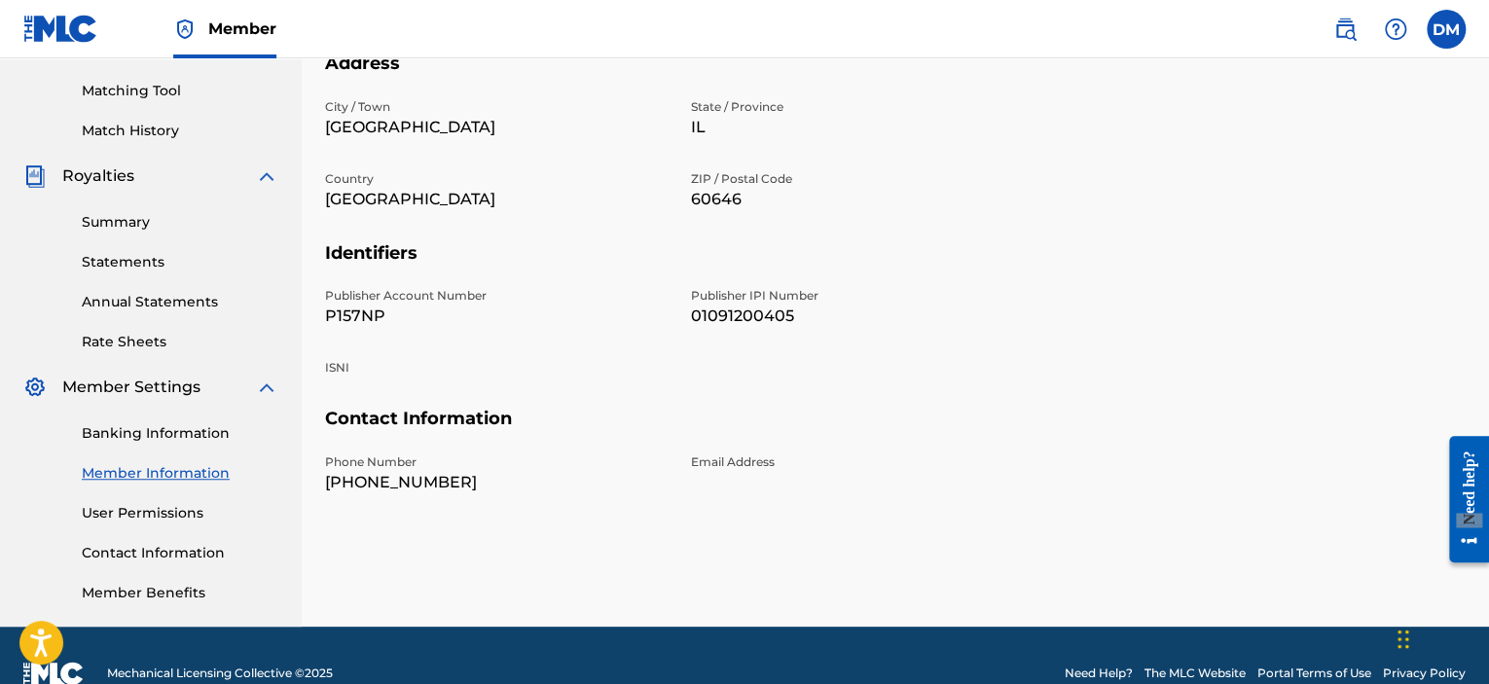
click at [672, 488] on div "Phone Number [PHONE_NUMBER] Email Address" at bounding box center [679, 490] width 709 height 72
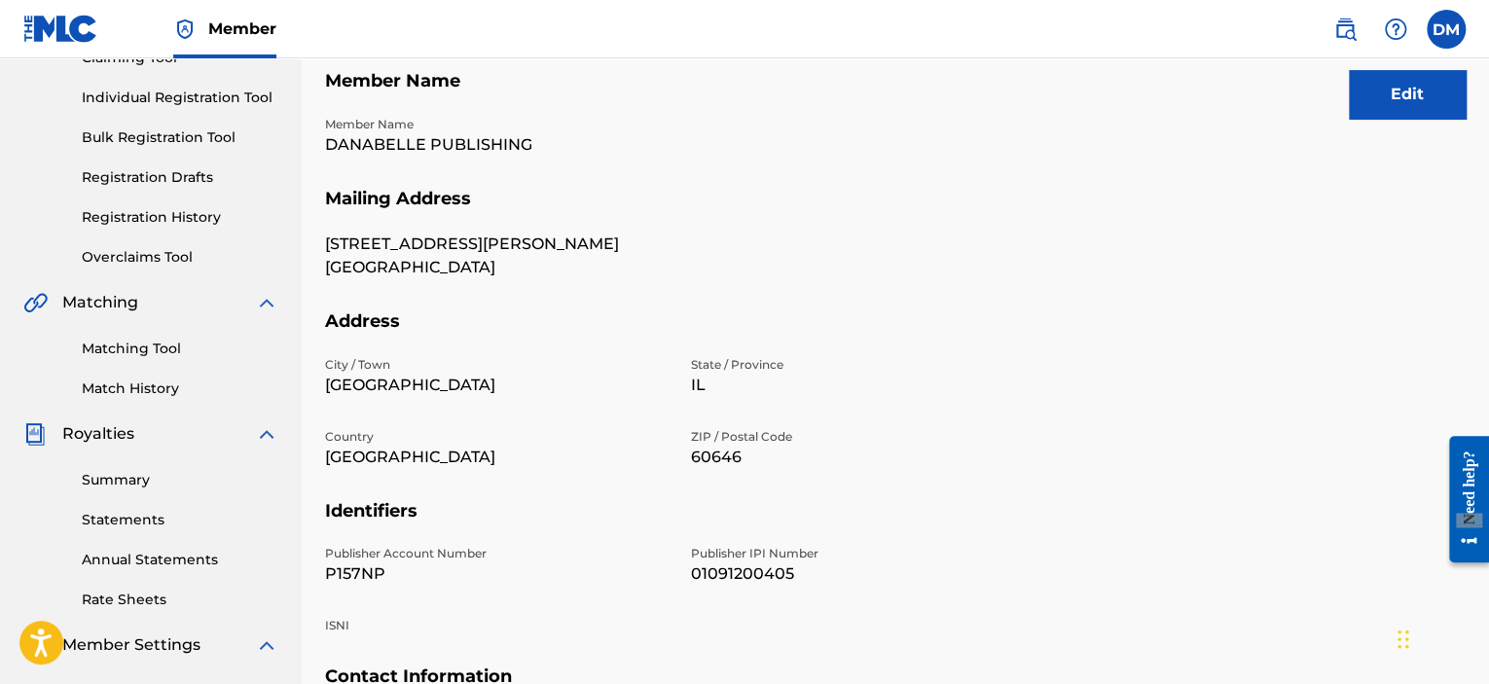
scroll to position [0, 0]
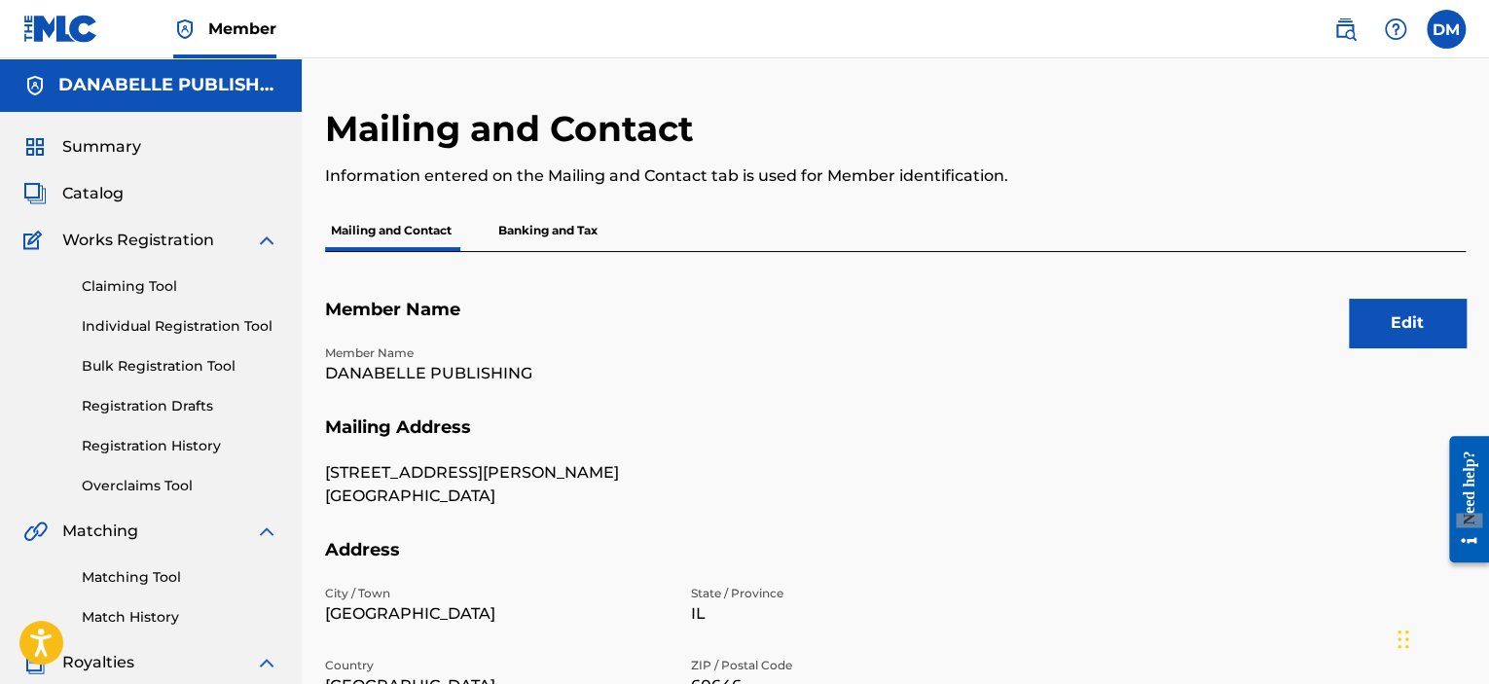
click at [1401, 316] on button "Edit" at bounding box center [1407, 323] width 117 height 49
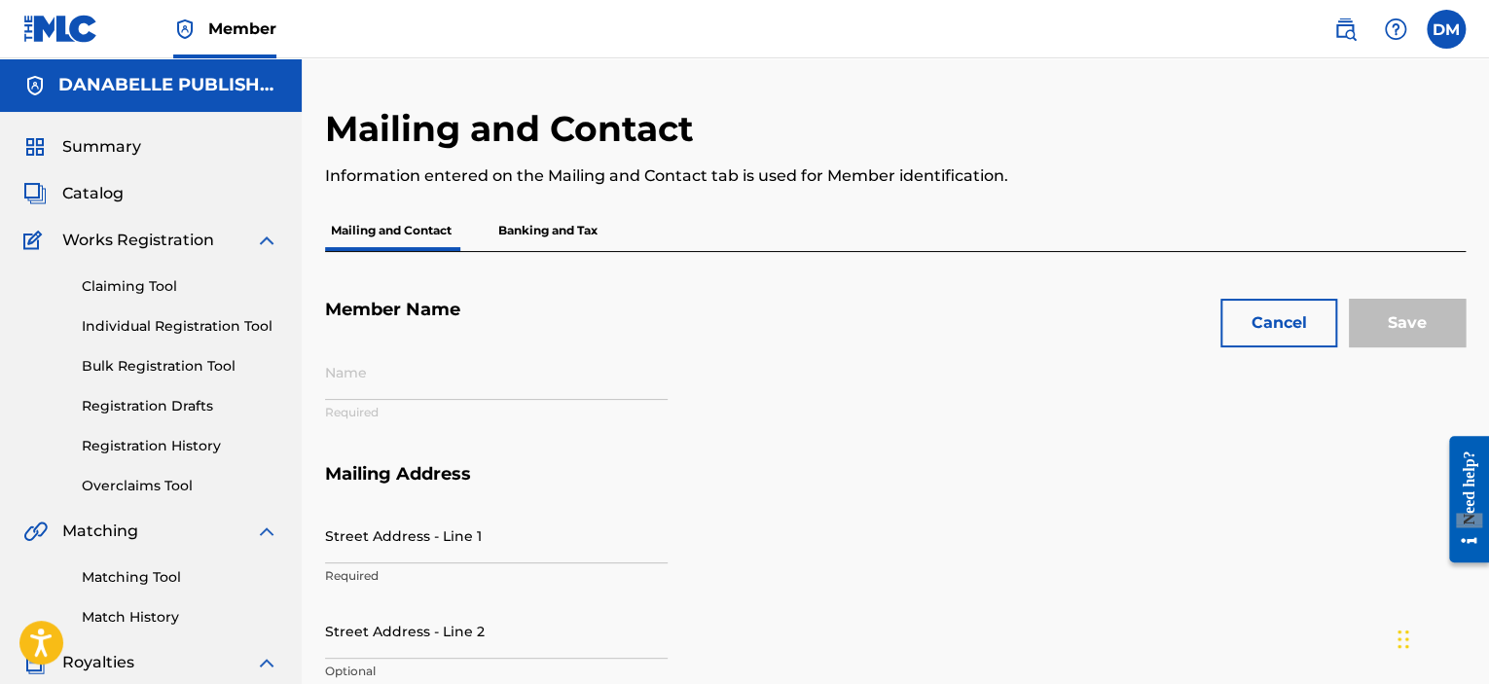
type input "DANABELLE PUBLISHING"
type input "[STREET_ADDRESS][PERSON_NAME]"
type input "[GEOGRAPHIC_DATA]"
type input "60646"
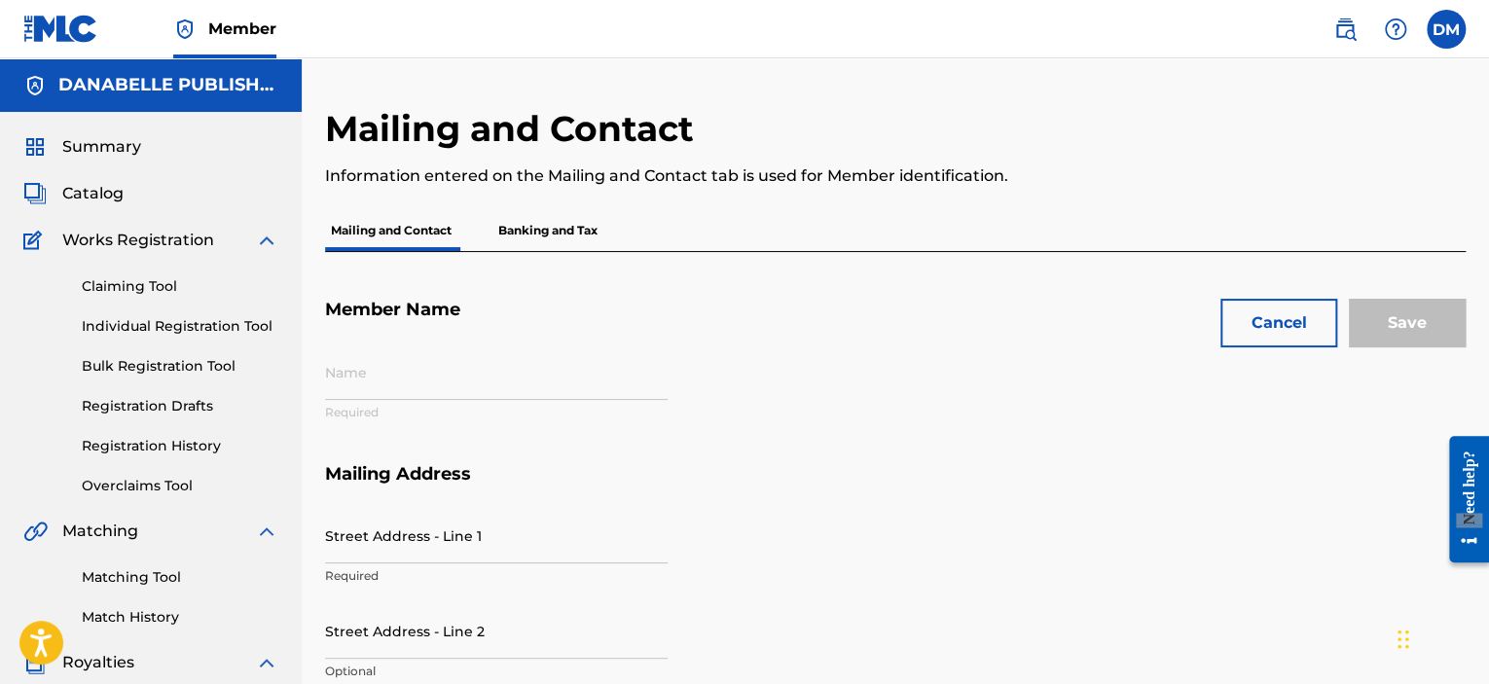
type input "P157NP"
type input "01091200405"
type input "312"
type input "6220552"
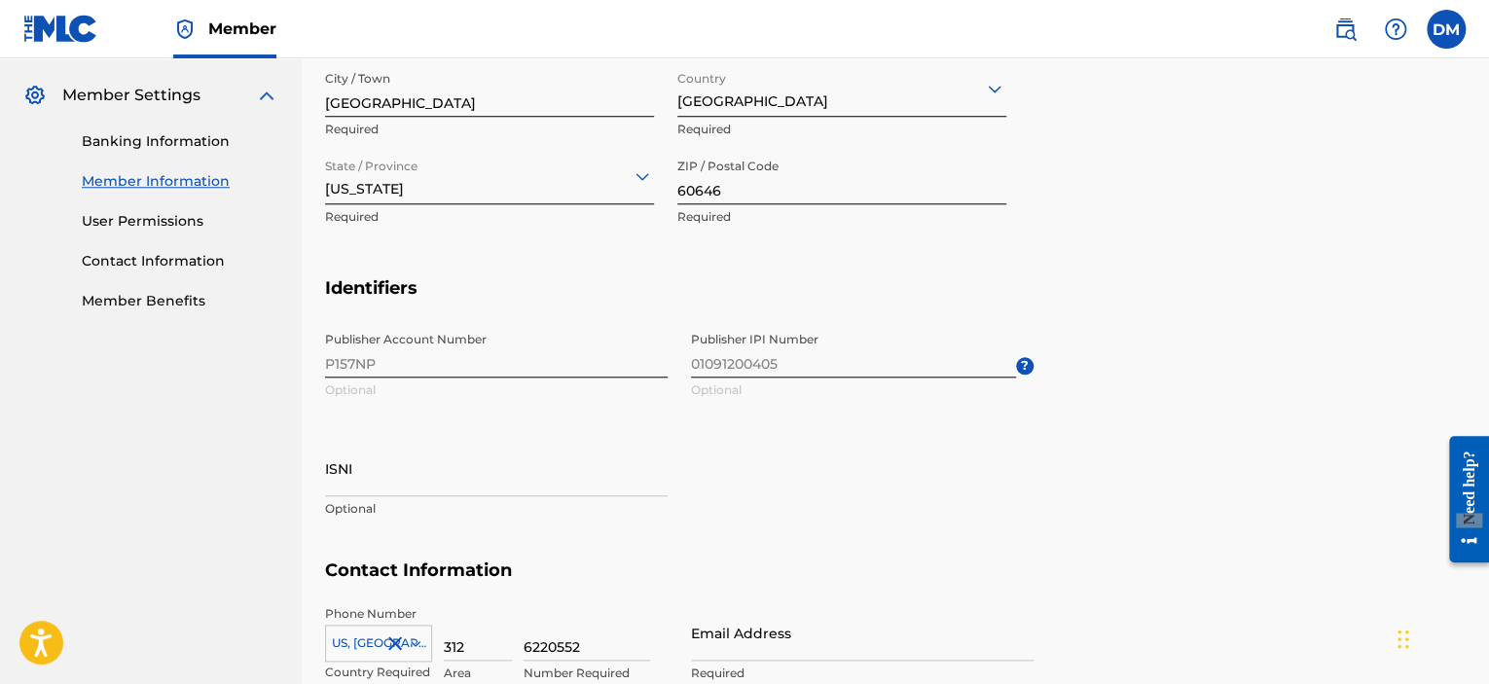
scroll to position [958, 0]
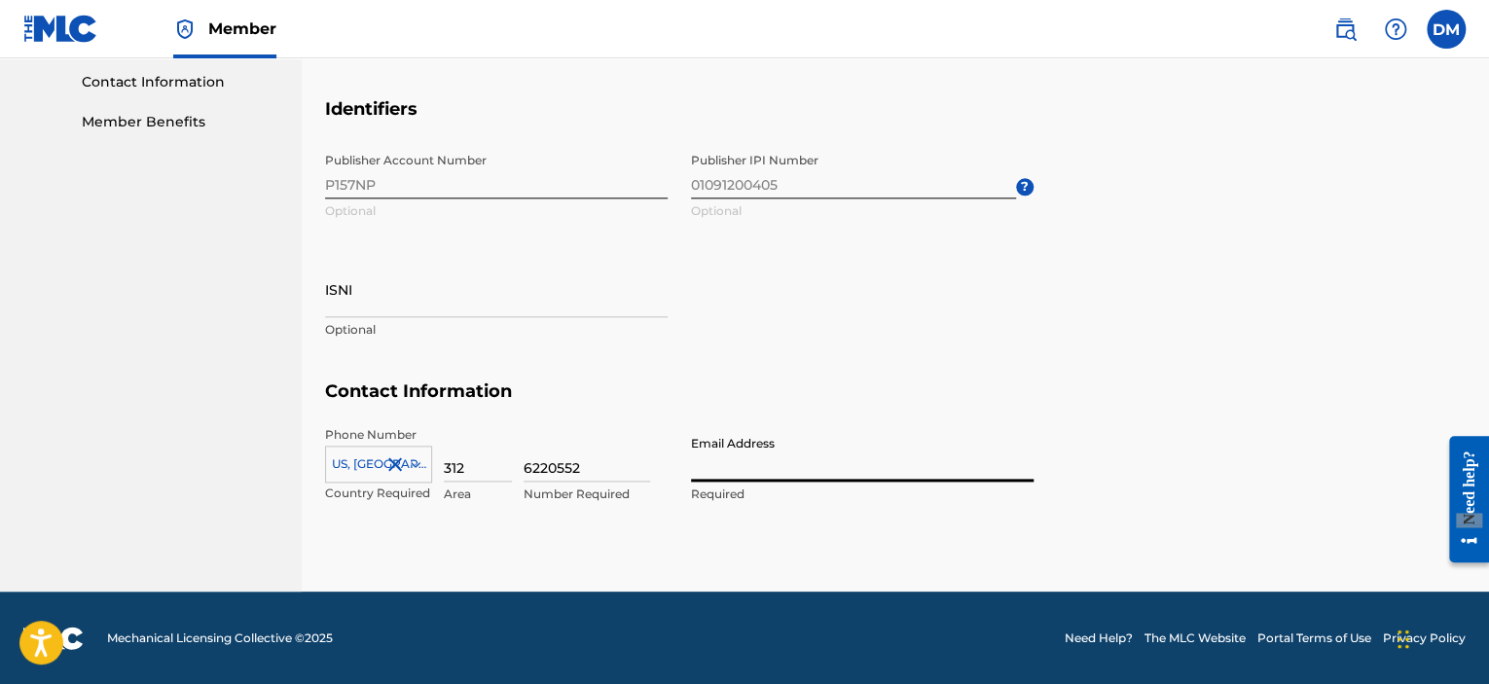
click at [700, 451] on input "Email Address" at bounding box center [862, 453] width 343 height 55
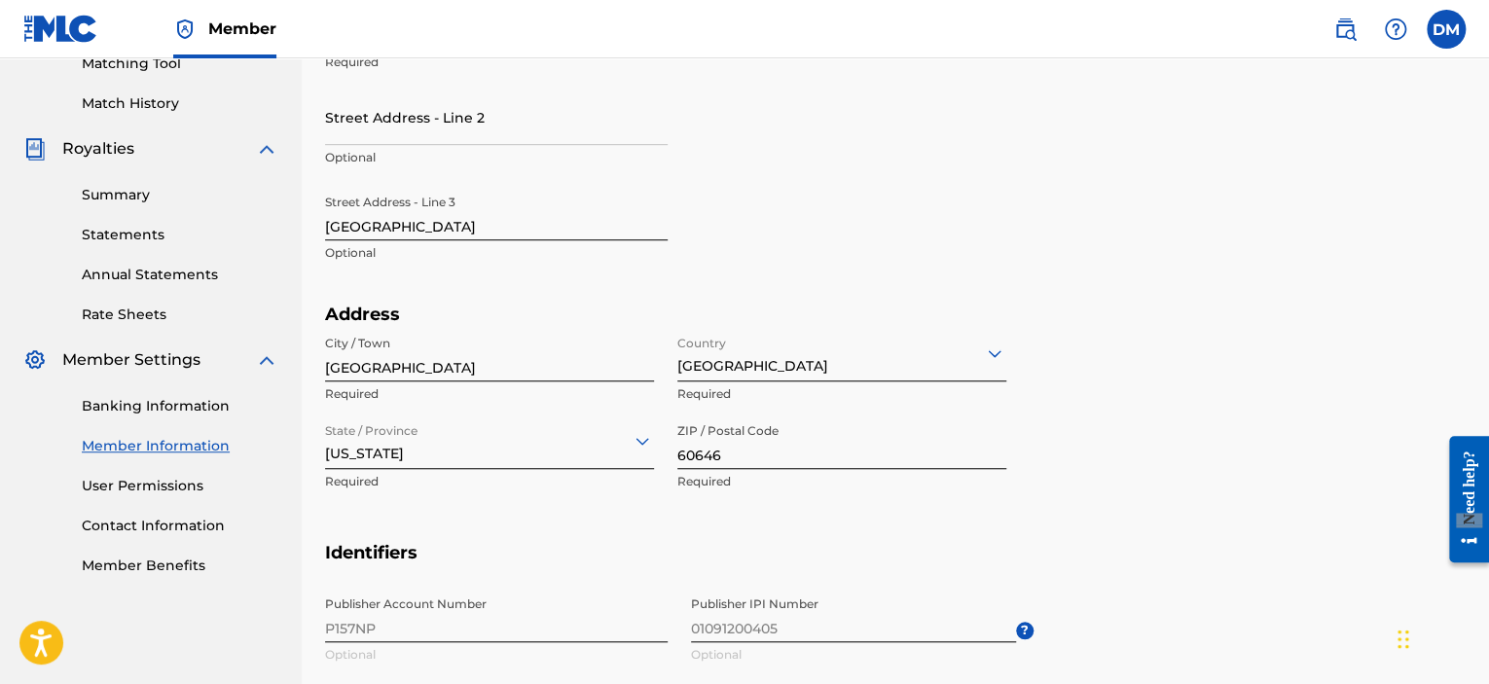
scroll to position [179, 0]
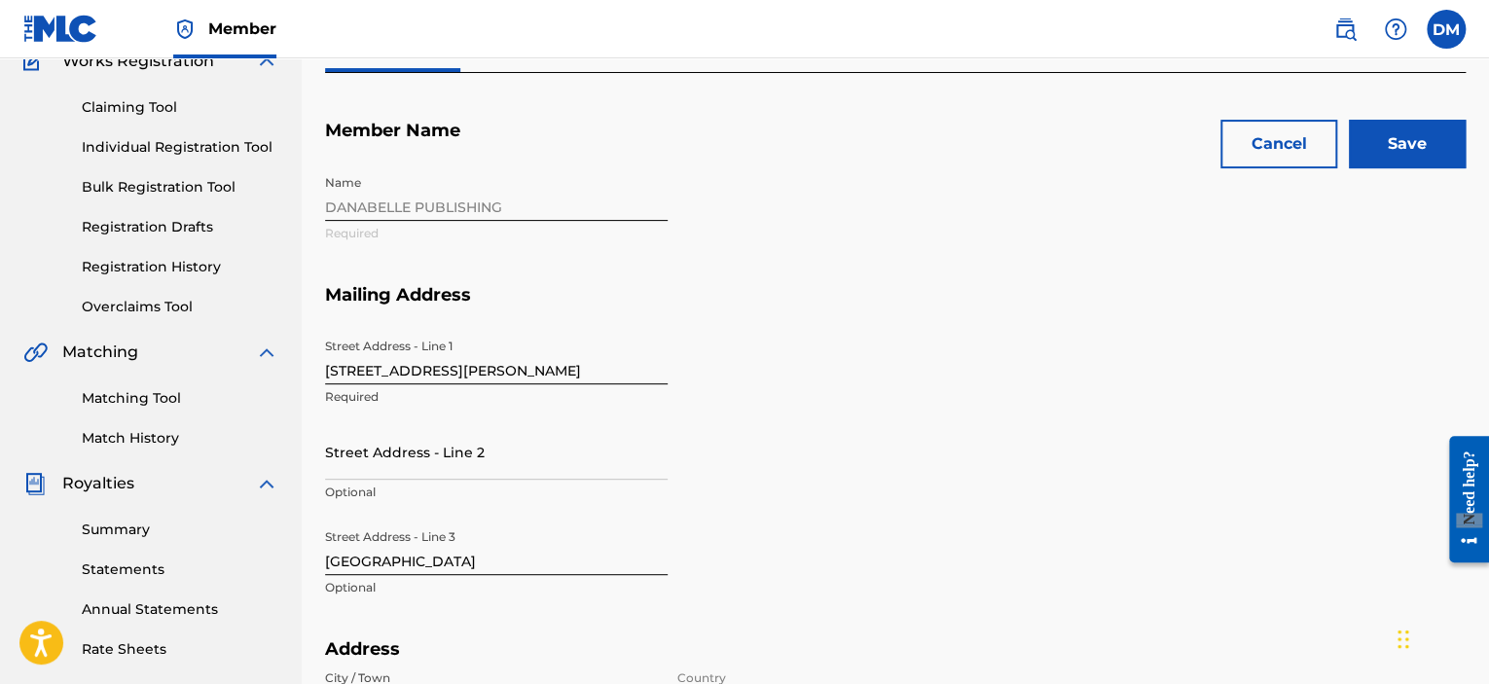
type input "[EMAIL_ADDRESS][DOMAIN_NAME]"
click at [1393, 136] on input "Save" at bounding box center [1407, 144] width 117 height 49
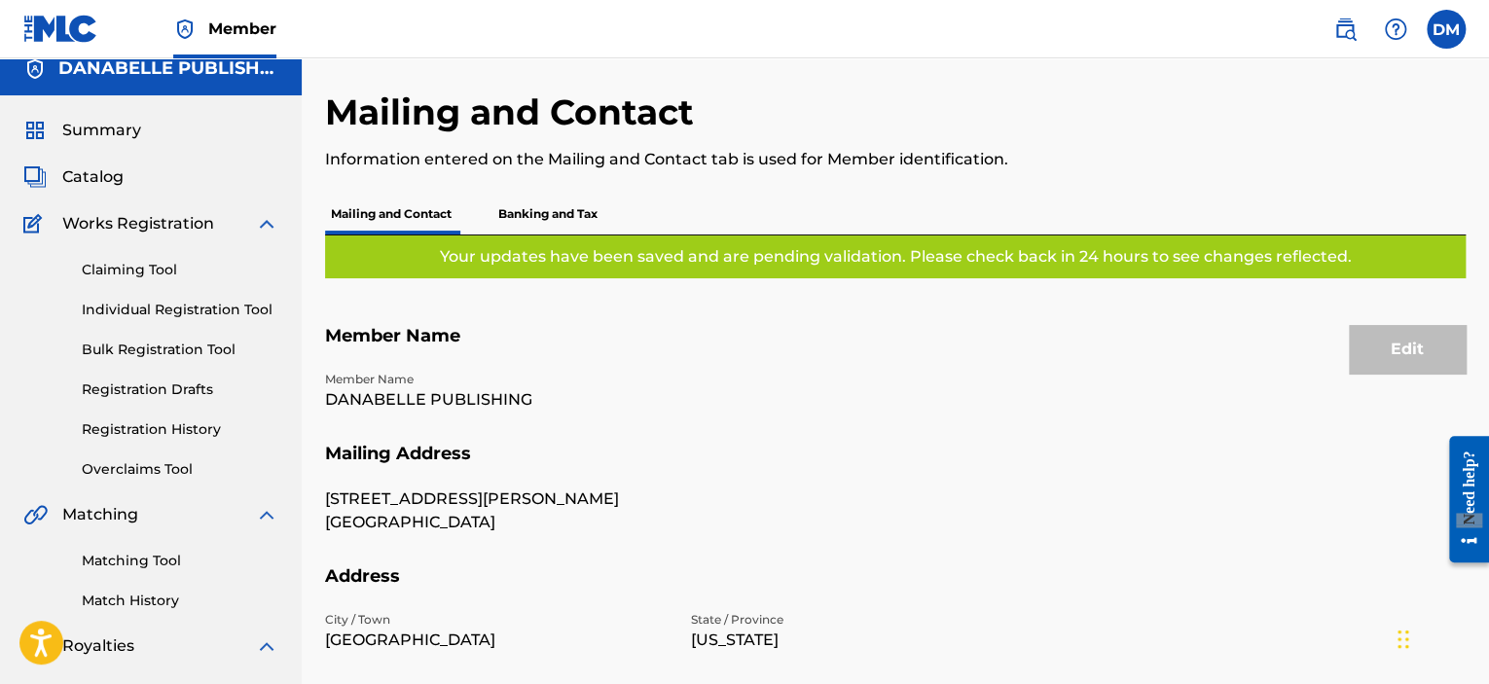
scroll to position [0, 0]
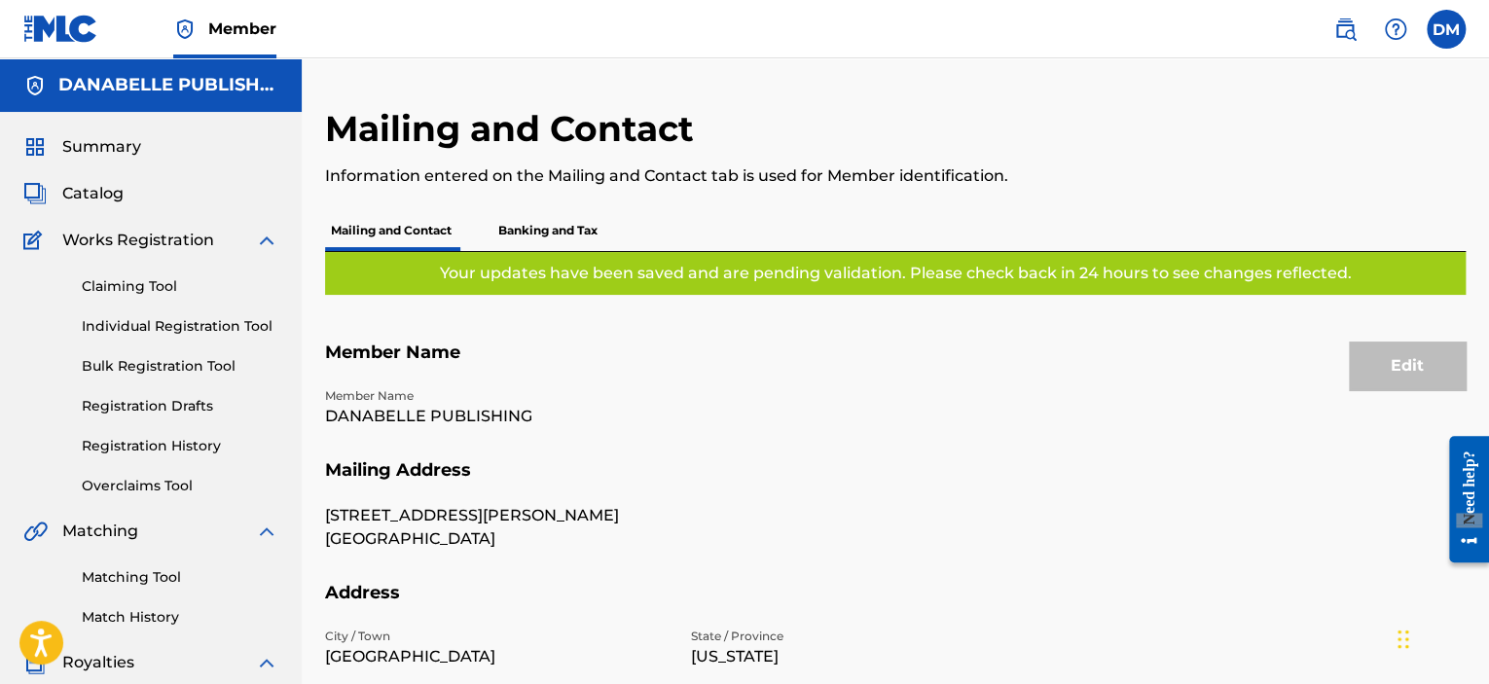
drag, startPoint x: 150, startPoint y: 244, endPoint x: 165, endPoint y: 239, distance: 16.3
click at [159, 241] on span "Works Registration" at bounding box center [138, 240] width 152 height 23
click at [218, 248] on div "Works Registration" at bounding box center [150, 240] width 255 height 23
click at [261, 237] on img at bounding box center [266, 240] width 23 height 23
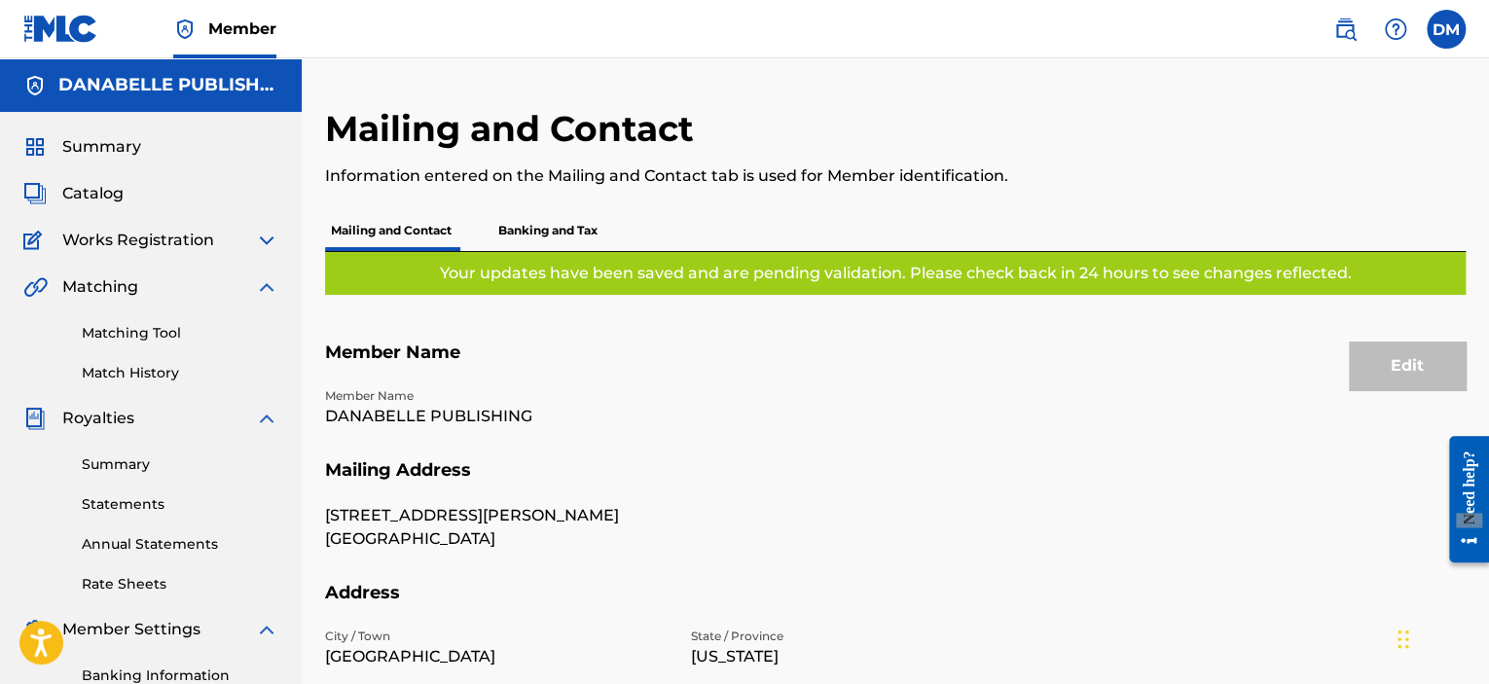
click at [172, 242] on span "Works Registration" at bounding box center [138, 240] width 152 height 23
click at [269, 234] on img at bounding box center [266, 240] width 23 height 23
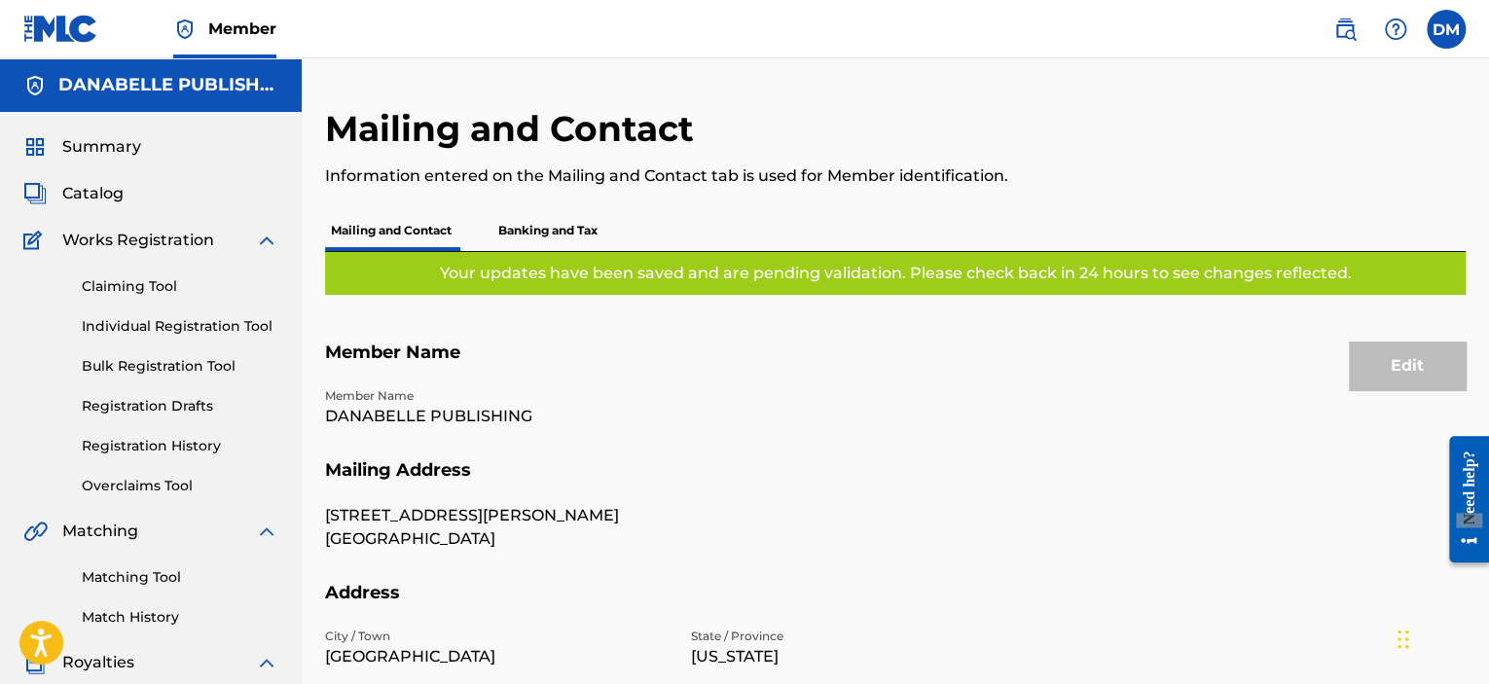
click at [181, 402] on link "Registration Drafts" at bounding box center [180, 406] width 197 height 20
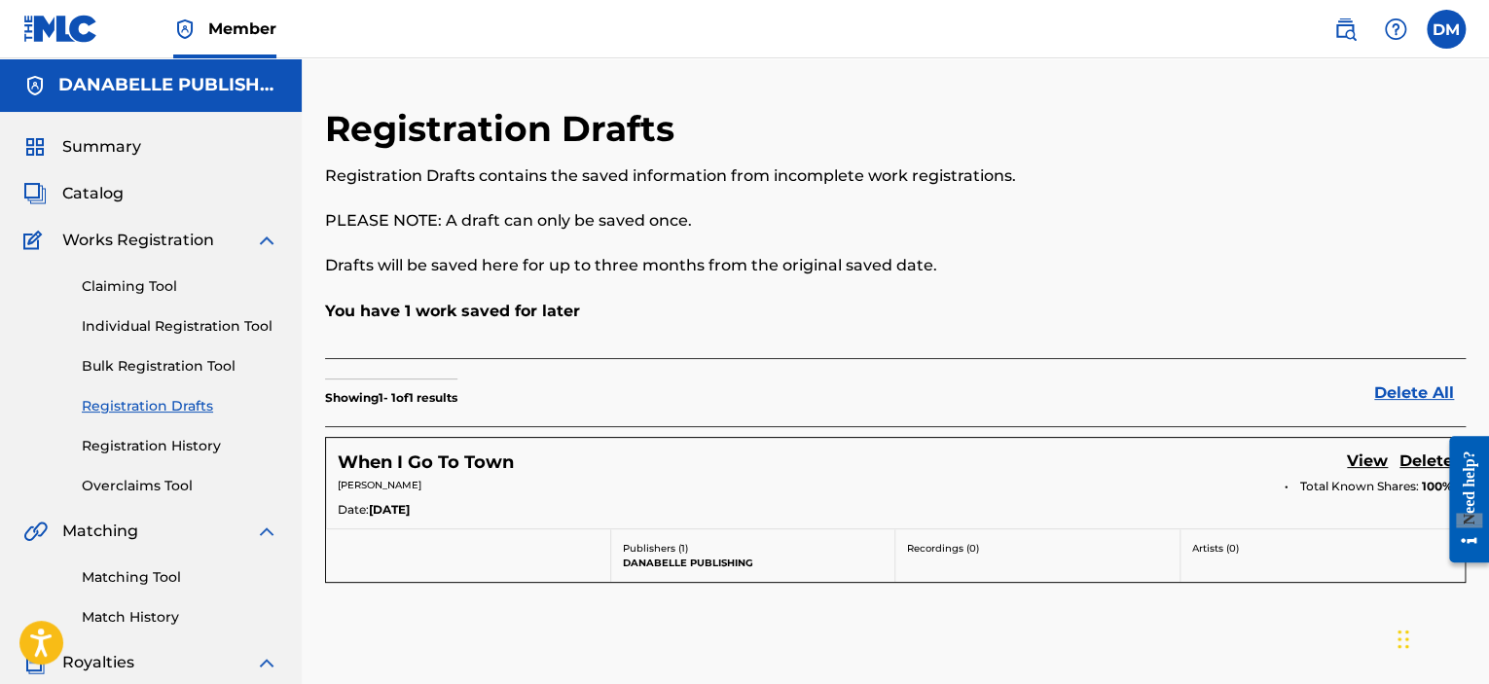
scroll to position [292, 0]
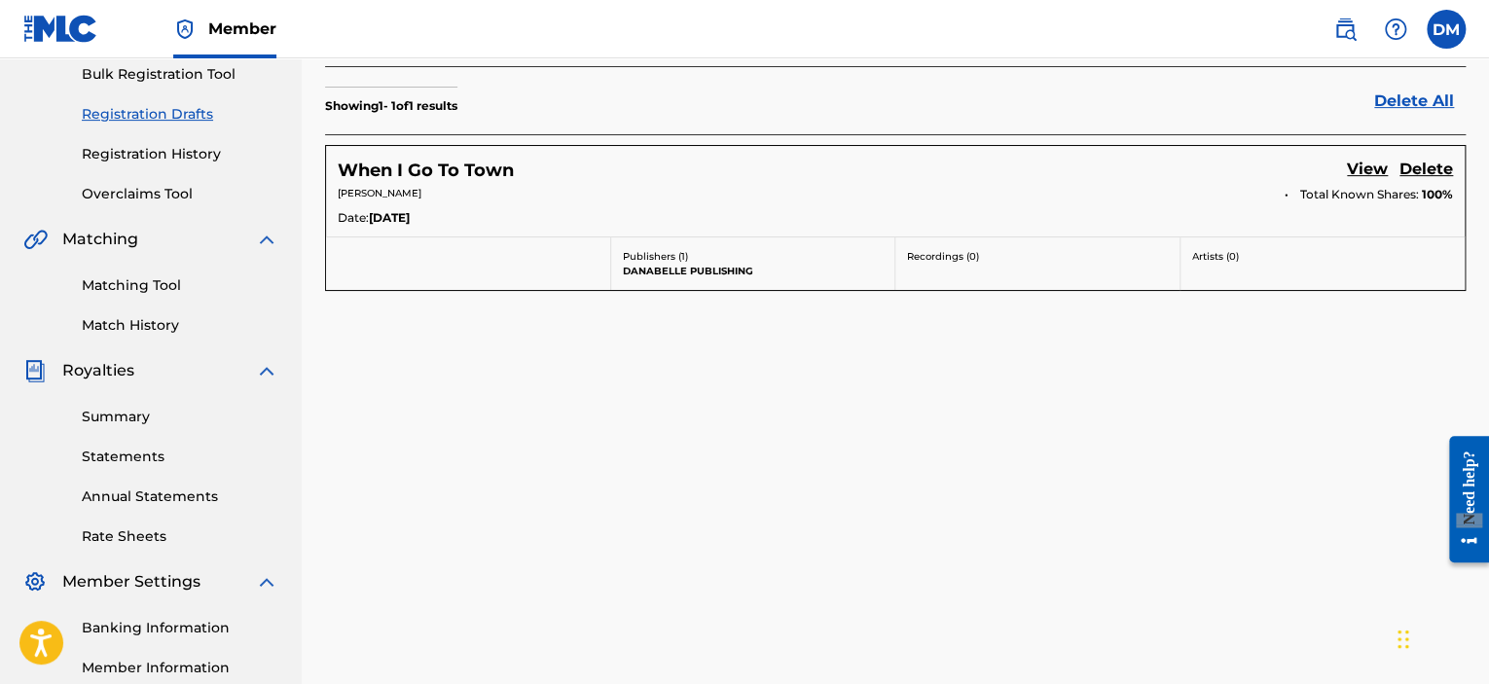
click at [1371, 166] on link "View" at bounding box center [1367, 171] width 41 height 26
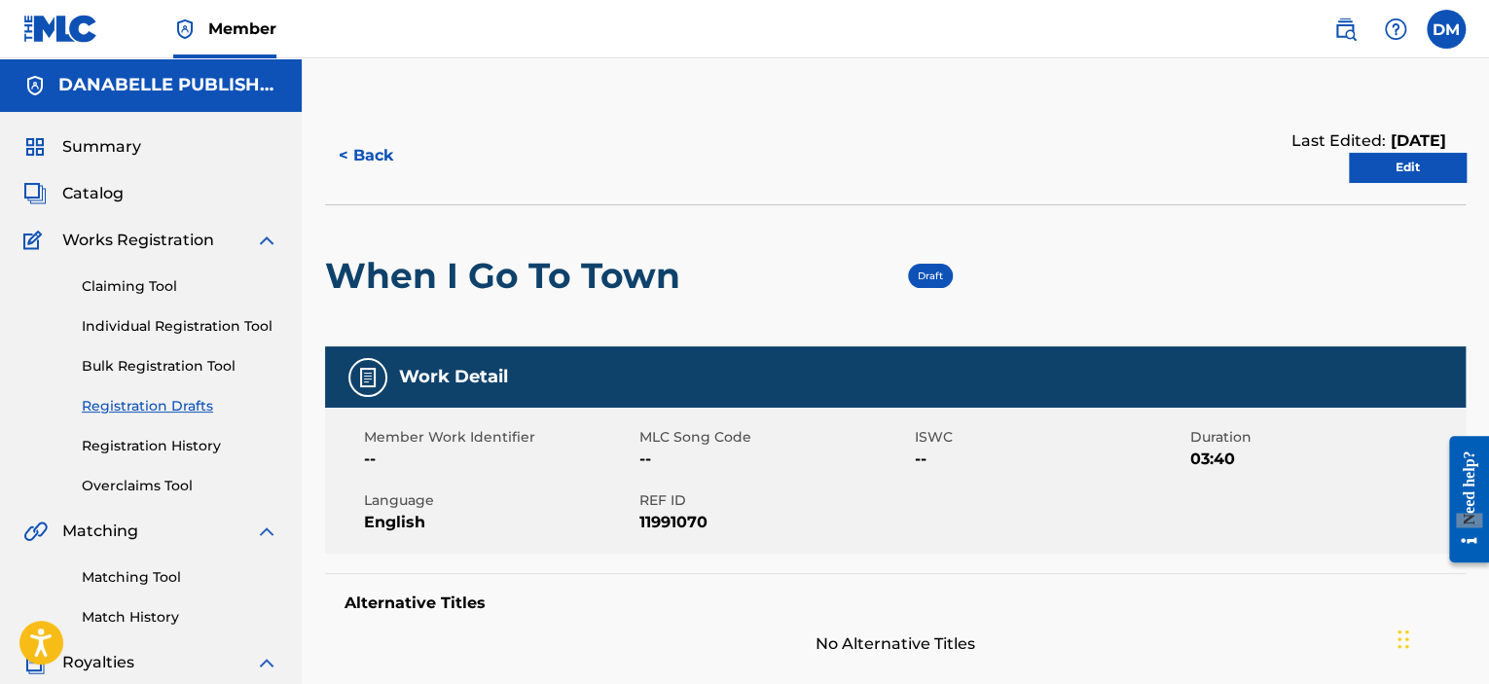
click at [1436, 160] on link "Edit" at bounding box center [1407, 167] width 117 height 29
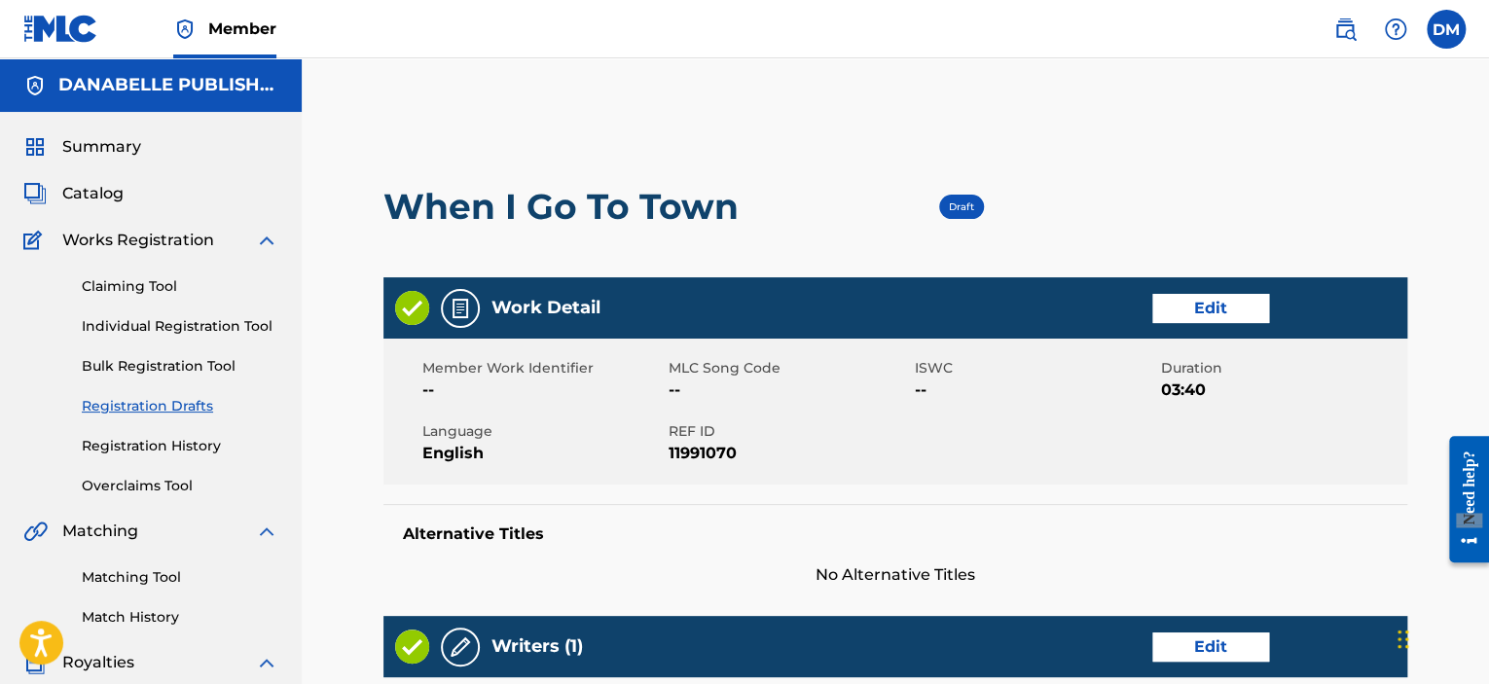
click at [190, 244] on span "Works Registration" at bounding box center [138, 240] width 152 height 23
click at [135, 293] on link "Claiming Tool" at bounding box center [180, 286] width 197 height 20
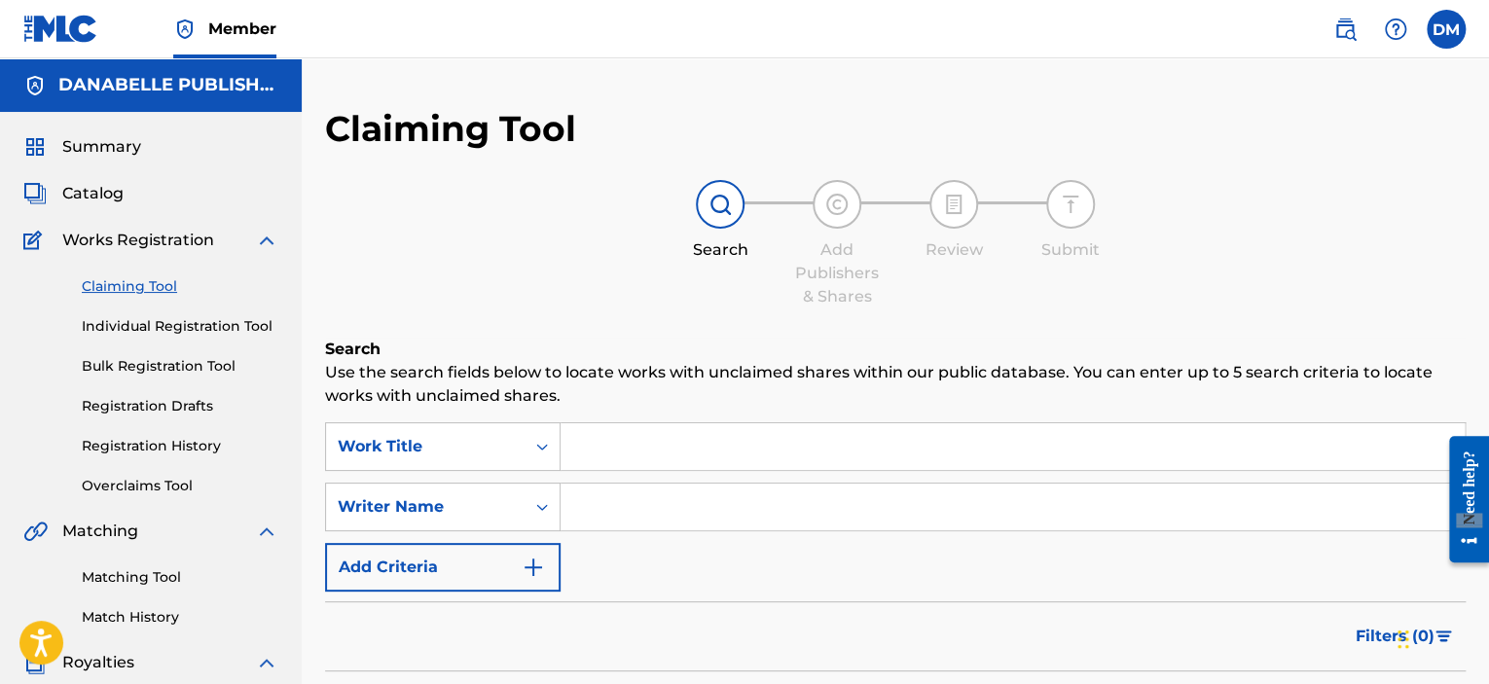
click at [117, 208] on div "Summary Catalog Works Registration Claiming Tool Individual Registration Tool B…" at bounding box center [151, 612] width 302 height 1001
click at [117, 200] on span "Catalog" at bounding box center [92, 193] width 61 height 23
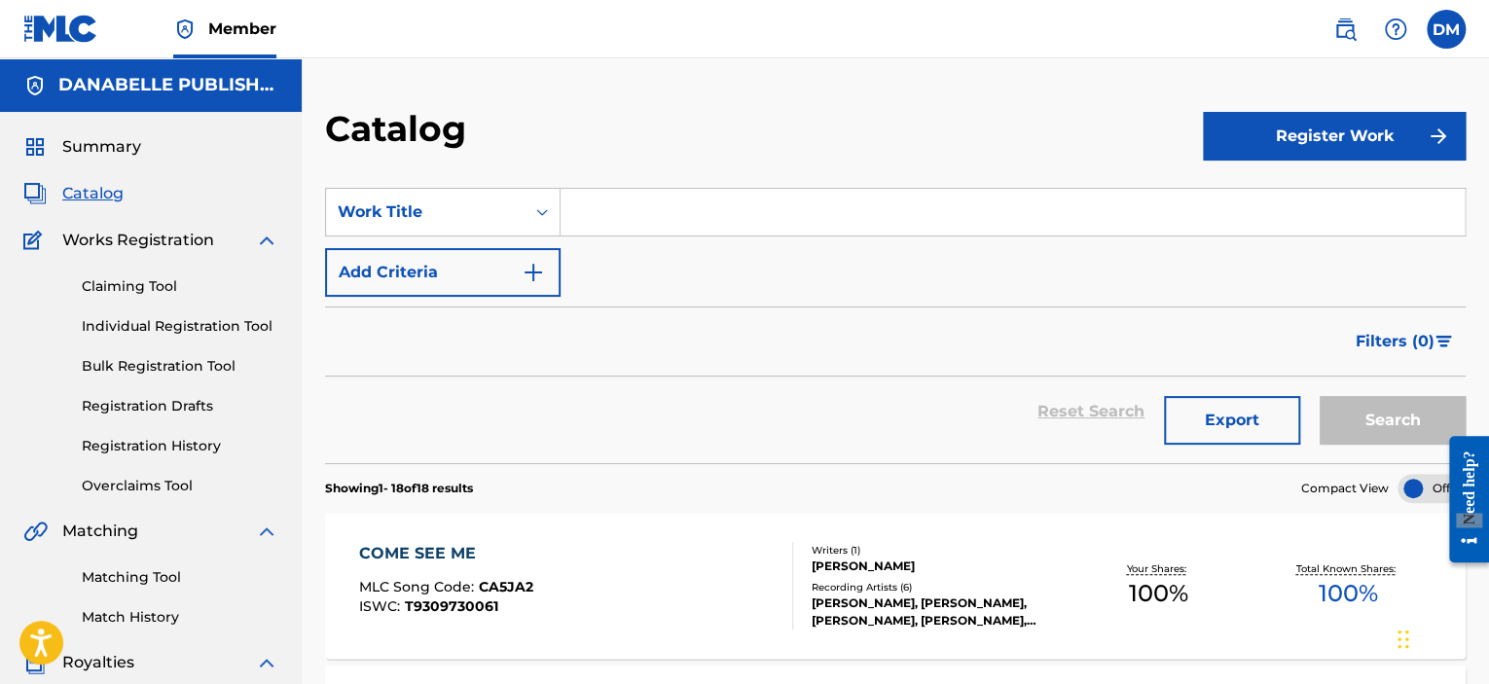
click at [1257, 139] on button "Register Work" at bounding box center [1334, 136] width 263 height 49
click at [1261, 200] on link "Individual" at bounding box center [1334, 199] width 263 height 47
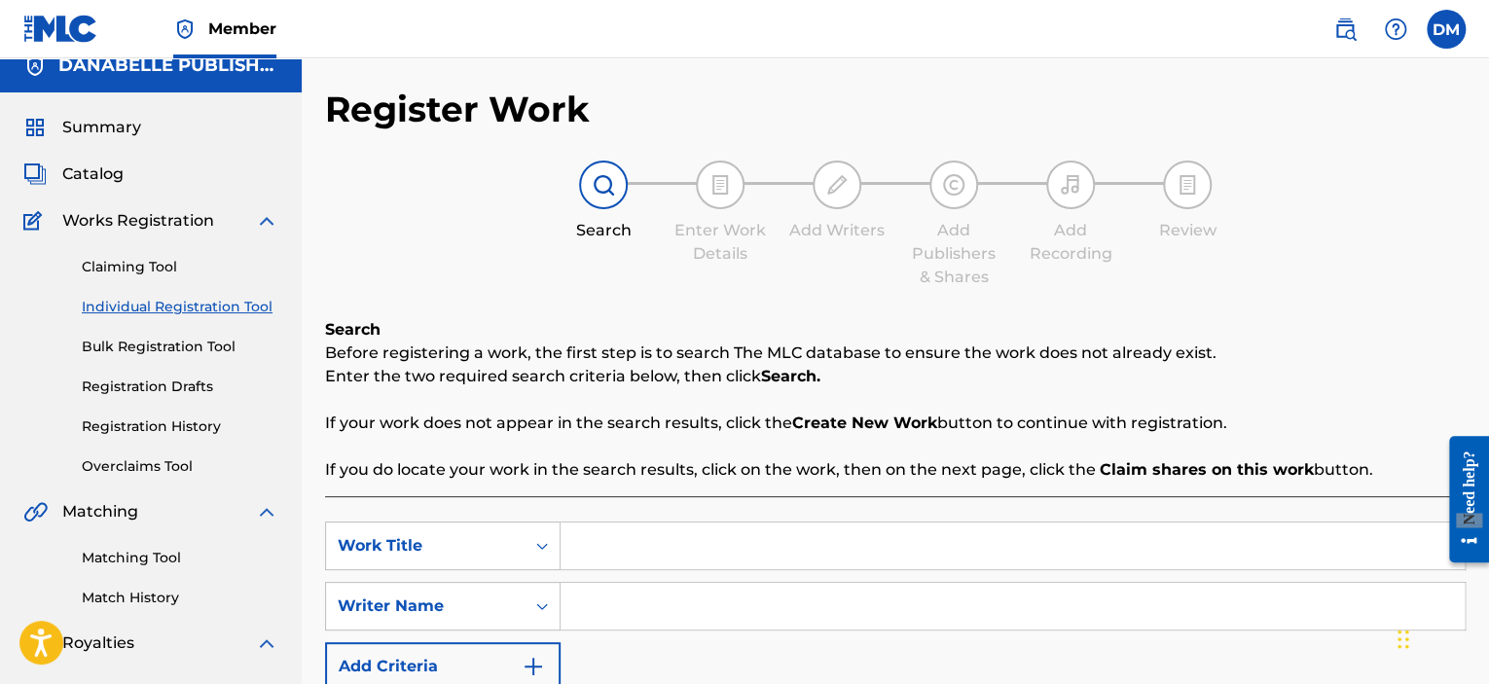
scroll to position [292, 0]
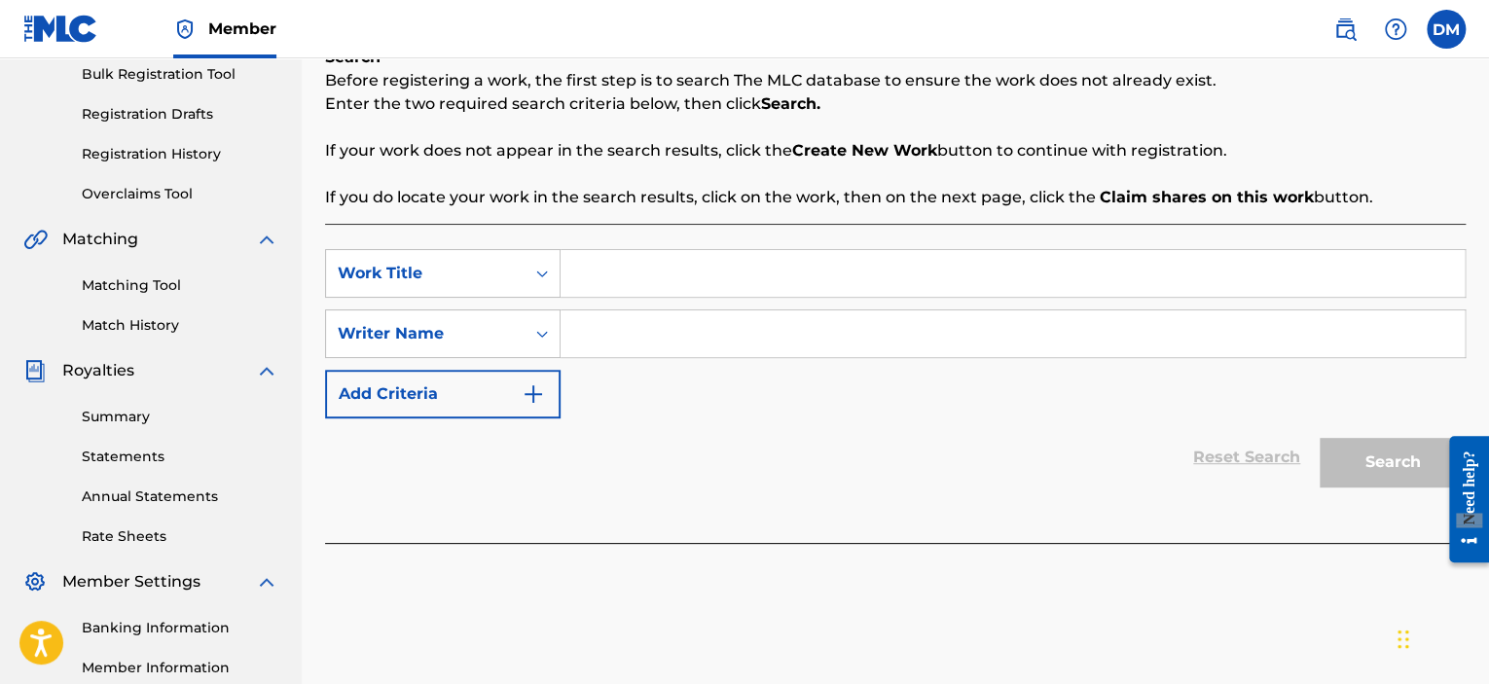
click at [615, 272] on input "Search Form" at bounding box center [1013, 273] width 904 height 47
type input "Brother [PERSON_NAME]"
click at [703, 330] on input "Search Form" at bounding box center [1013, 333] width 904 height 47
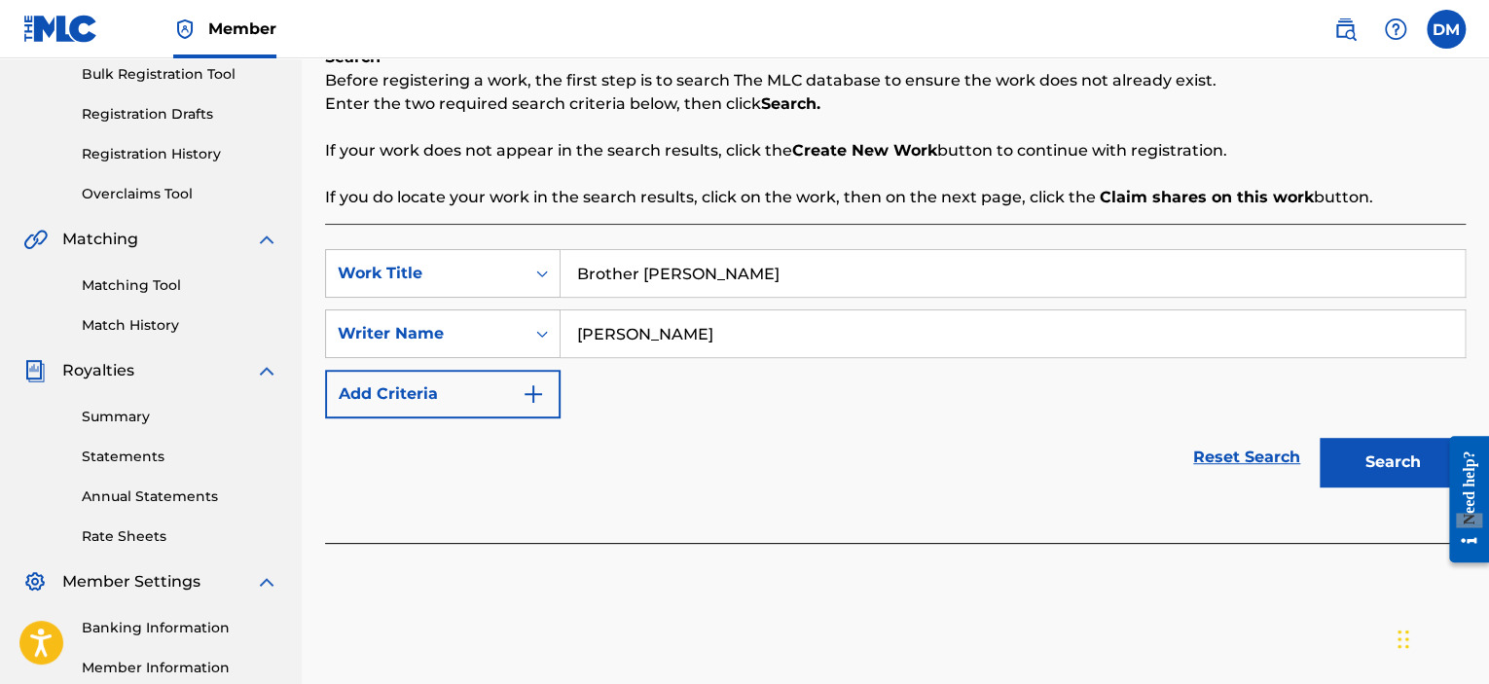
type input "[PERSON_NAME]"
click at [1391, 460] on button "Search" at bounding box center [1393, 462] width 146 height 49
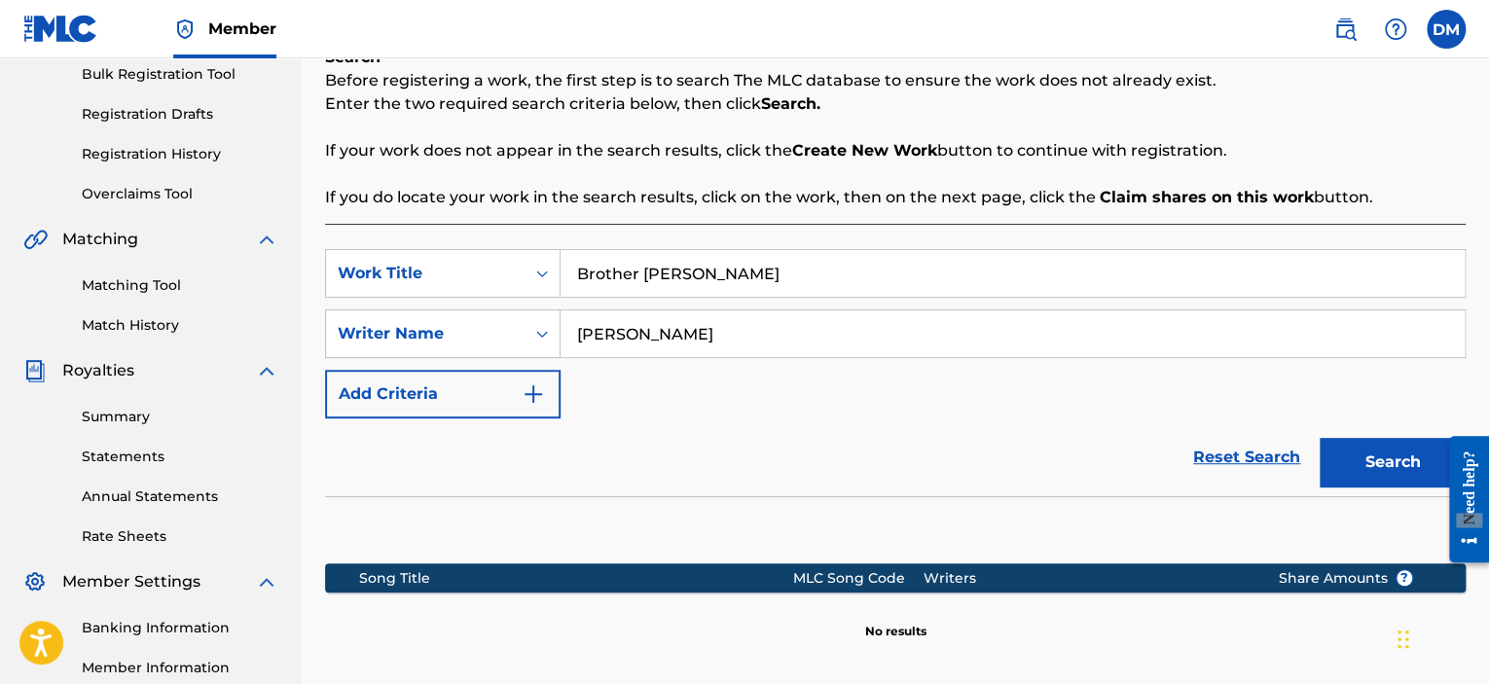
scroll to position [487, 0]
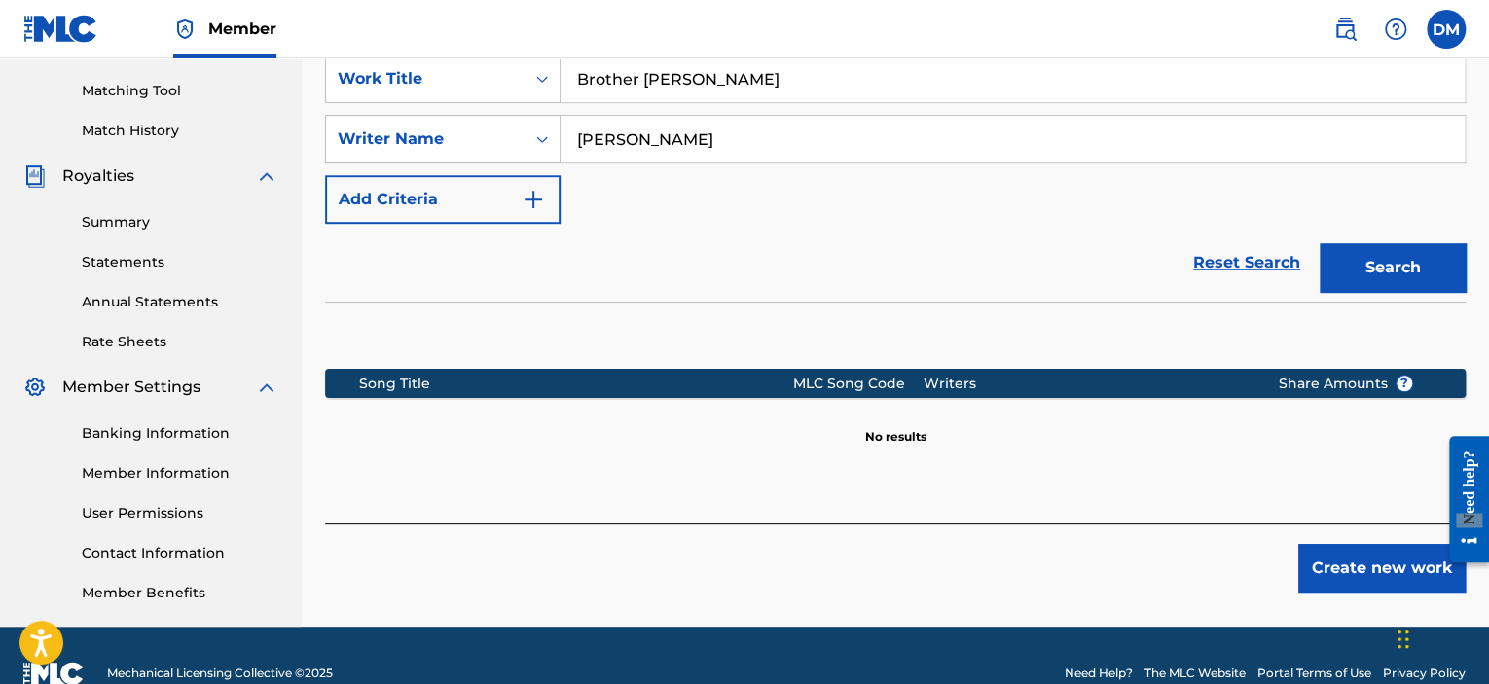
click at [1391, 561] on button "Create new work" at bounding box center [1381, 568] width 167 height 49
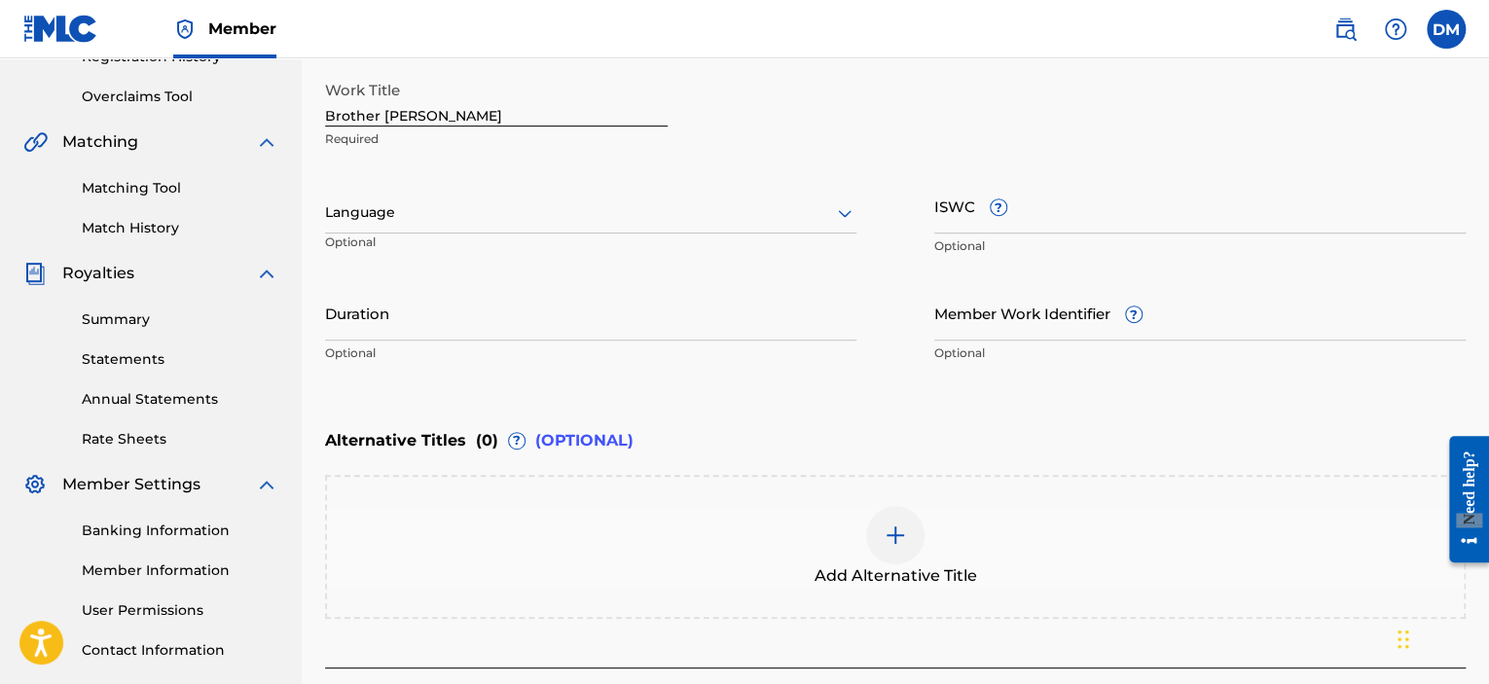
scroll to position [292, 0]
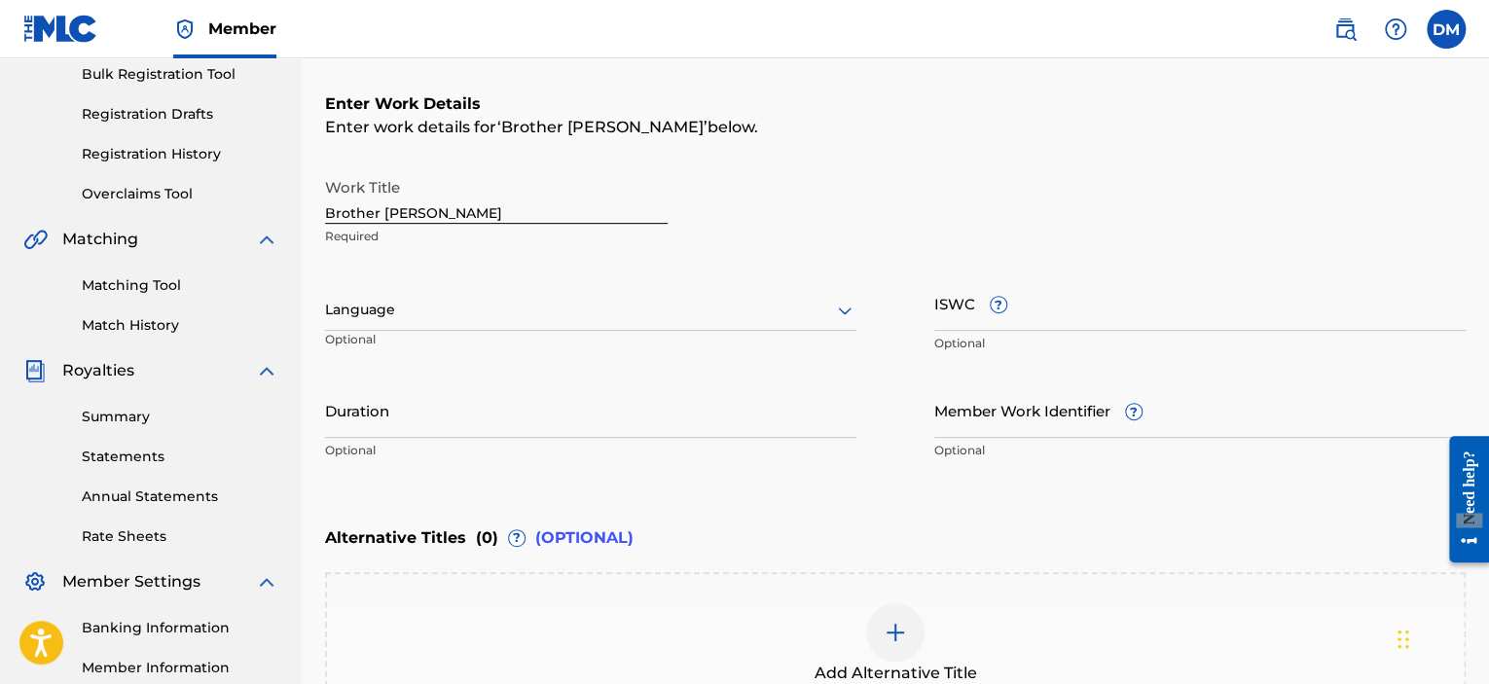
click at [849, 313] on icon at bounding box center [844, 310] width 23 height 23
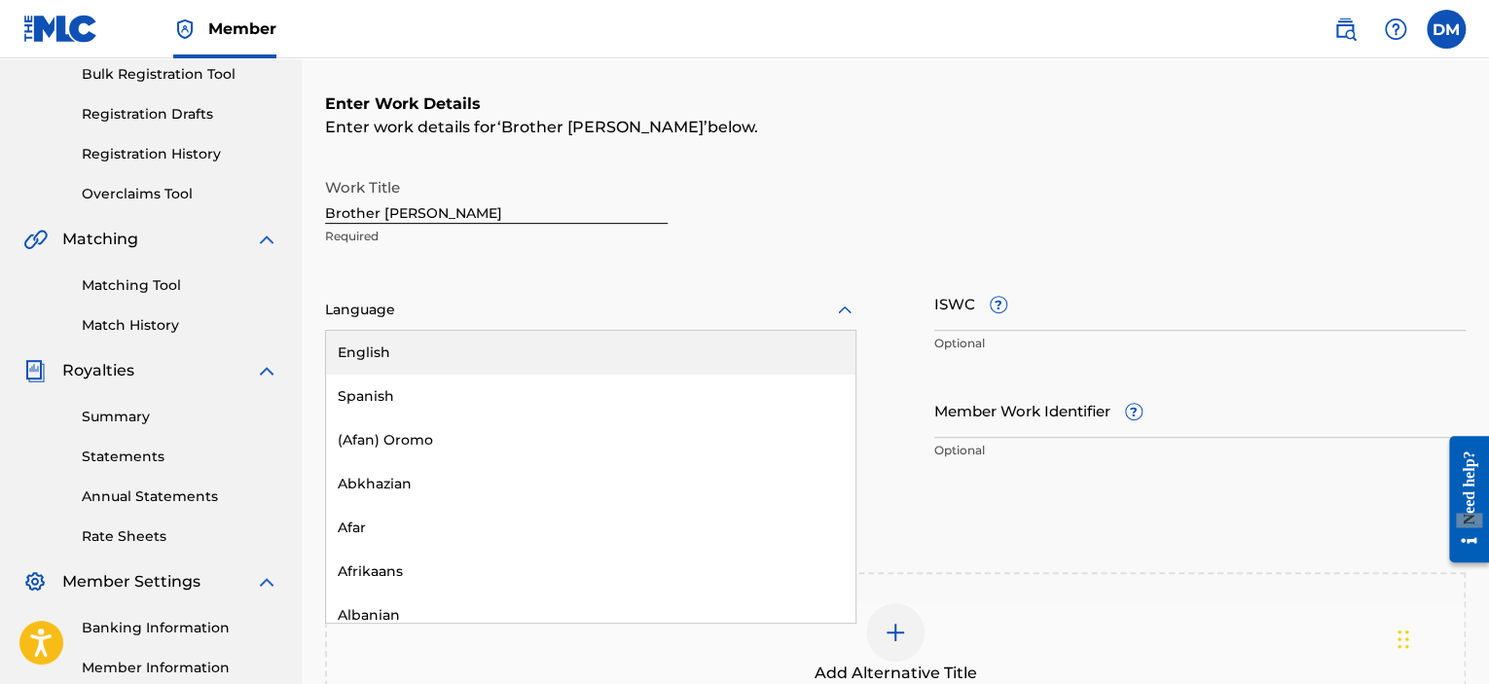
click at [545, 355] on div "English" at bounding box center [590, 353] width 529 height 44
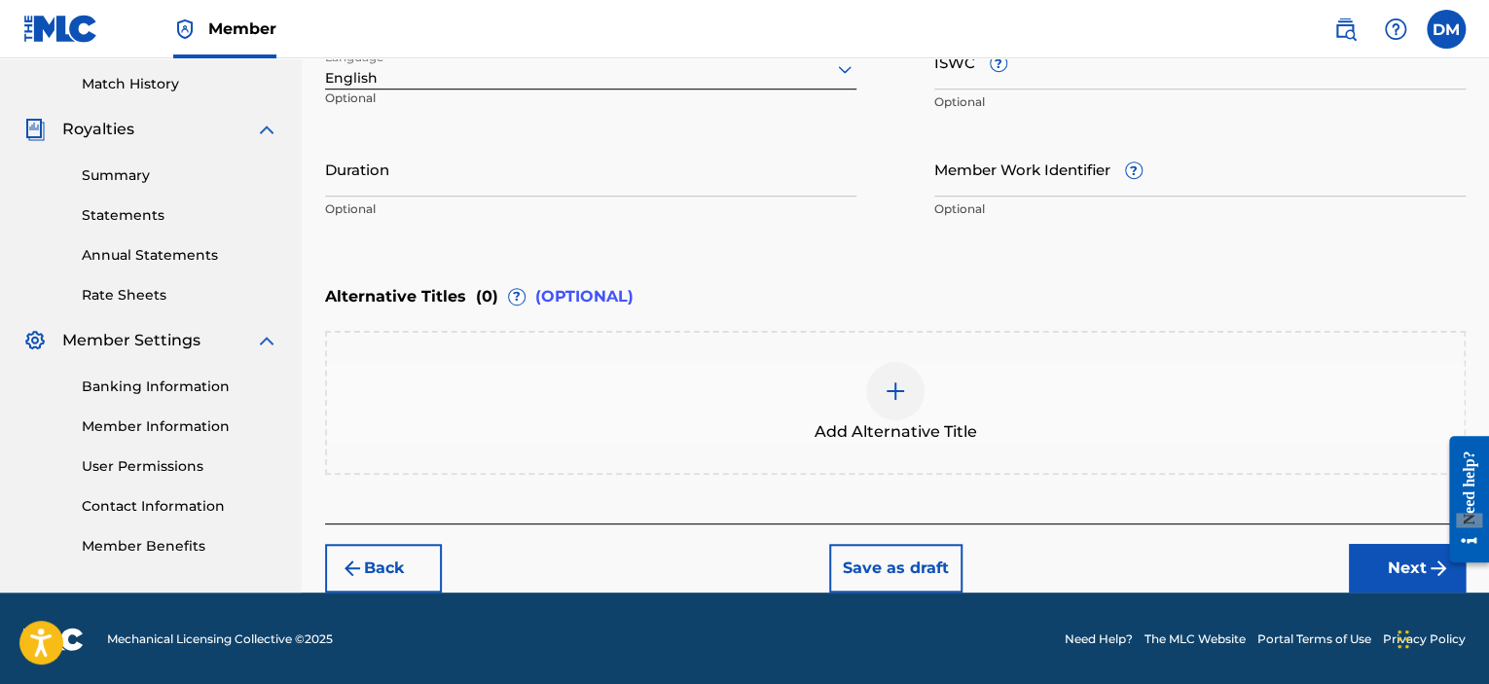
scroll to position [436, 0]
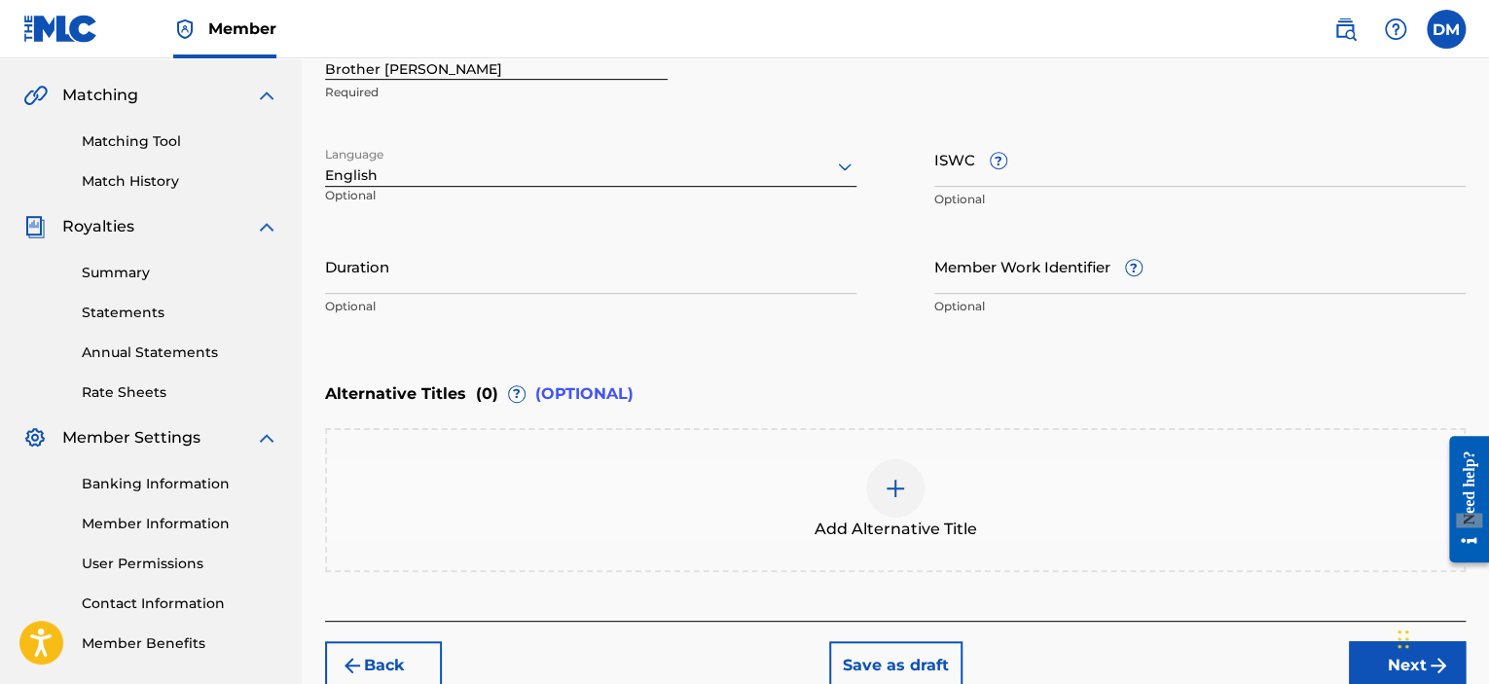
click at [913, 659] on button "Save as draft" at bounding box center [895, 665] width 133 height 49
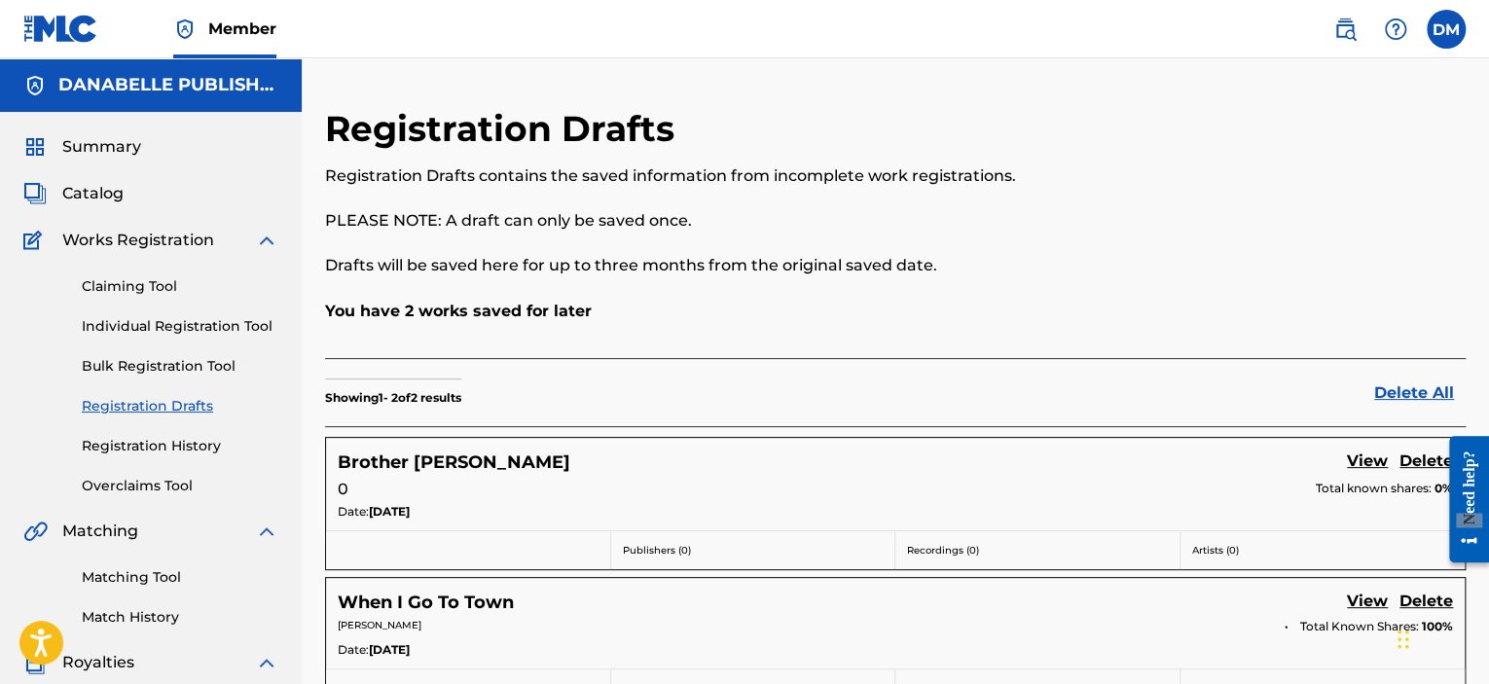
click at [1446, 19] on label at bounding box center [1446, 29] width 39 height 39
click at [1446, 29] on input "[PERSON_NAME] [EMAIL_ADDRESS][DOMAIN_NAME] Notification Preferences Profile Log…" at bounding box center [1446, 29] width 0 height 0
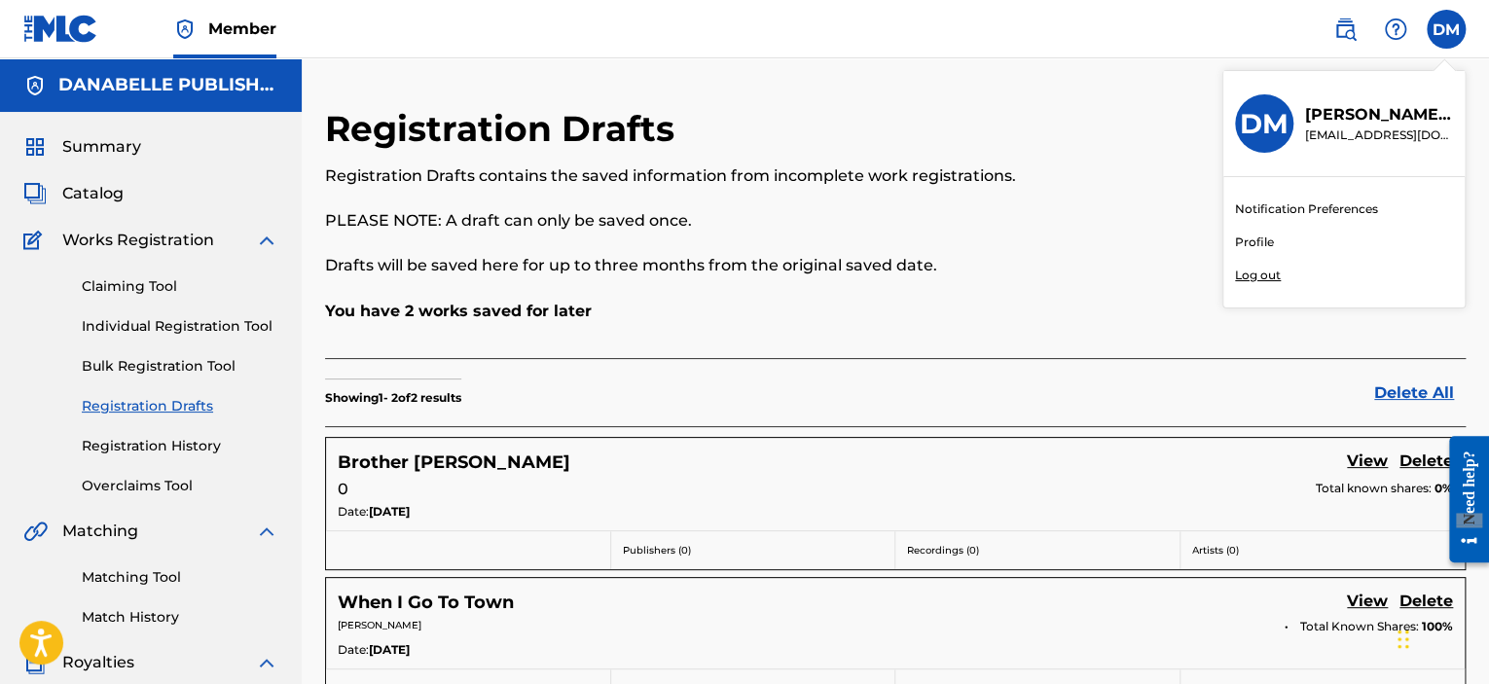
click at [1251, 278] on p "Log out" at bounding box center [1258, 276] width 46 height 18
click at [1446, 29] on input "[PERSON_NAME] [EMAIL_ADDRESS][DOMAIN_NAME] Notification Preferences Profile Log…" at bounding box center [1446, 29] width 0 height 0
